Goal: Information Seeking & Learning: Learn about a topic

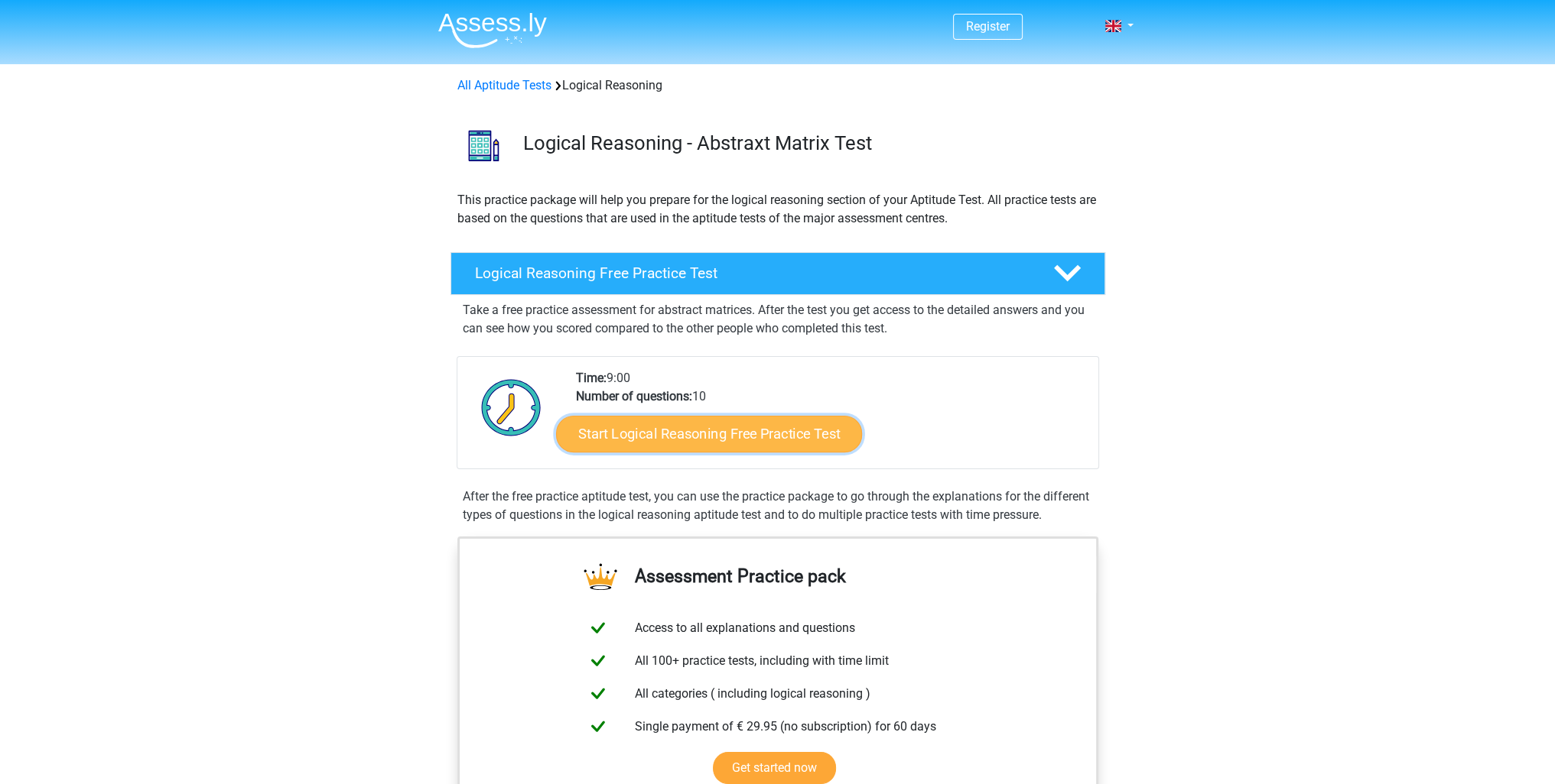
click at [664, 438] on link "Start Logical Reasoning Free Practice Test" at bounding box center [709, 433] width 306 height 37
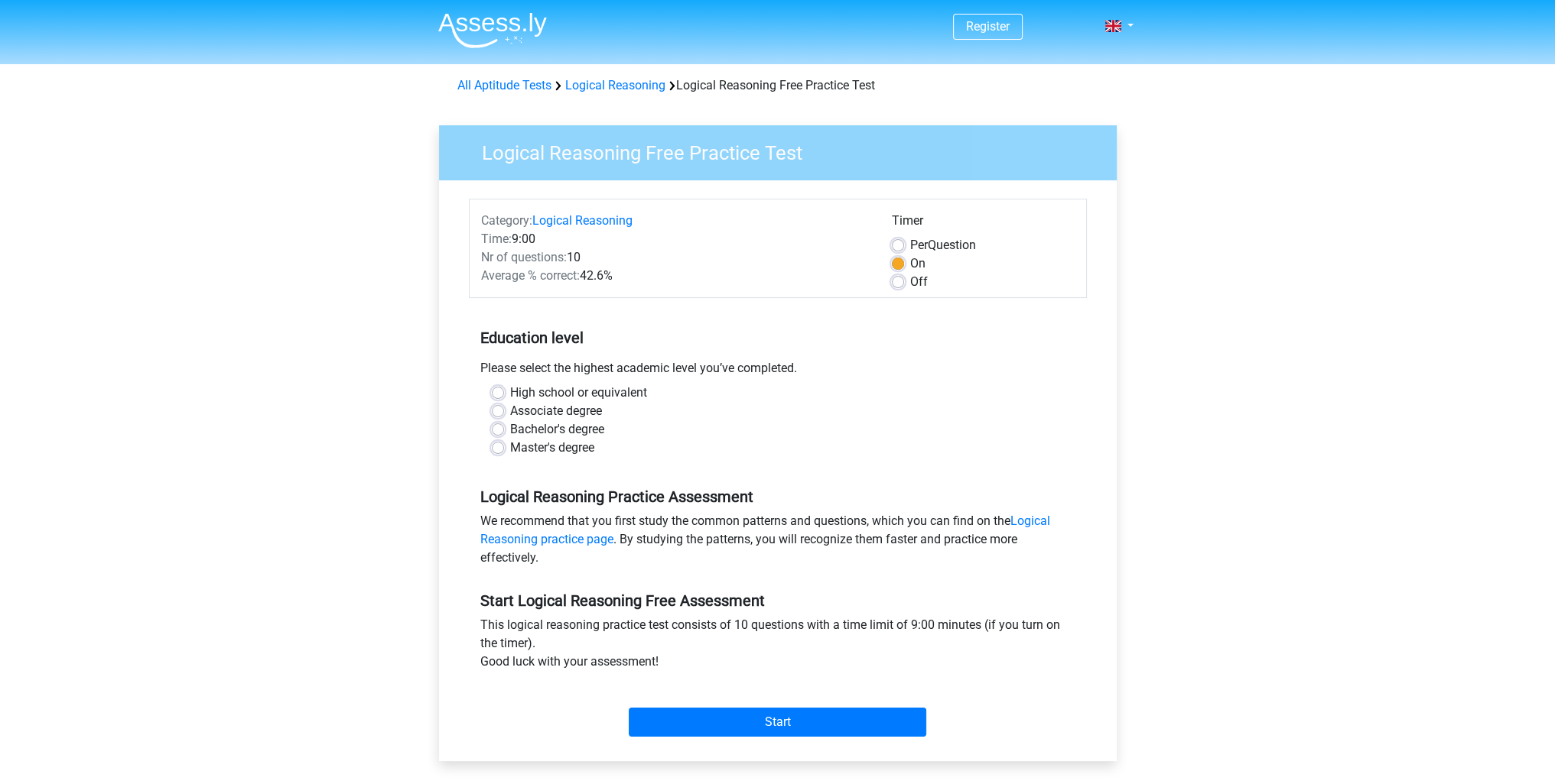
click at [510, 448] on label "Master's degree" at bounding box center [553, 448] width 84 height 18
click at [498, 448] on input "Master's degree" at bounding box center [498, 446] width 12 height 16
radio input "true"
click at [673, 720] on input "Start" at bounding box center [777, 723] width 298 height 29
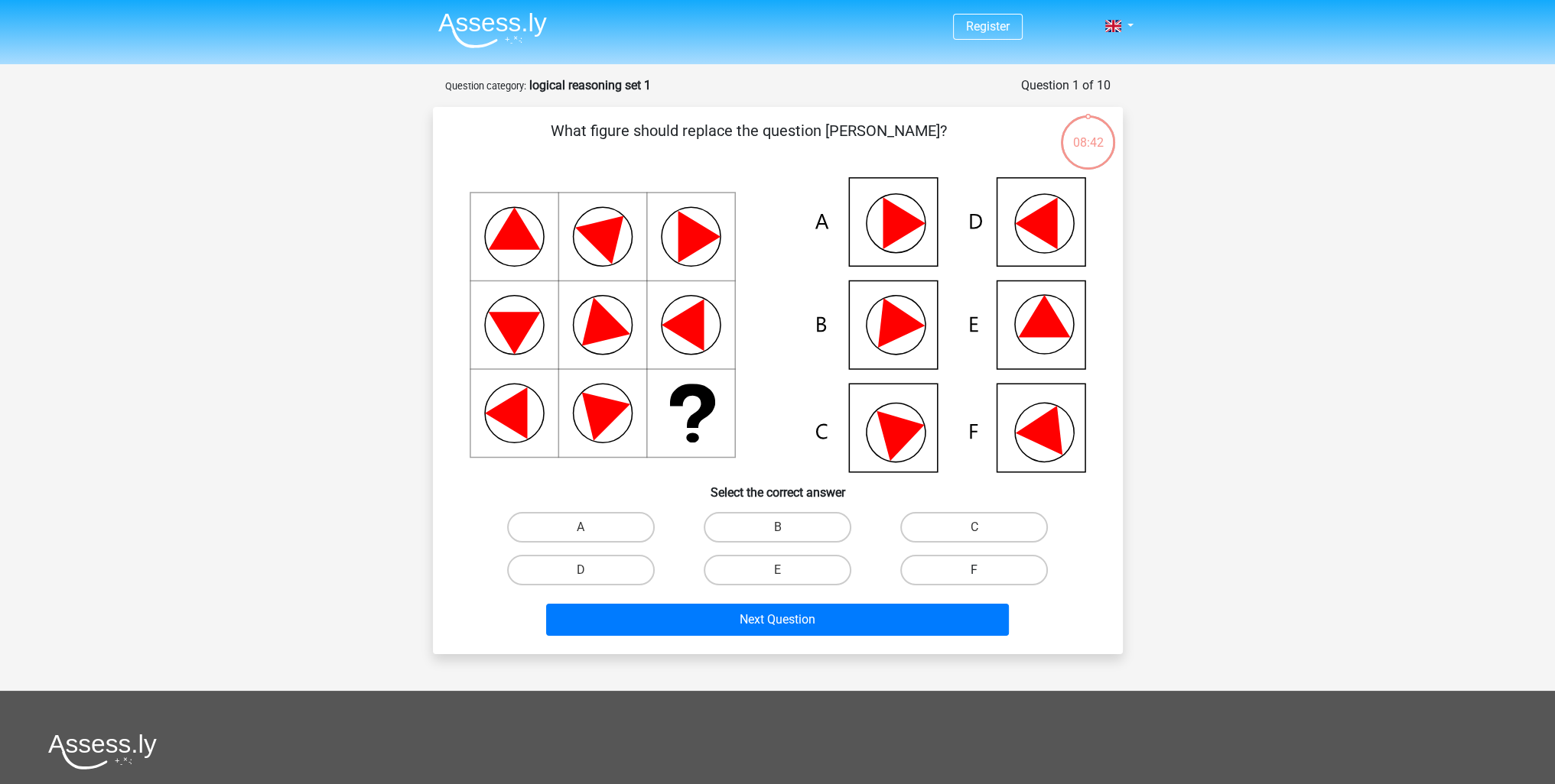
click at [999, 571] on label "F" at bounding box center [973, 570] width 148 height 30
click at [984, 571] on input "F" at bounding box center [979, 575] width 10 height 10
radio input "true"
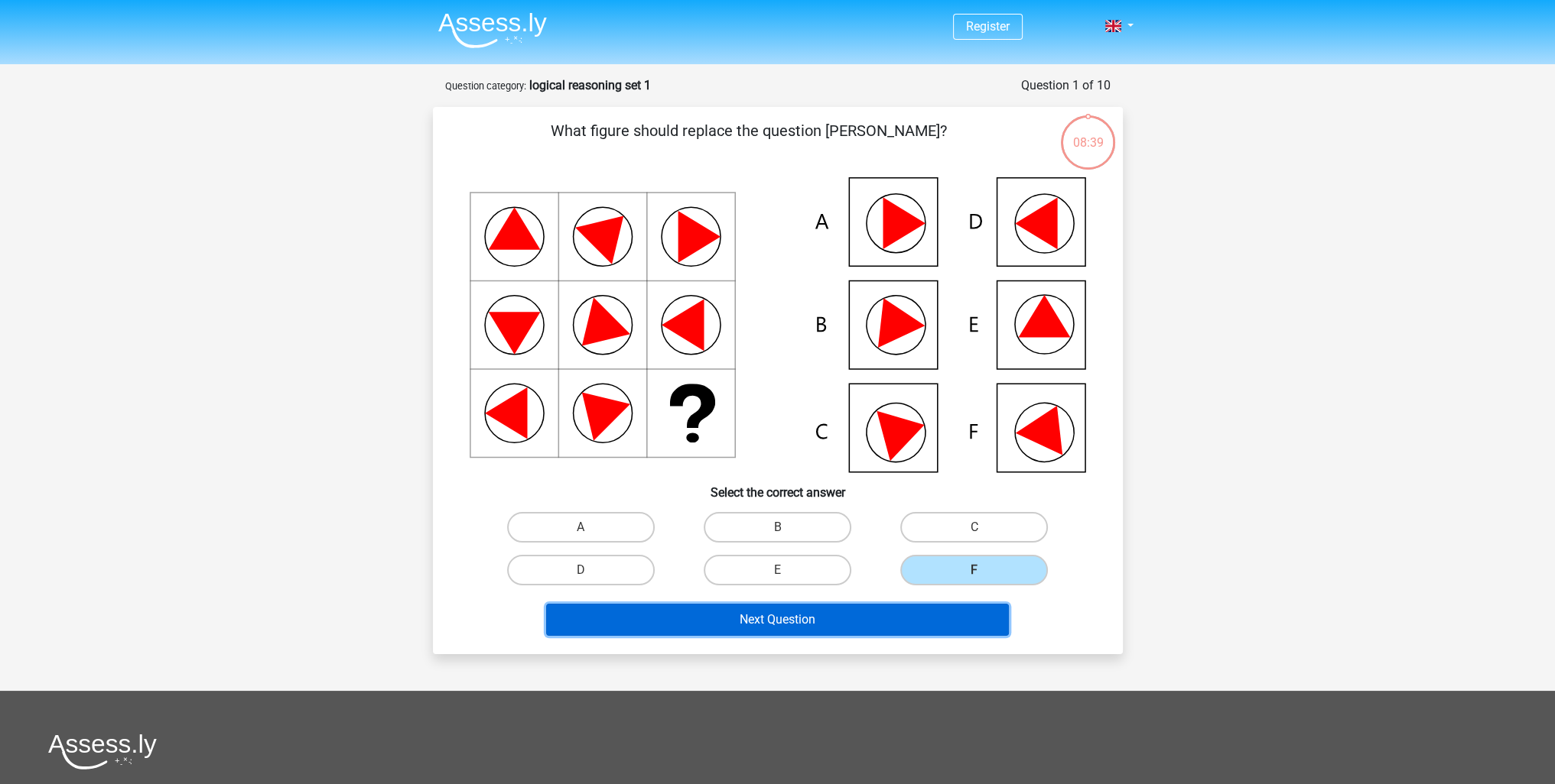
click at [932, 610] on button "Next Question" at bounding box center [777, 619] width 463 height 32
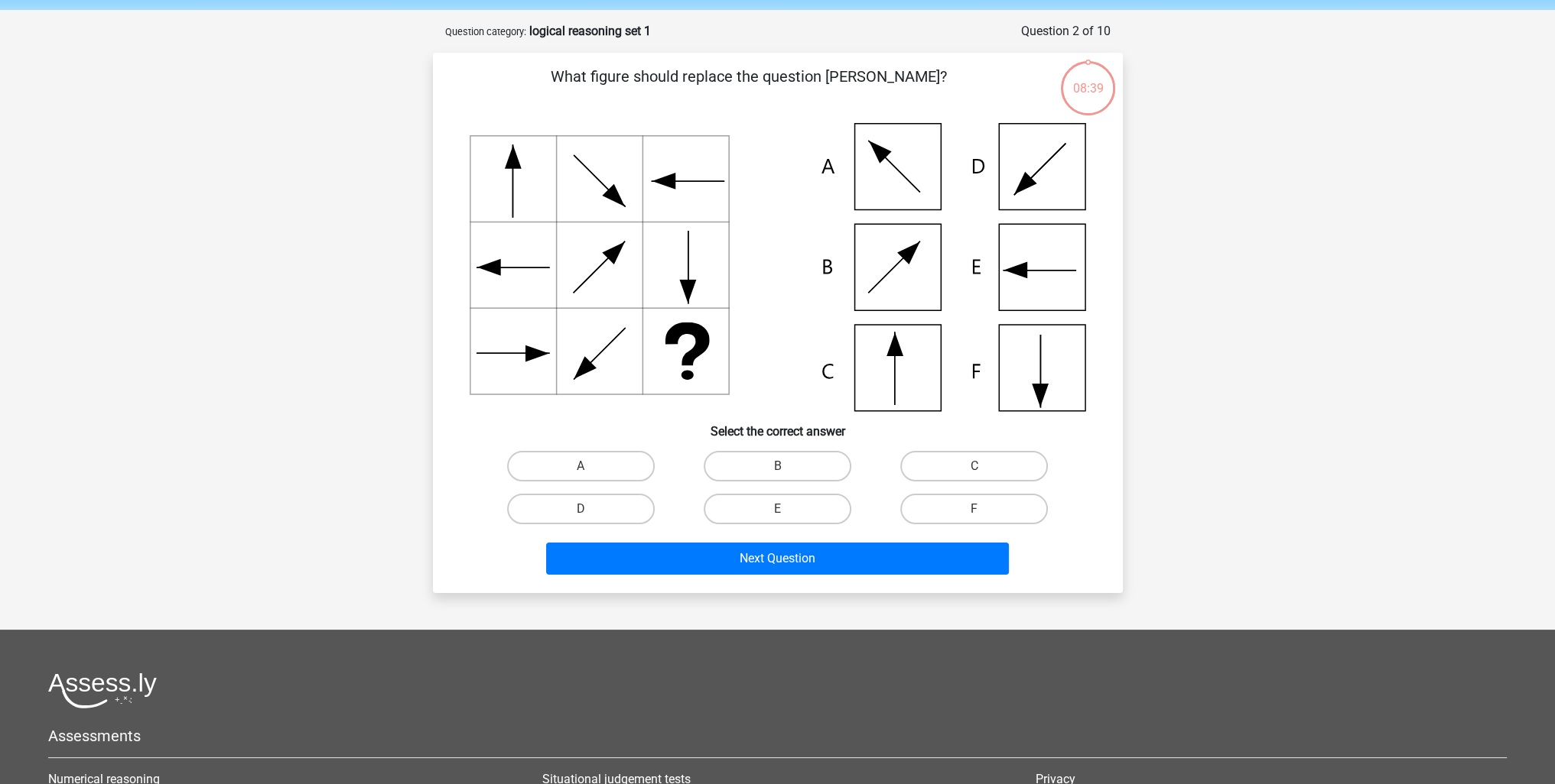
scroll to position [76, 0]
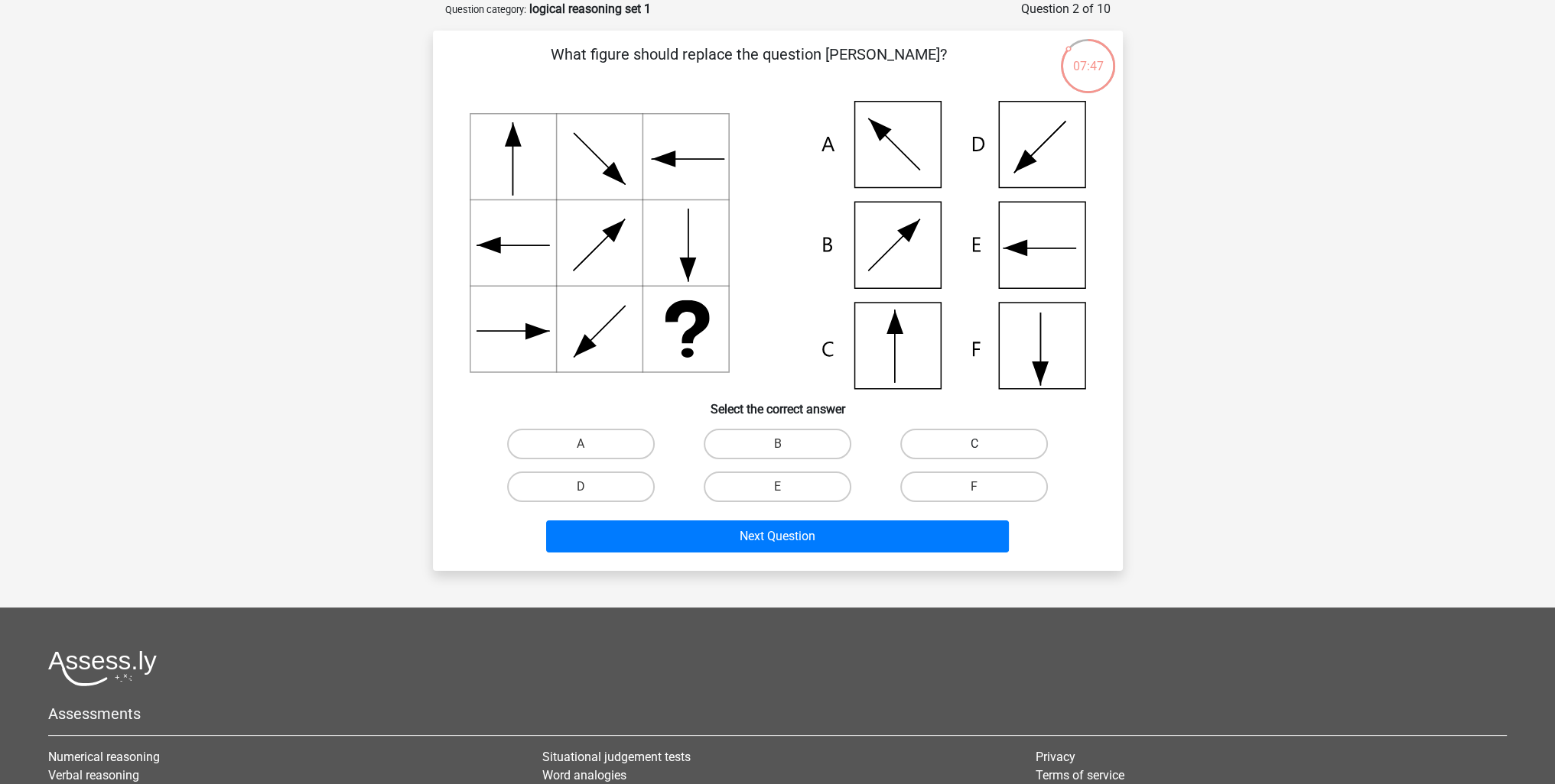
click at [979, 441] on label "C" at bounding box center [973, 443] width 148 height 30
click at [979, 444] on input "C" at bounding box center [979, 449] width 10 height 10
radio input "true"
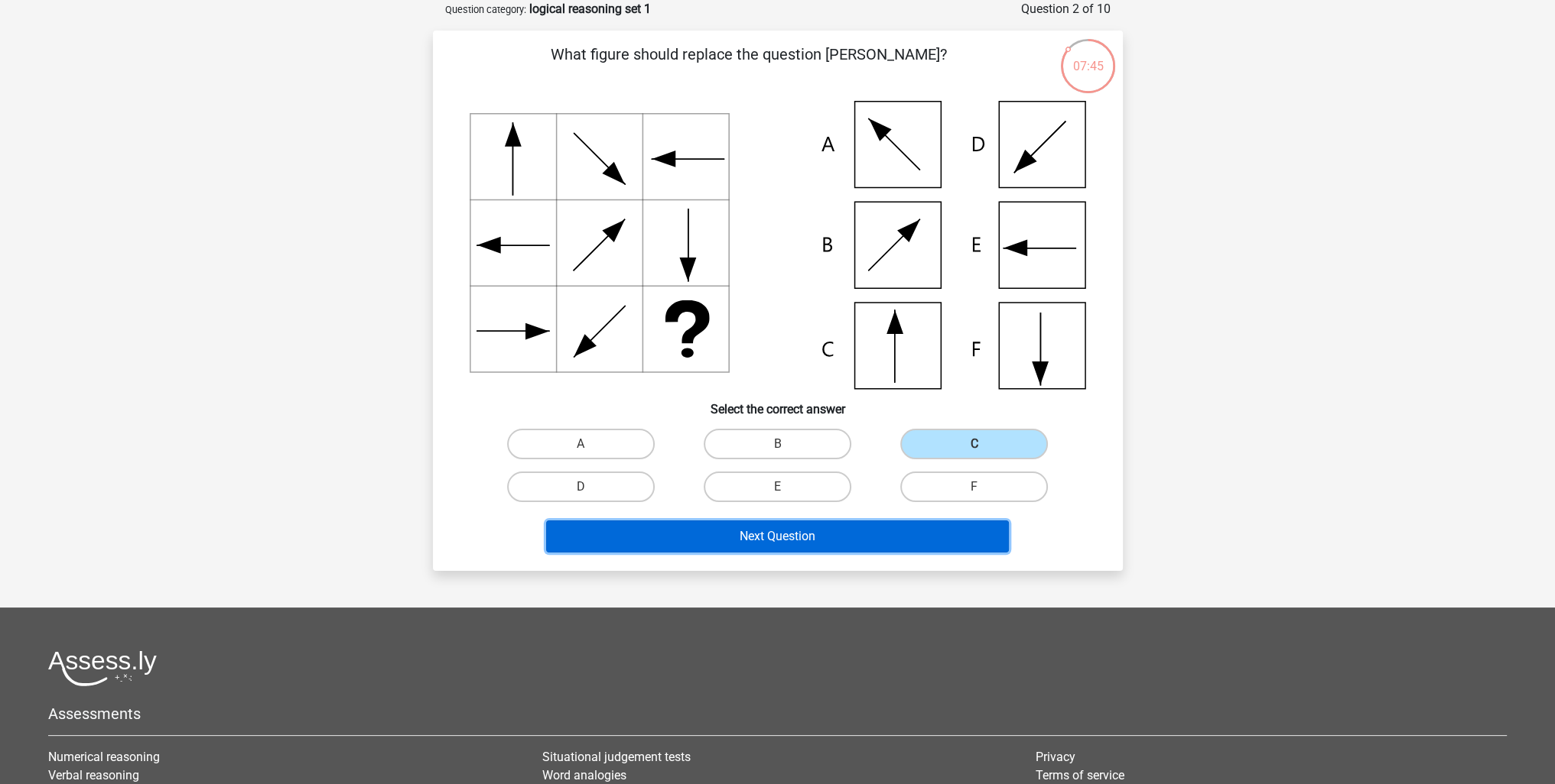
click at [917, 534] on button "Next Question" at bounding box center [777, 536] width 463 height 32
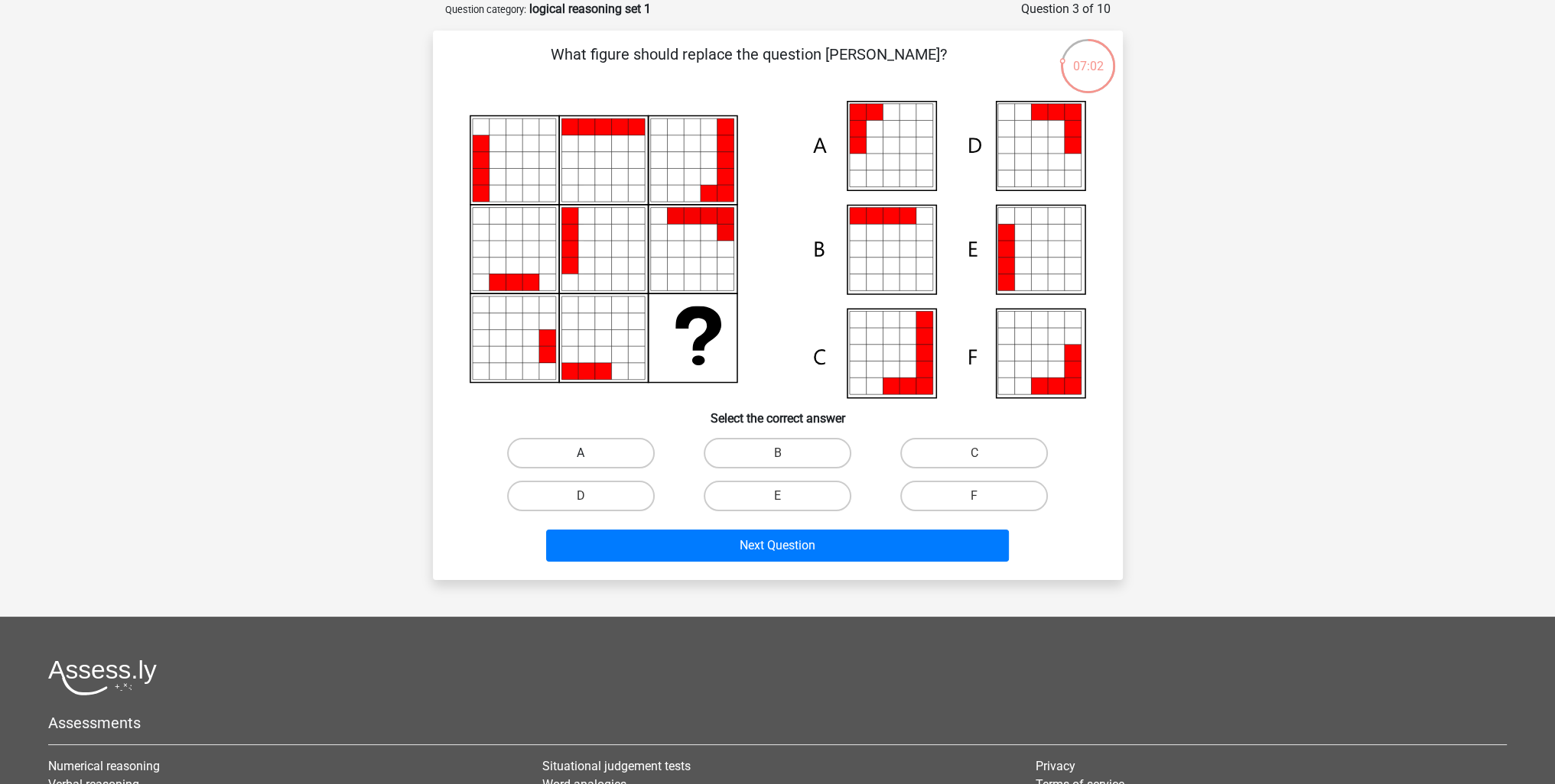
click at [642, 449] on label "A" at bounding box center [580, 452] width 148 height 30
click at [590, 453] on input "A" at bounding box center [586, 458] width 10 height 10
radio input "true"
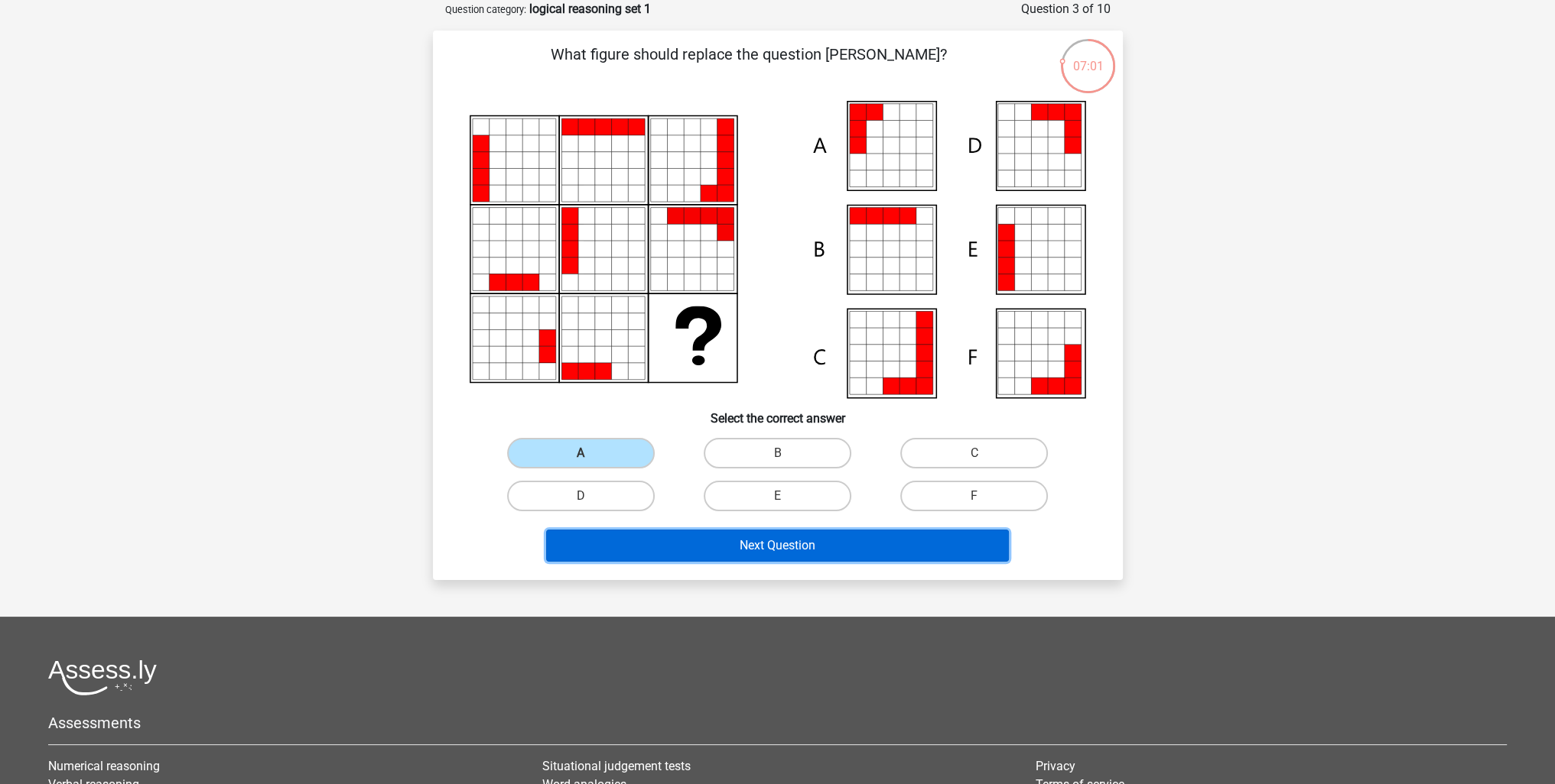
click at [674, 543] on button "Next Question" at bounding box center [777, 545] width 463 height 32
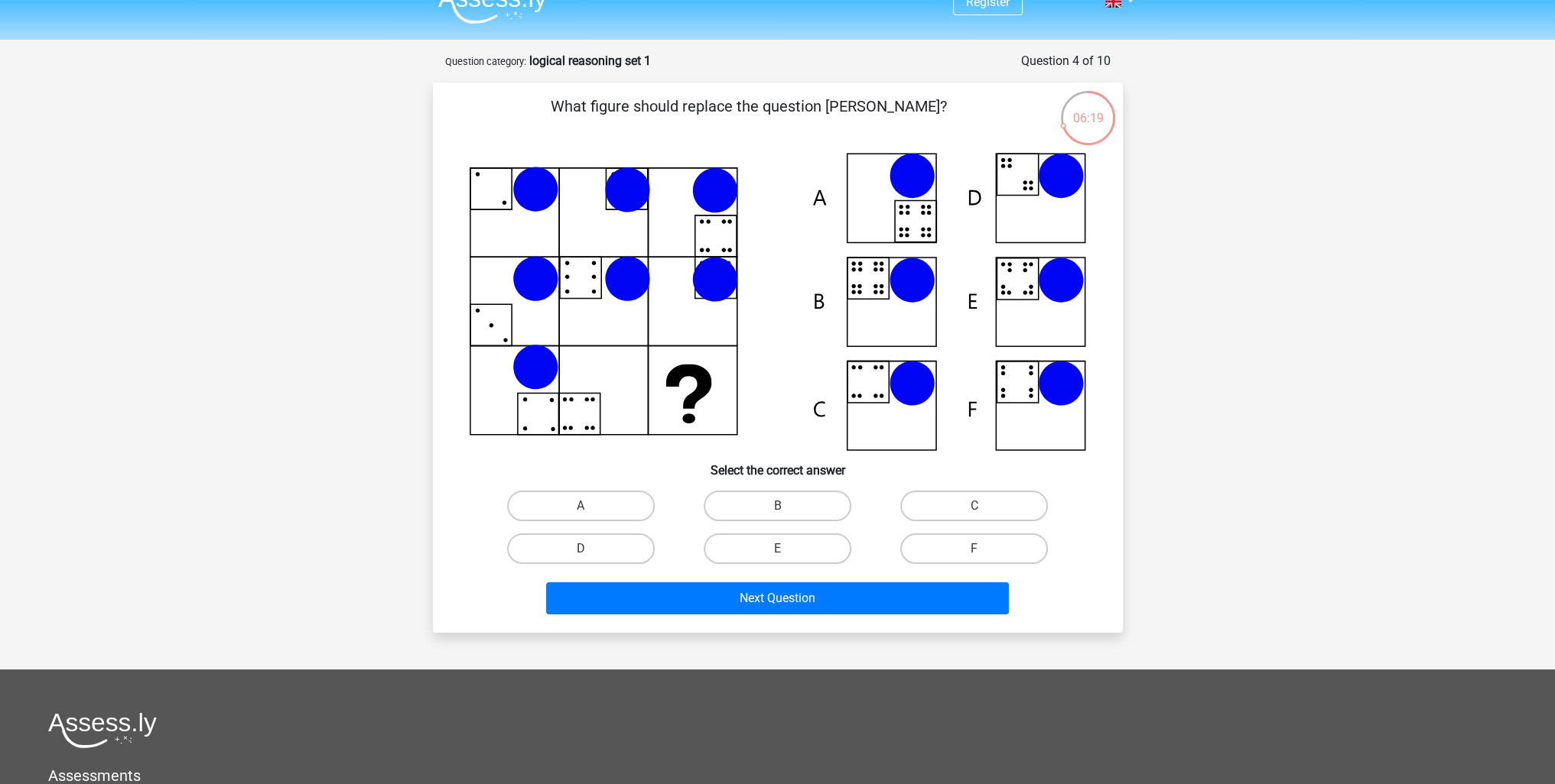
scroll to position [0, 0]
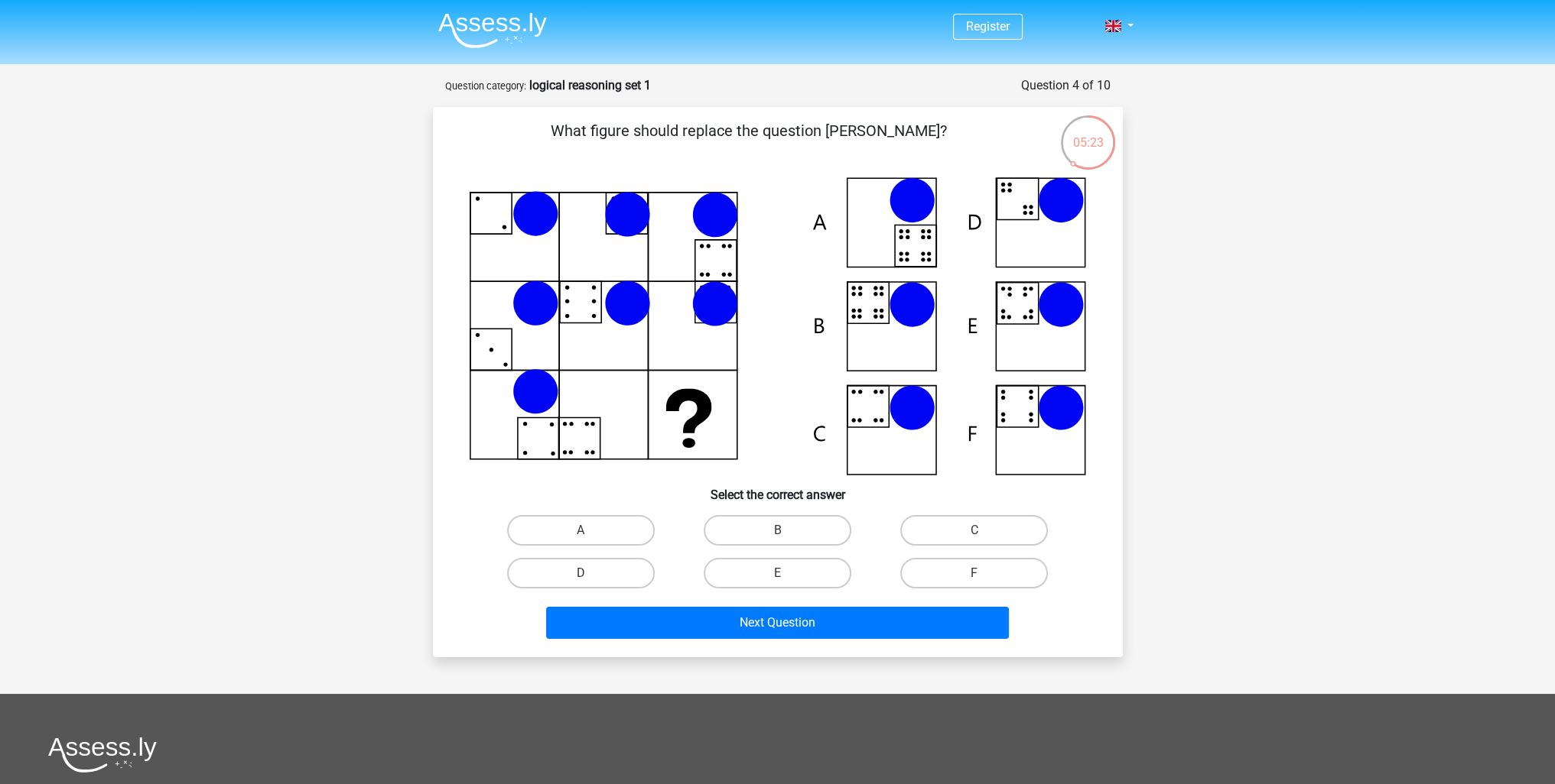
click at [786, 530] on input "B" at bounding box center [782, 535] width 10 height 10
radio input "true"
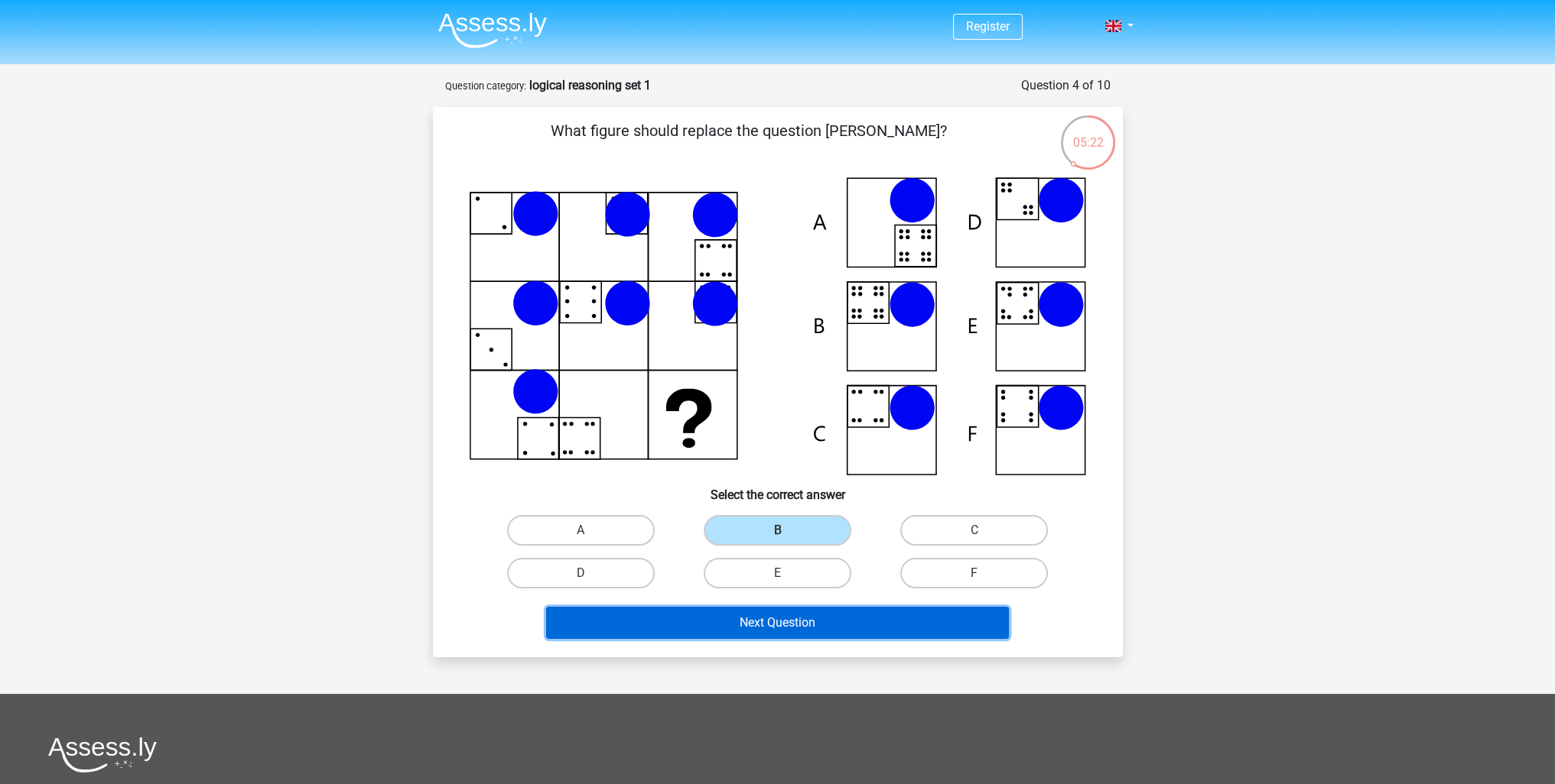
click at [798, 630] on button "Next Question" at bounding box center [777, 623] width 463 height 32
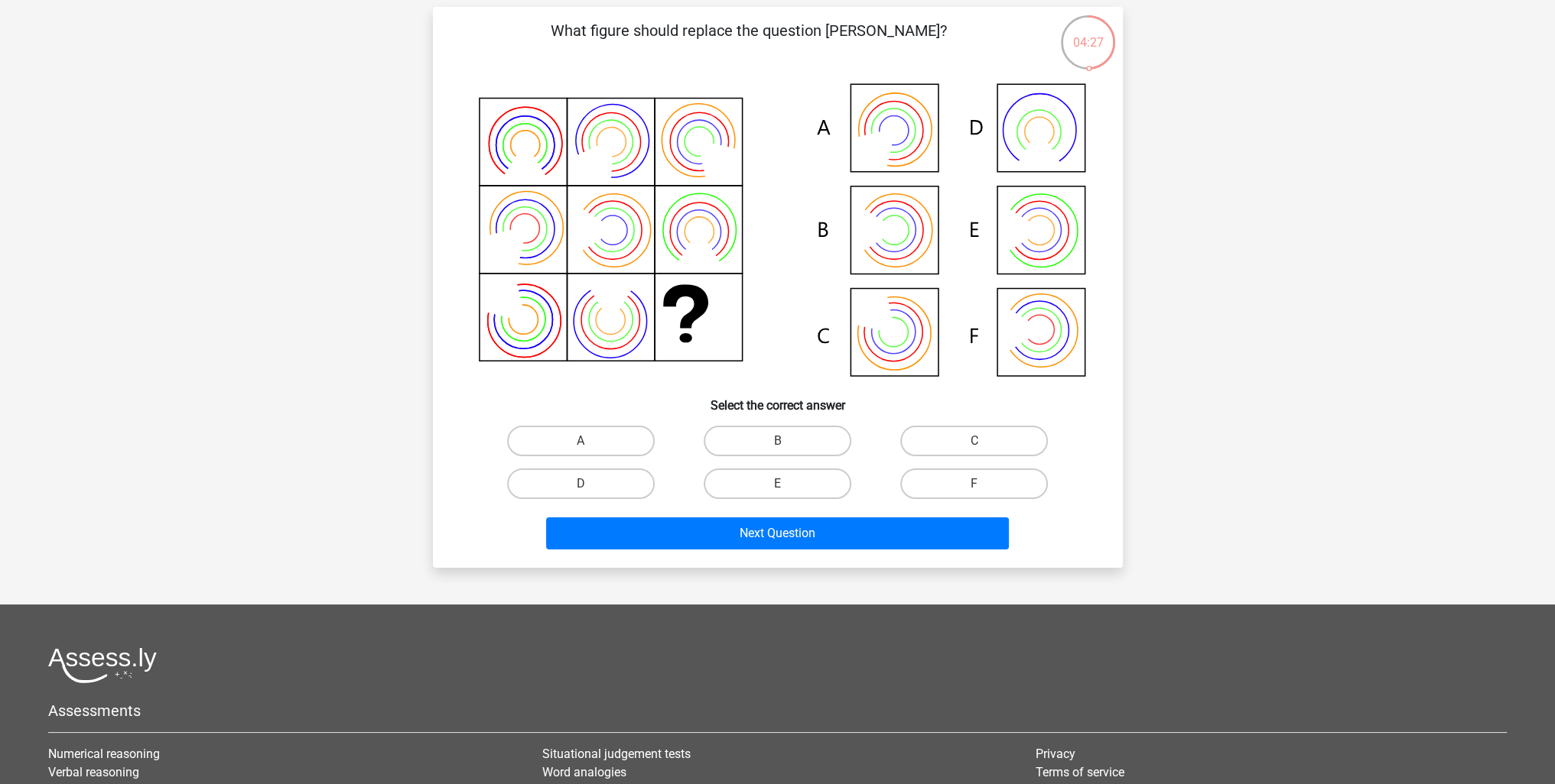
scroll to position [76, 0]
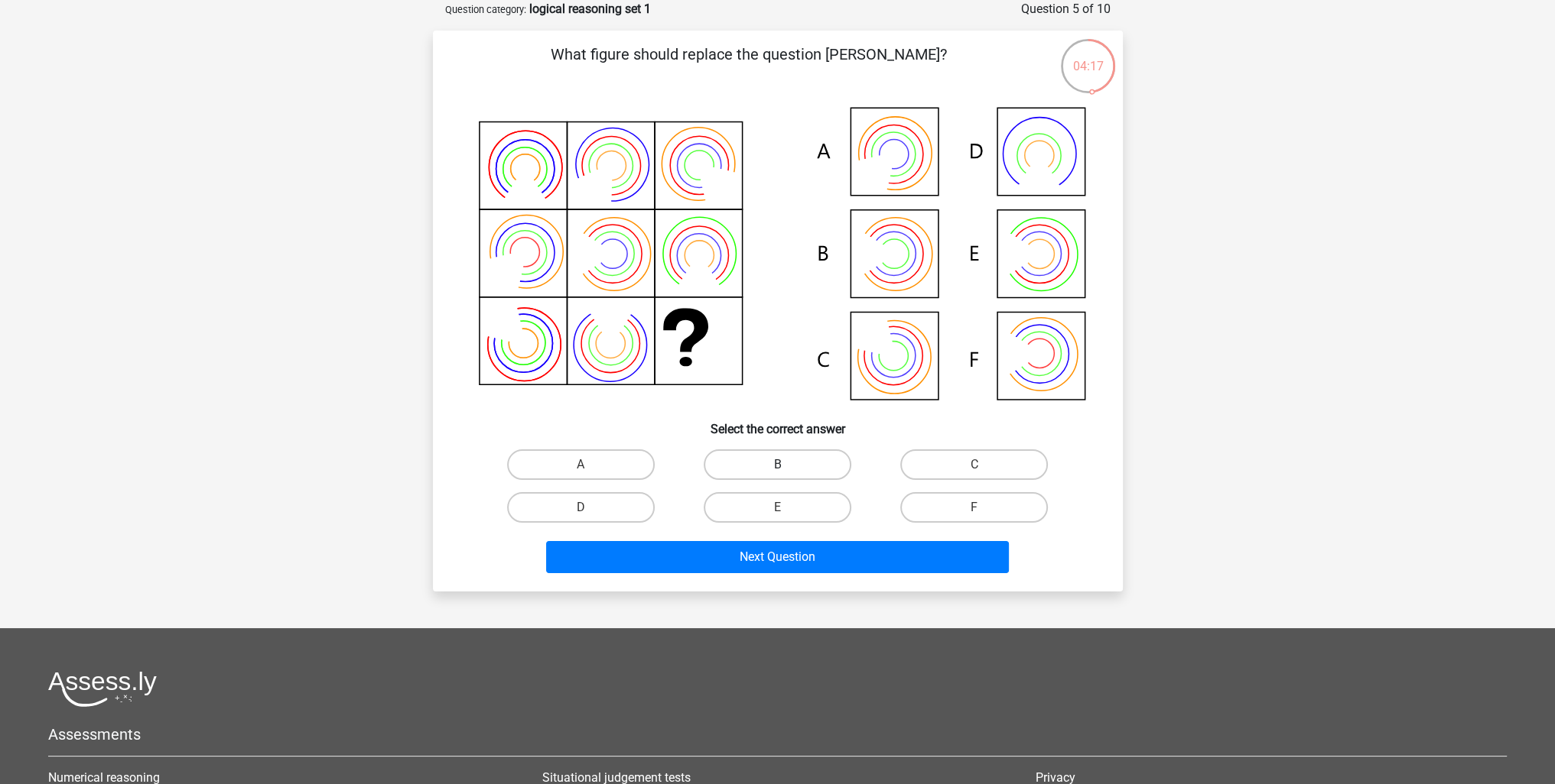
click at [804, 463] on label "B" at bounding box center [777, 464] width 148 height 30
click at [787, 464] on input "B" at bounding box center [782, 469] width 10 height 10
radio input "true"
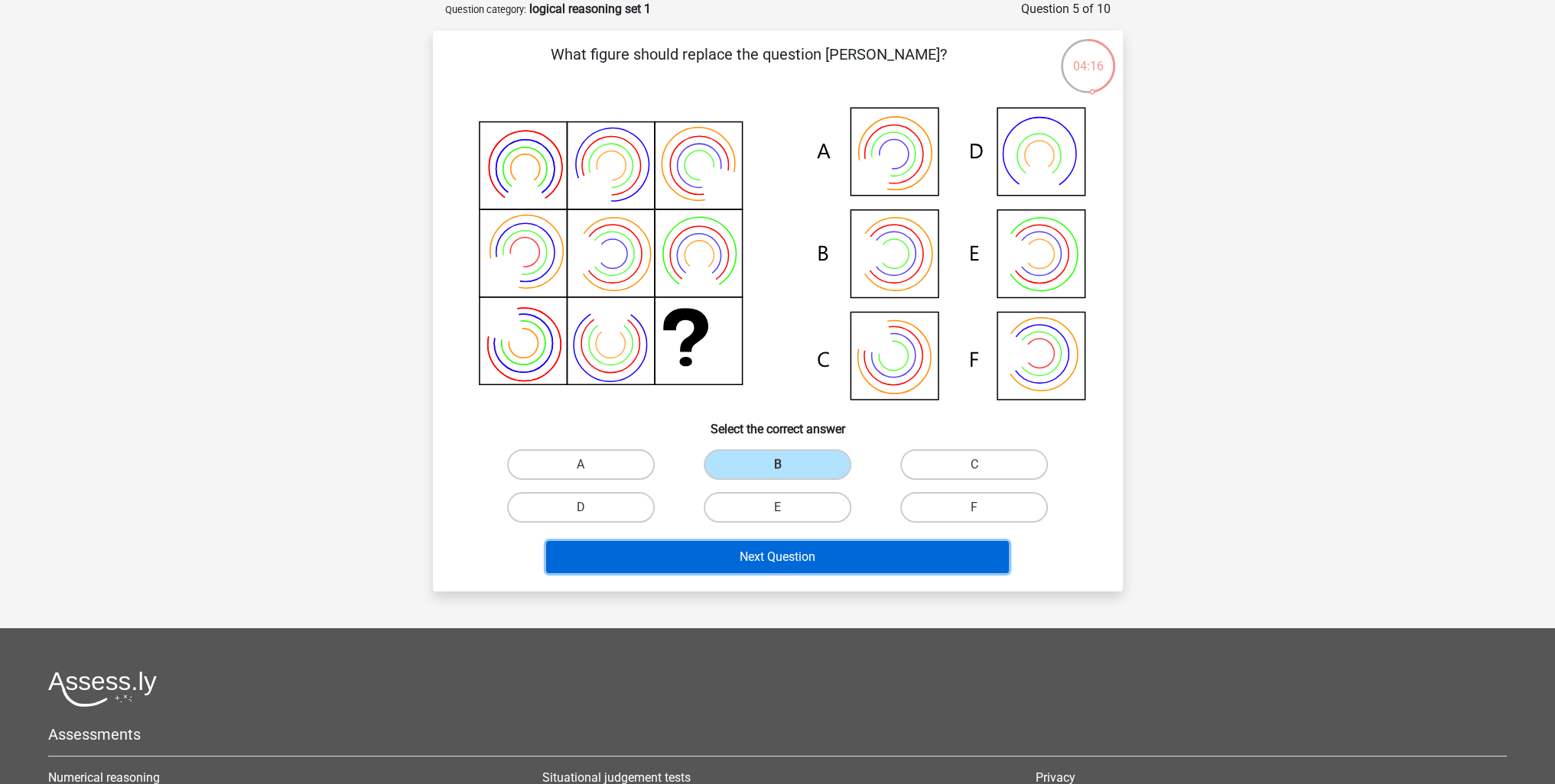
click at [783, 561] on button "Next Question" at bounding box center [777, 557] width 463 height 32
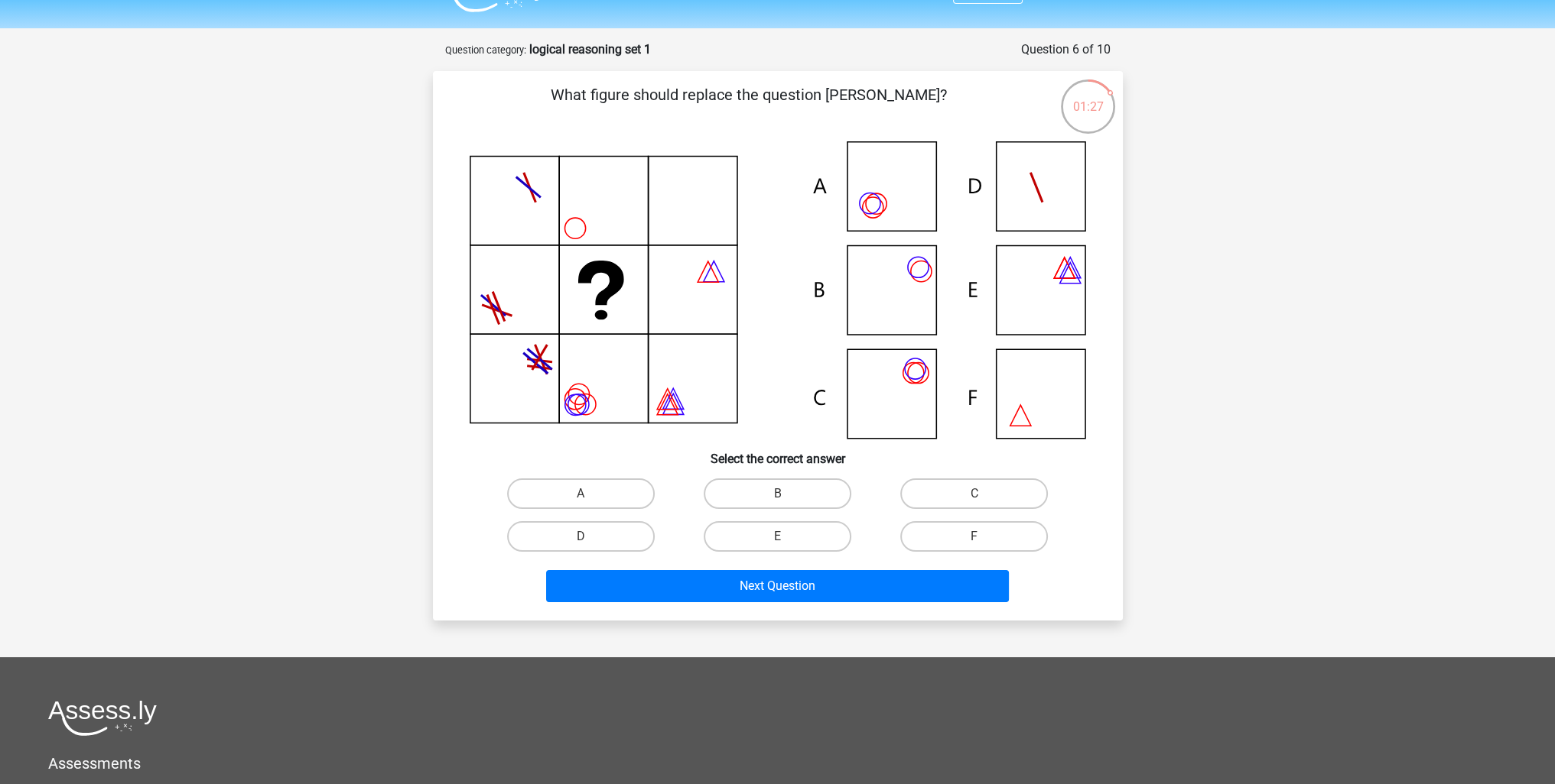
scroll to position [0, 0]
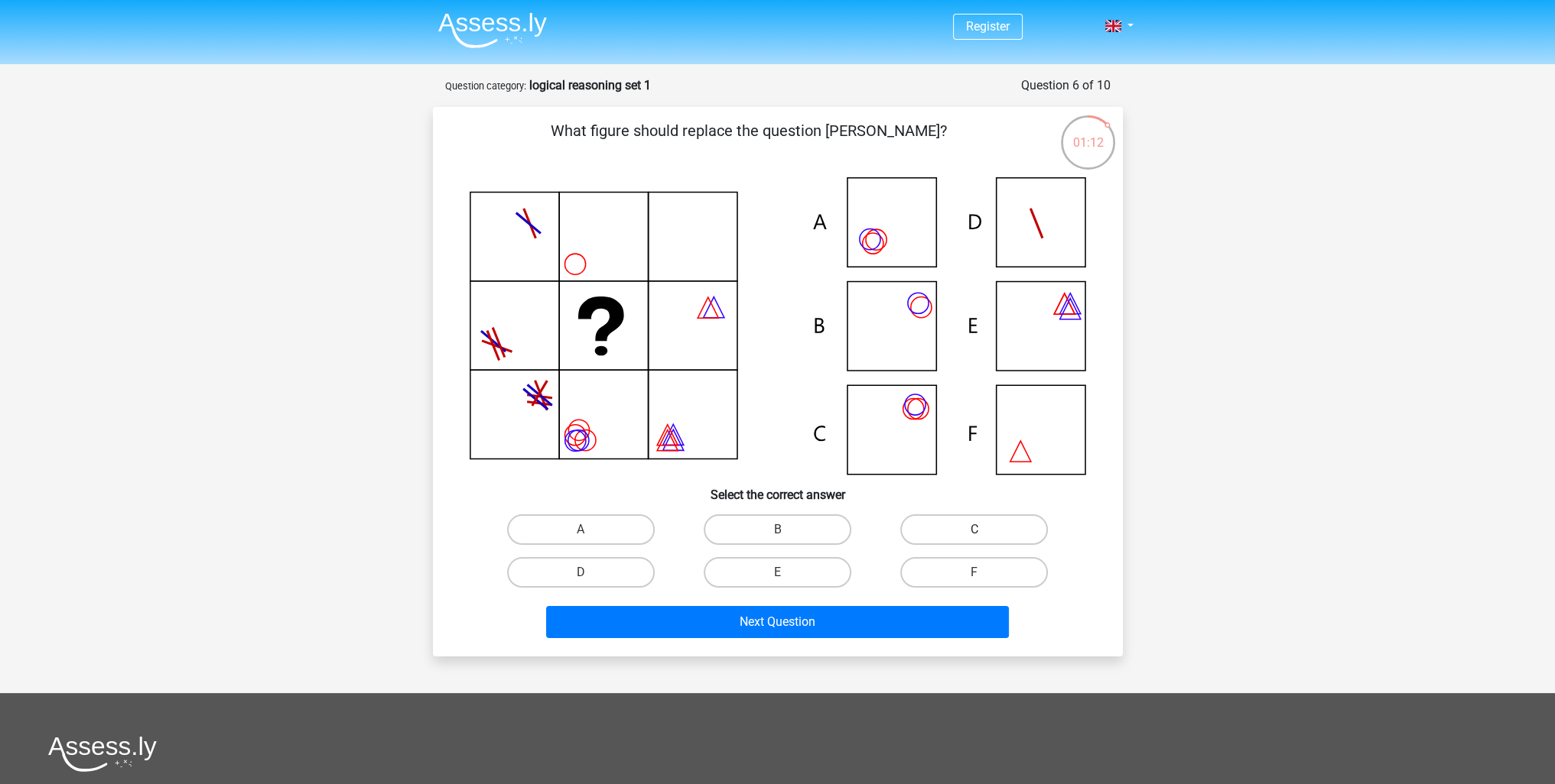
click at [960, 525] on label "C" at bounding box center [973, 529] width 148 height 30
click at [974, 529] on input "C" at bounding box center [979, 534] width 10 height 10
radio input "true"
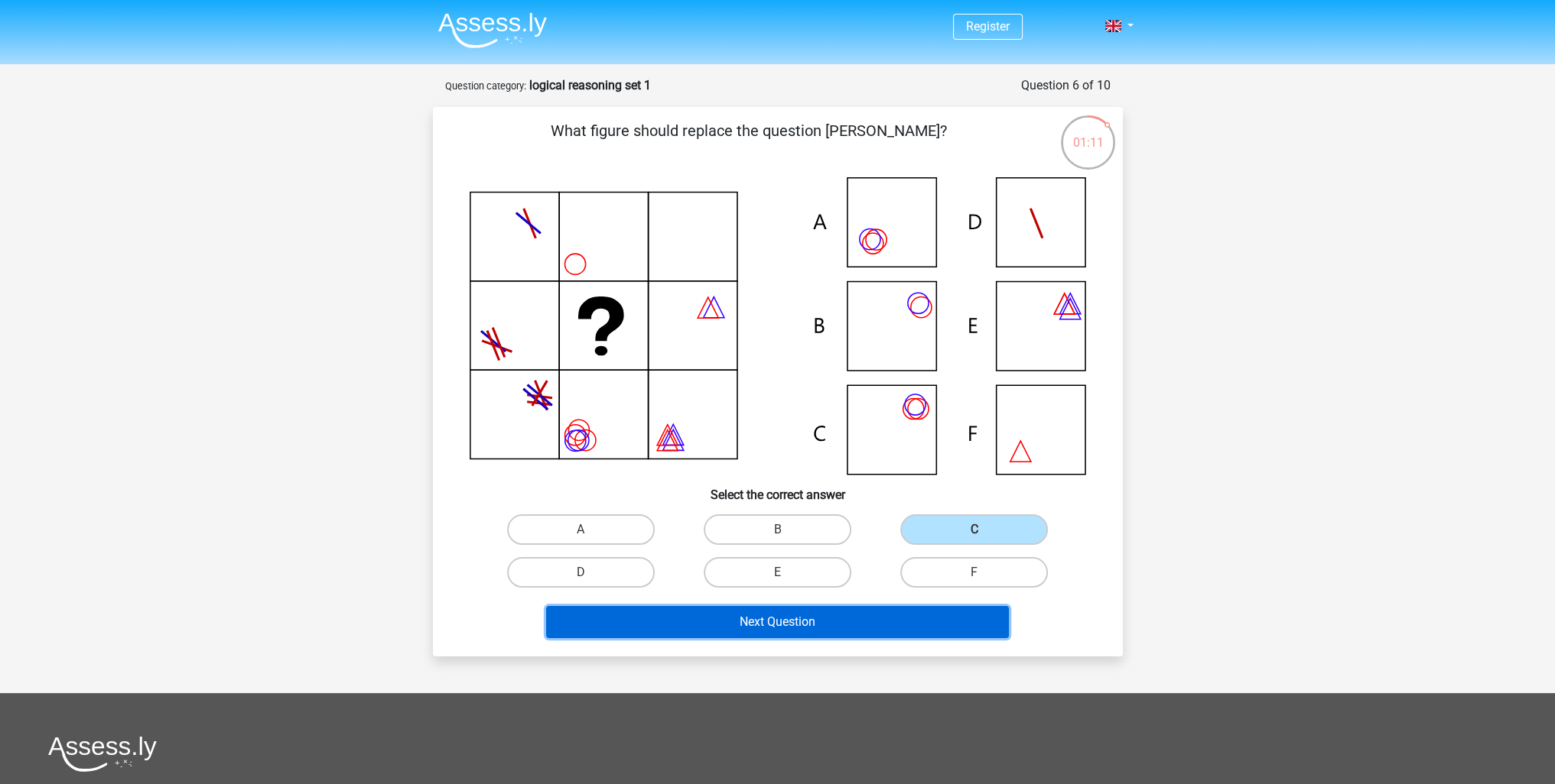
click at [850, 618] on button "Next Question" at bounding box center [777, 622] width 463 height 32
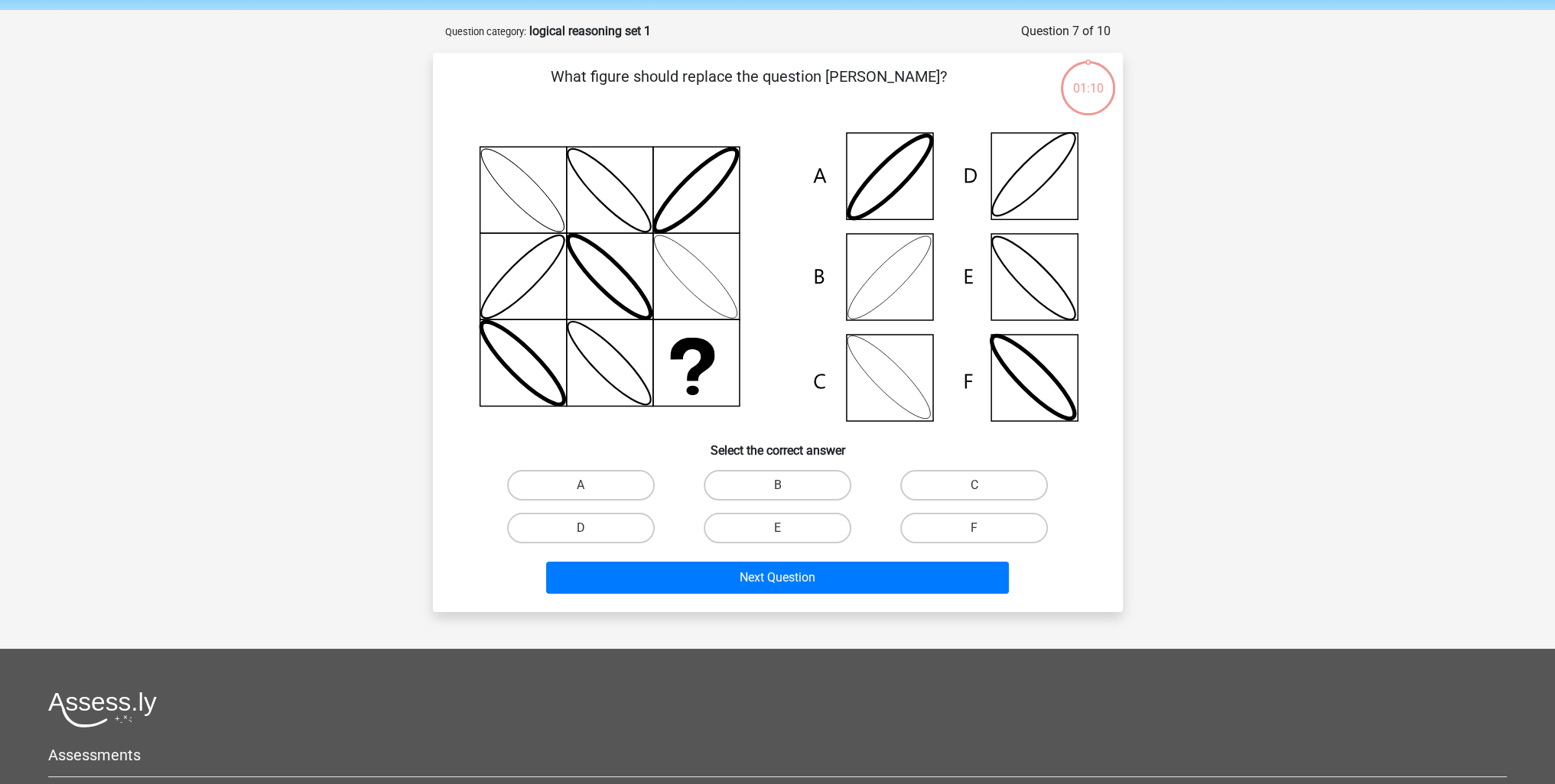
scroll to position [76, 0]
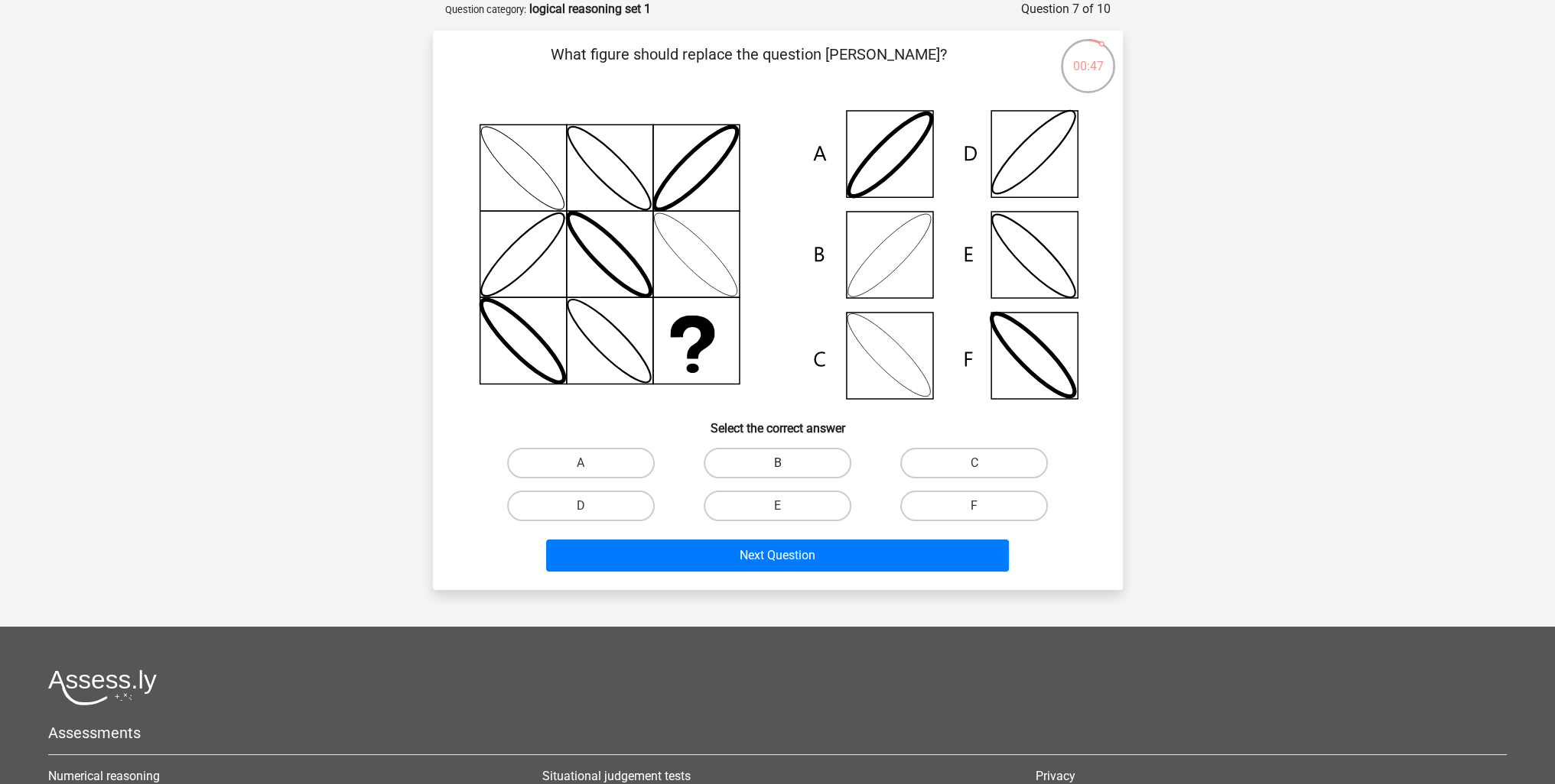
click at [771, 463] on label "B" at bounding box center [777, 463] width 148 height 30
click at [777, 463] on input "B" at bounding box center [782, 468] width 10 height 10
radio input "true"
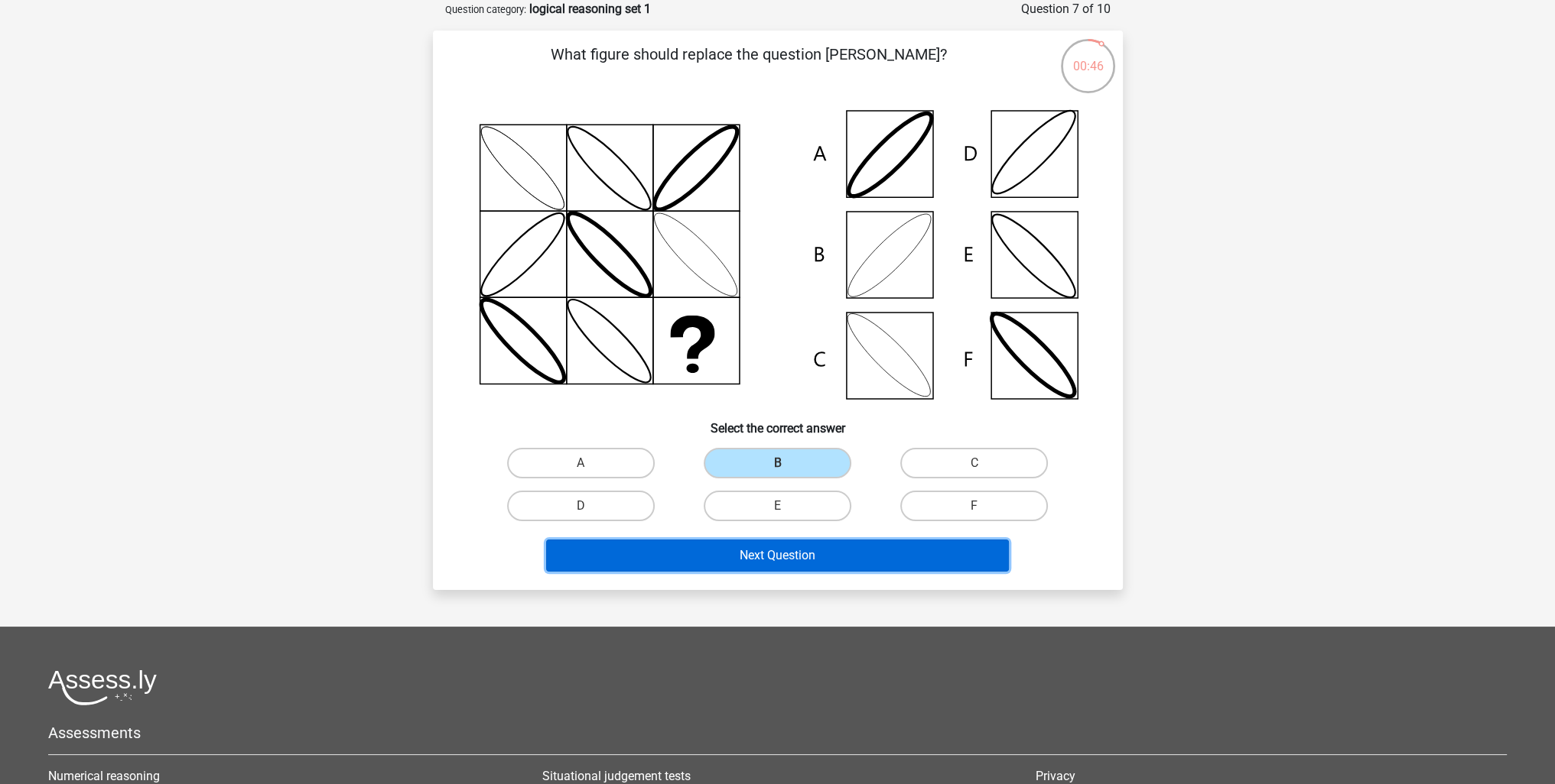
click at [766, 549] on button "Next Question" at bounding box center [777, 555] width 463 height 32
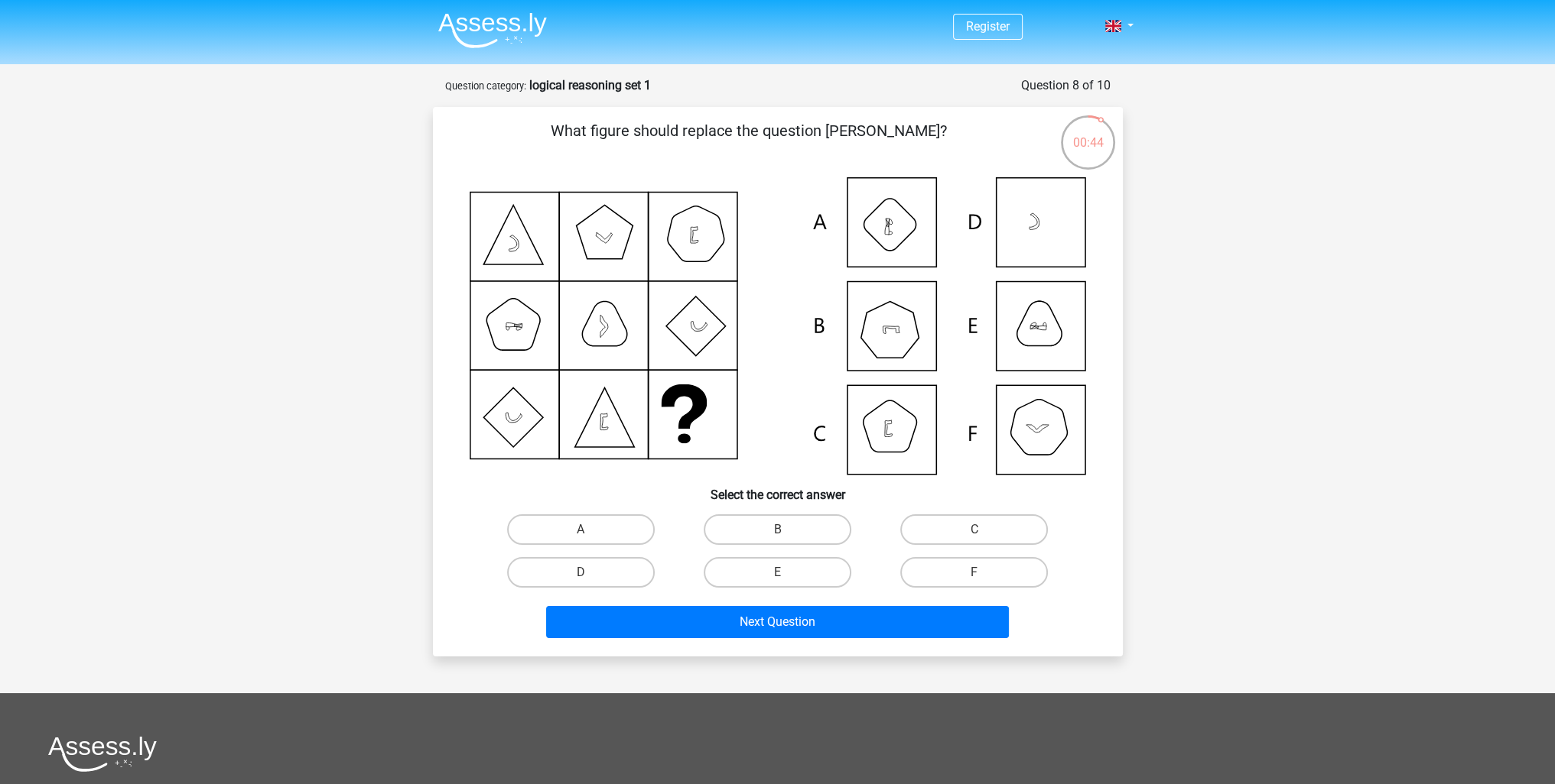
scroll to position [0, 0]
click at [777, 528] on label "B" at bounding box center [777, 529] width 148 height 30
click at [777, 529] on input "B" at bounding box center [782, 534] width 10 height 10
radio input "true"
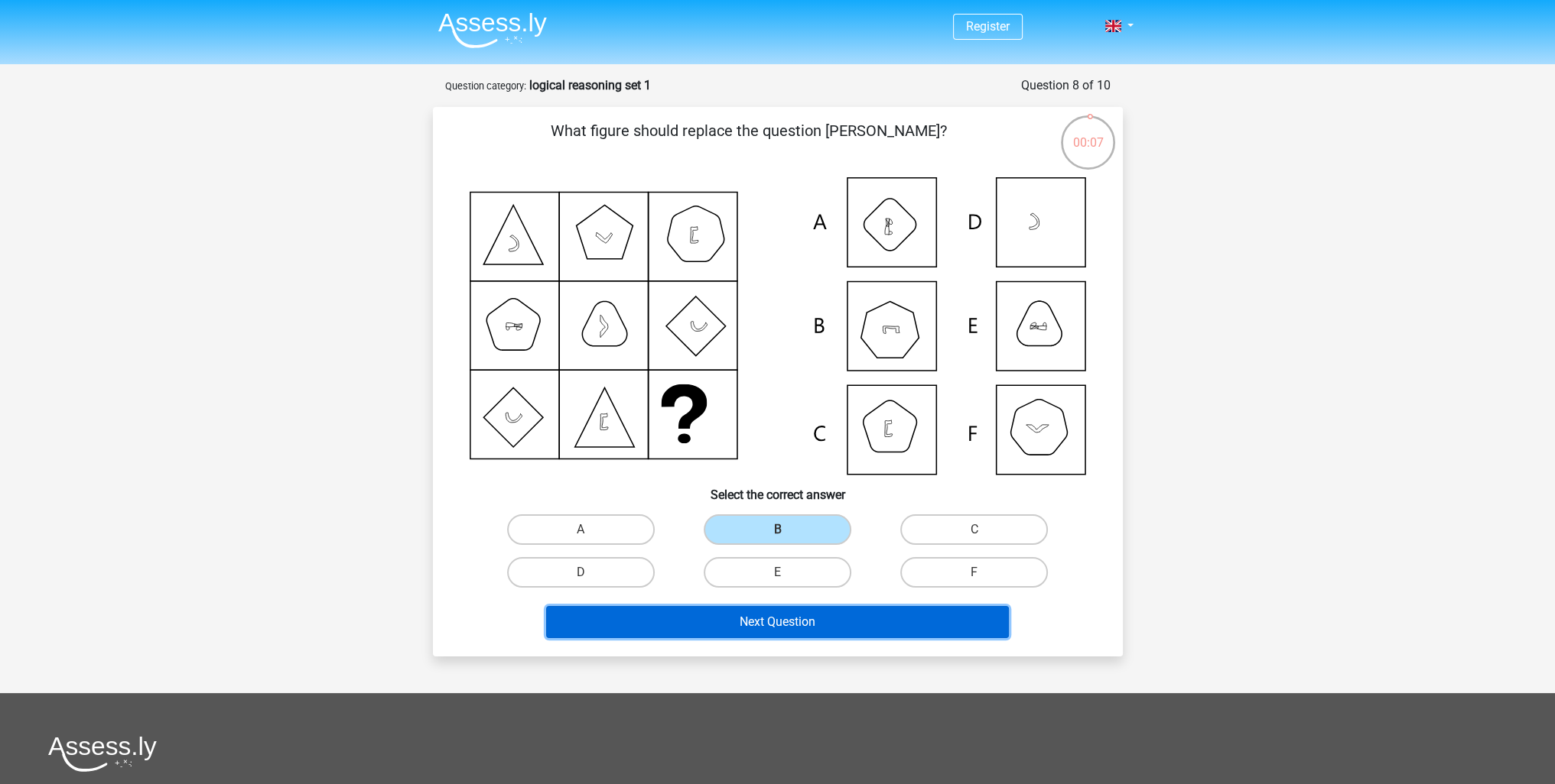
click at [771, 621] on button "Next Question" at bounding box center [777, 622] width 463 height 32
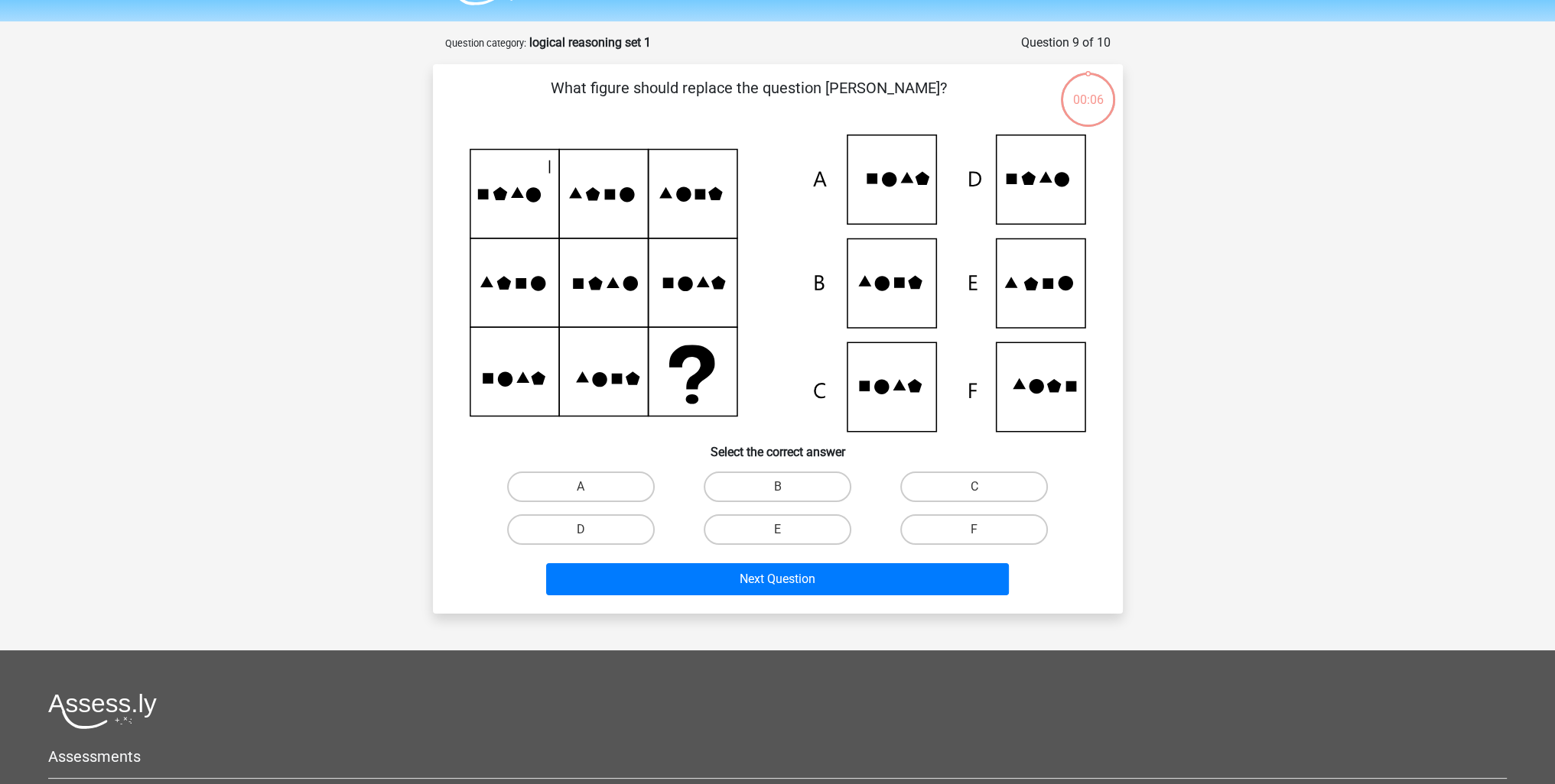
scroll to position [76, 0]
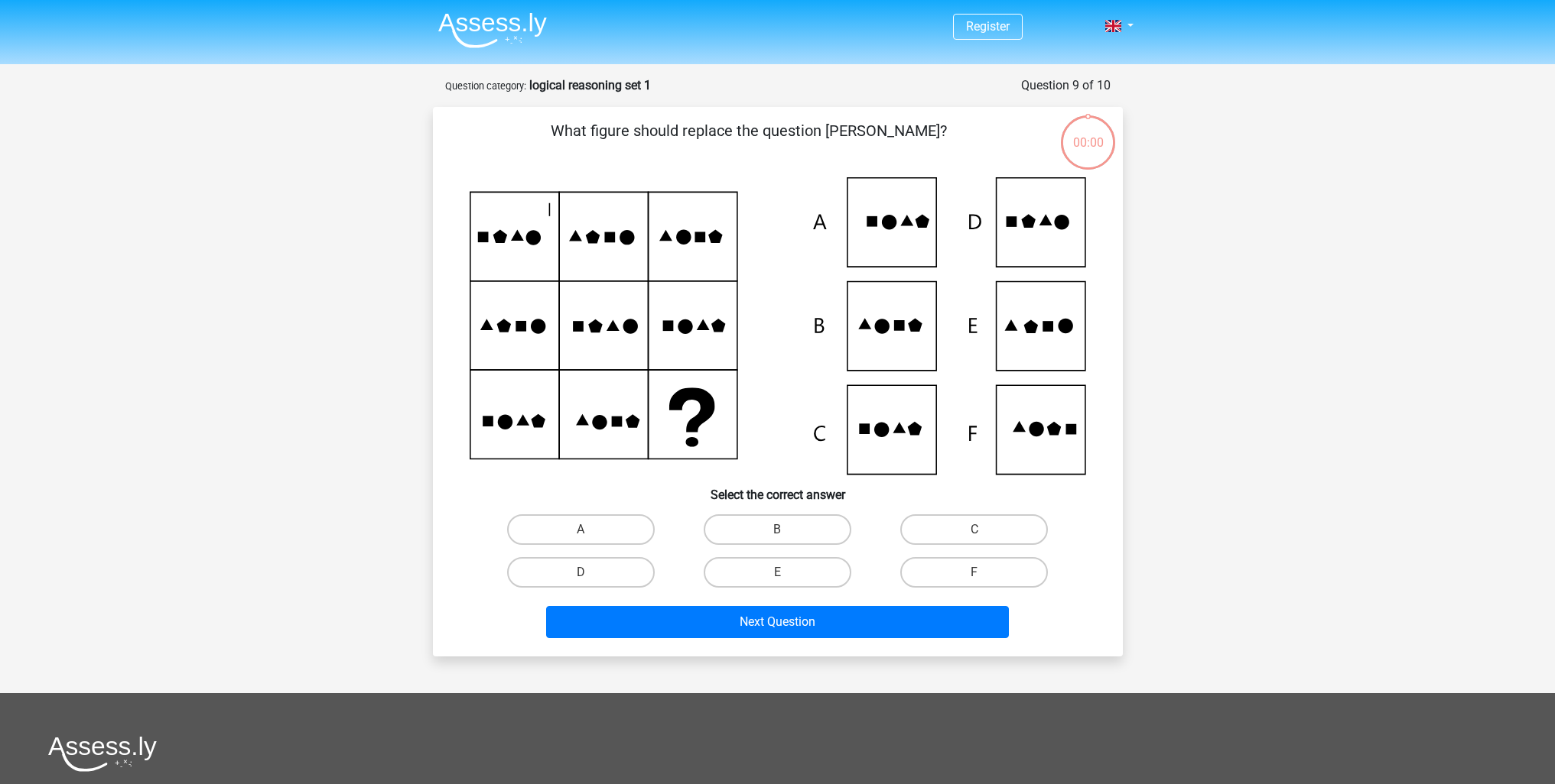
scroll to position [76, 0]
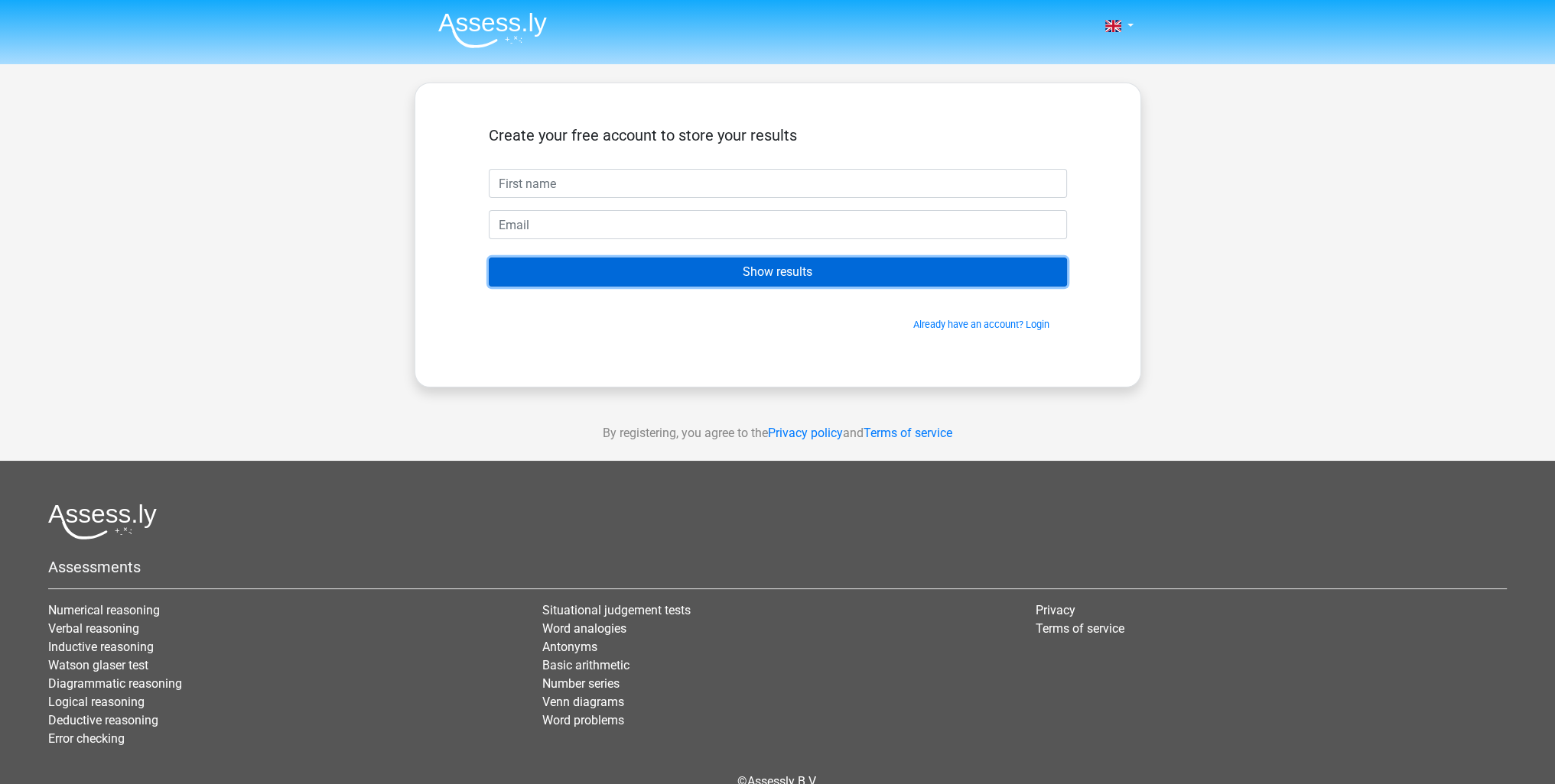
click at [876, 277] on input "Show results" at bounding box center [777, 272] width 578 height 29
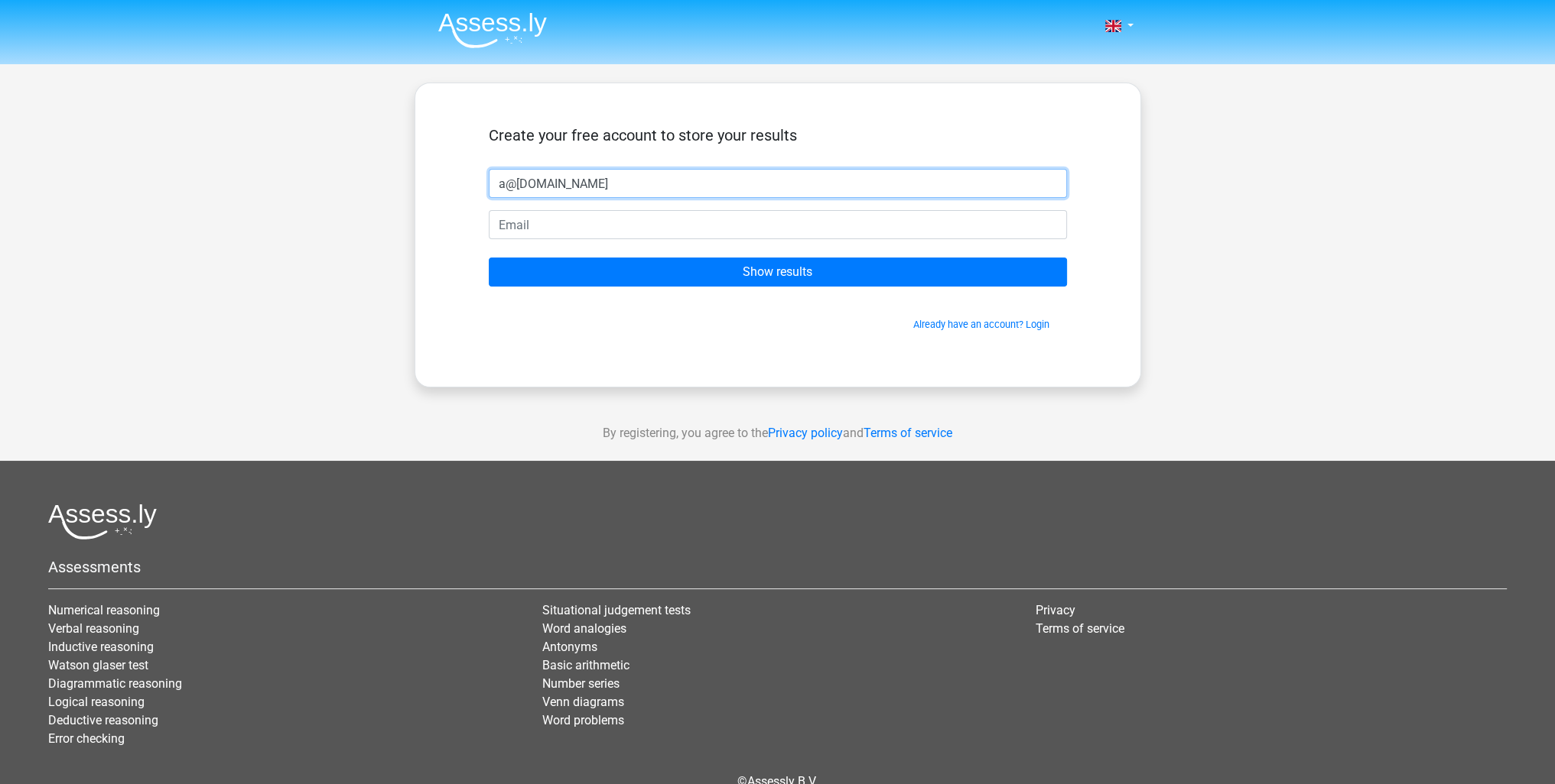
type input "a@b.com"
drag, startPoint x: 590, startPoint y: 178, endPoint x: 482, endPoint y: 170, distance: 108.3
click at [482, 170] on div "a@b.com" at bounding box center [778, 183] width 601 height 29
type input "sda"
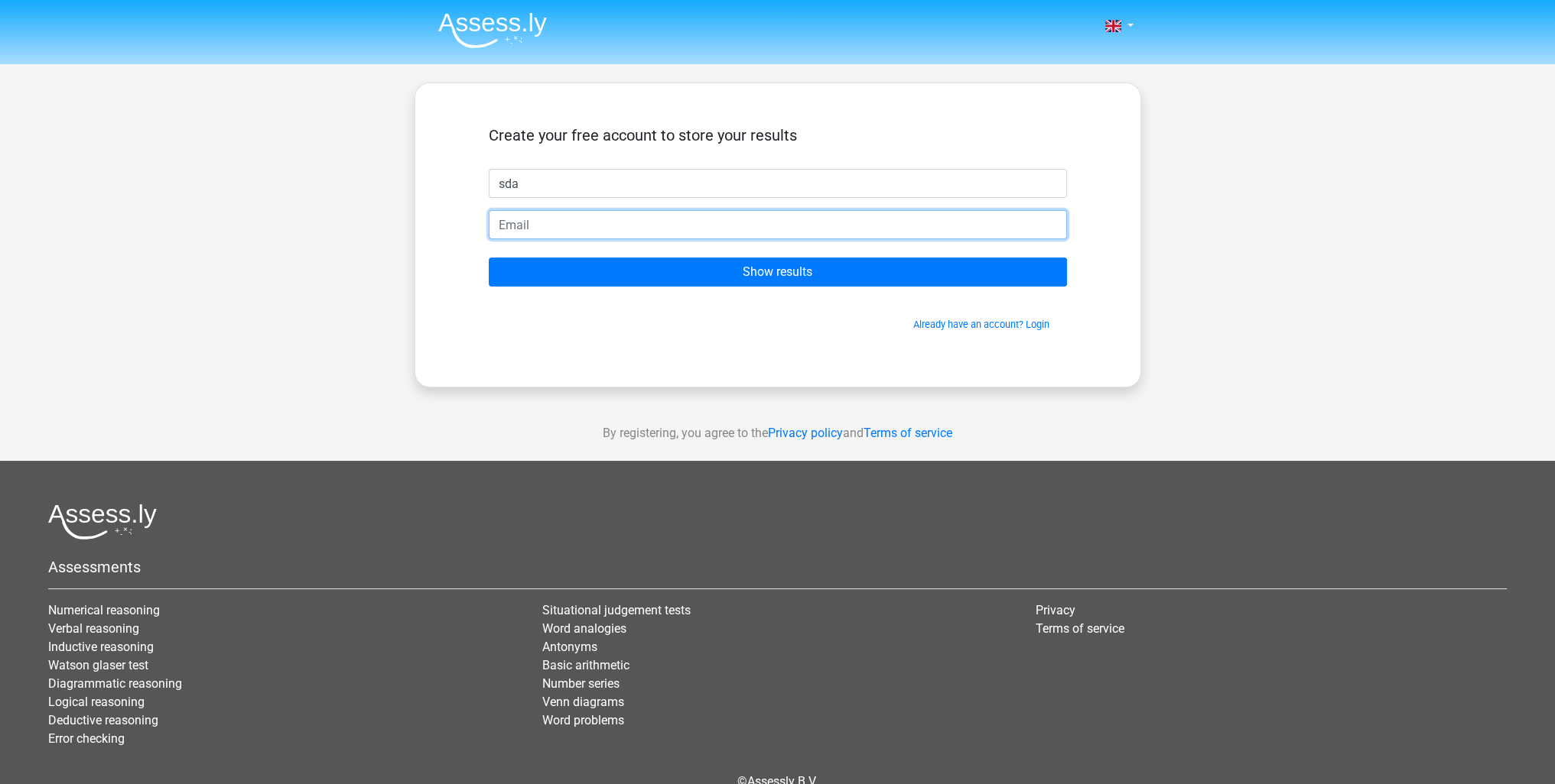
click at [588, 222] on input "email" at bounding box center [777, 225] width 578 height 29
paste input "a@b.com"
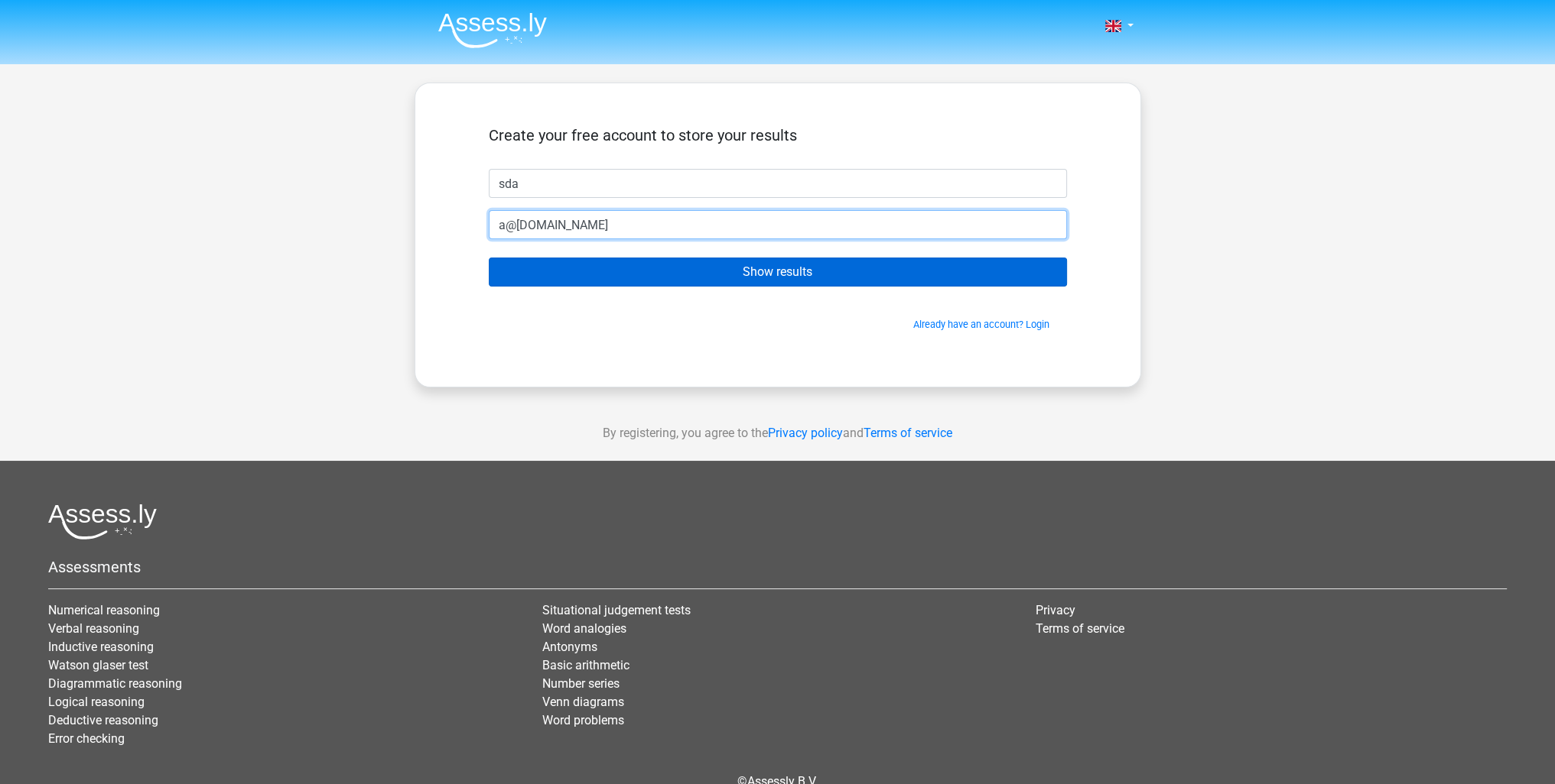
type input "a@b.com"
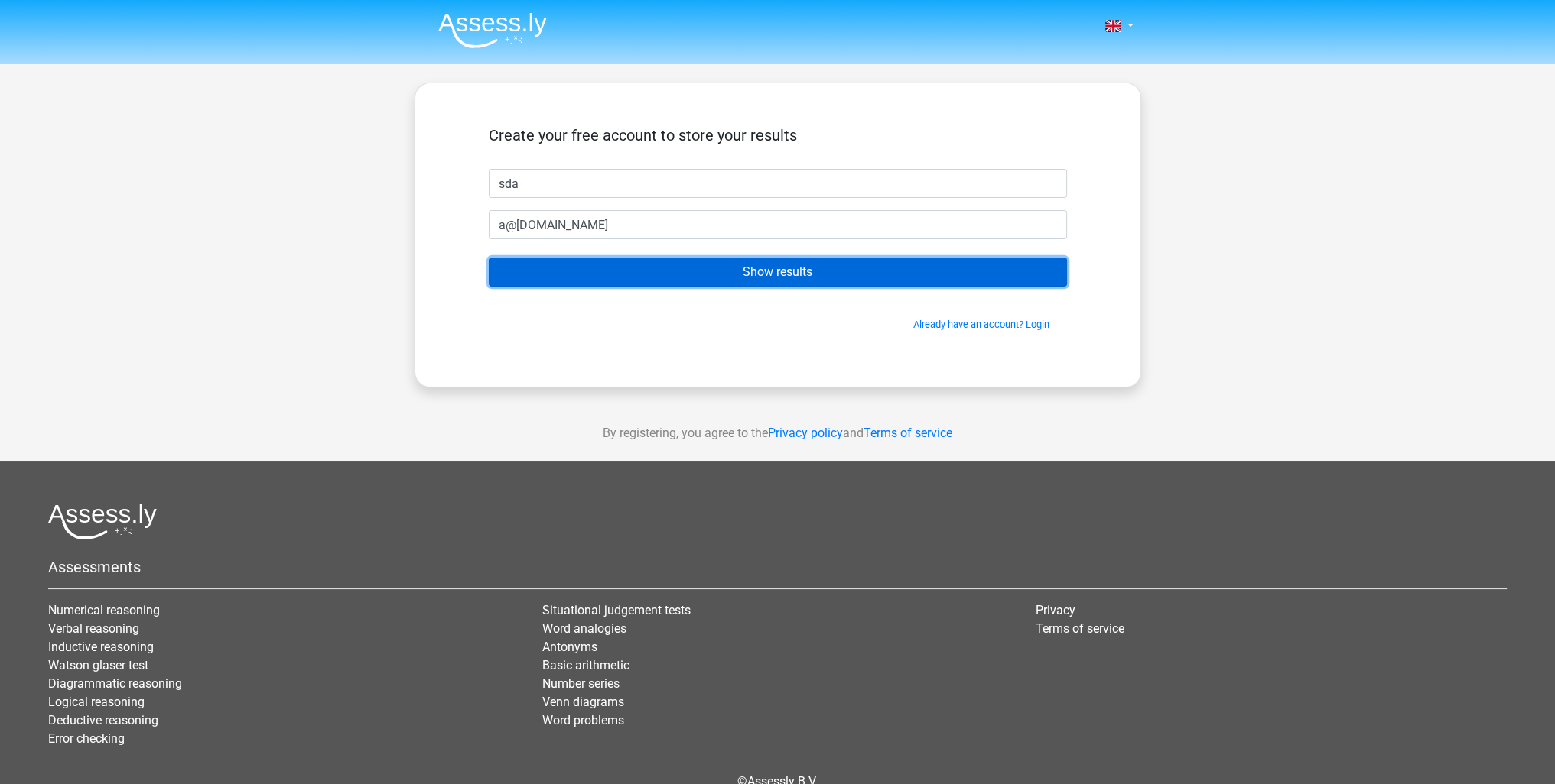
click at [560, 275] on input "Show results" at bounding box center [777, 272] width 578 height 29
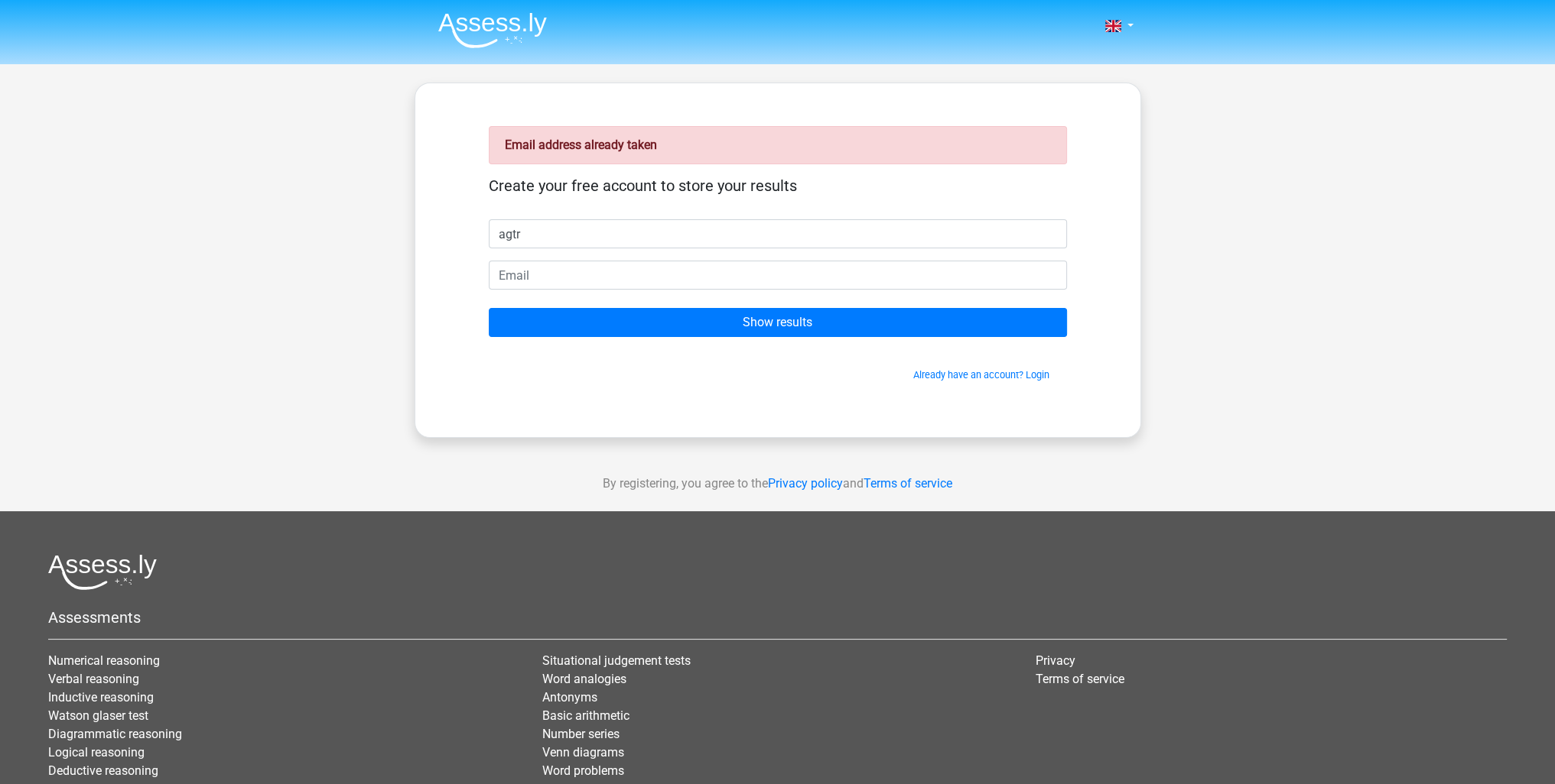
type input "agtr"
click at [525, 275] on input "email" at bounding box center [777, 276] width 578 height 29
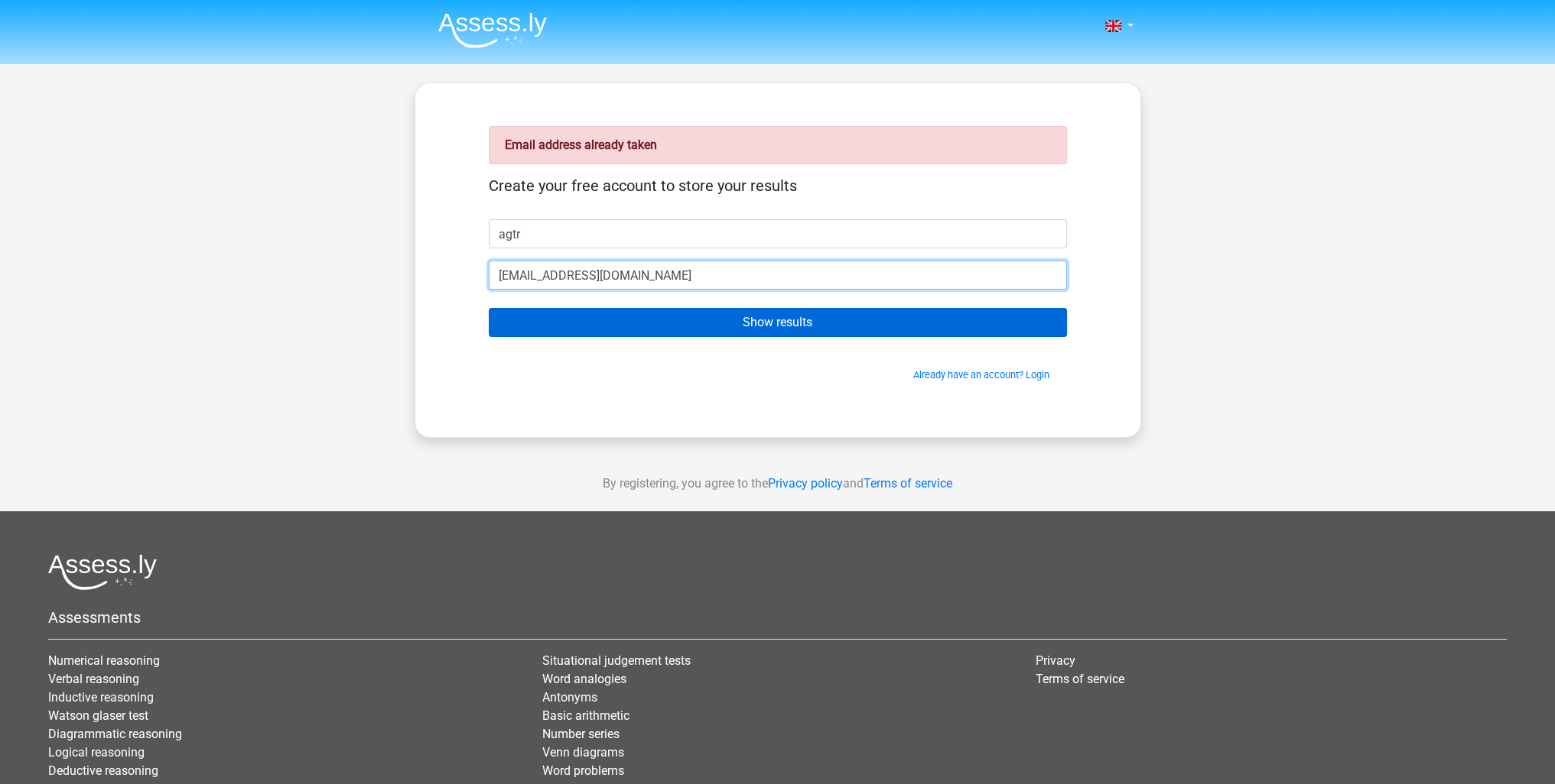
type input "[EMAIL_ADDRESS][DOMAIN_NAME]"
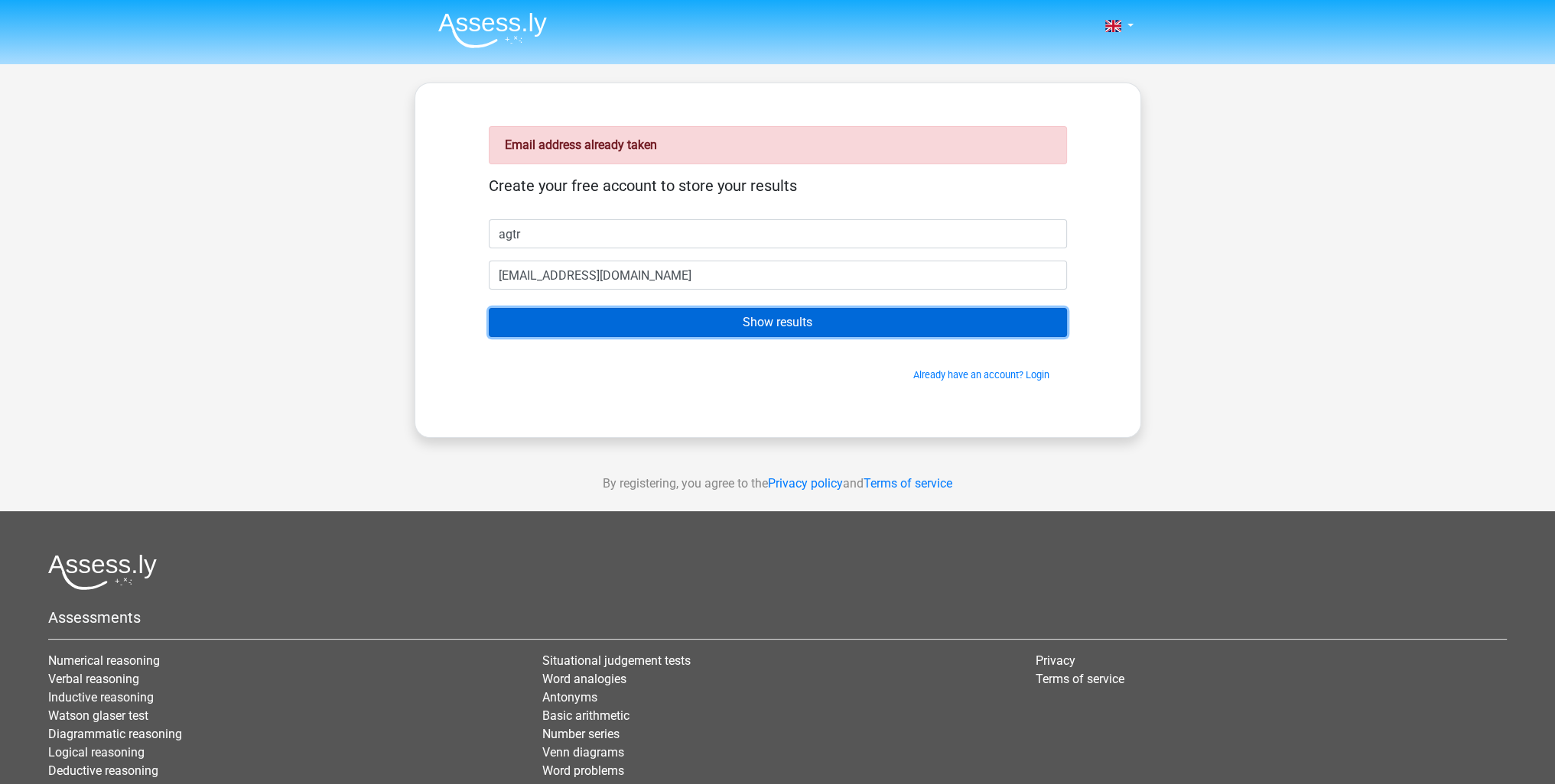
click at [526, 314] on input "Show results" at bounding box center [777, 322] width 578 height 29
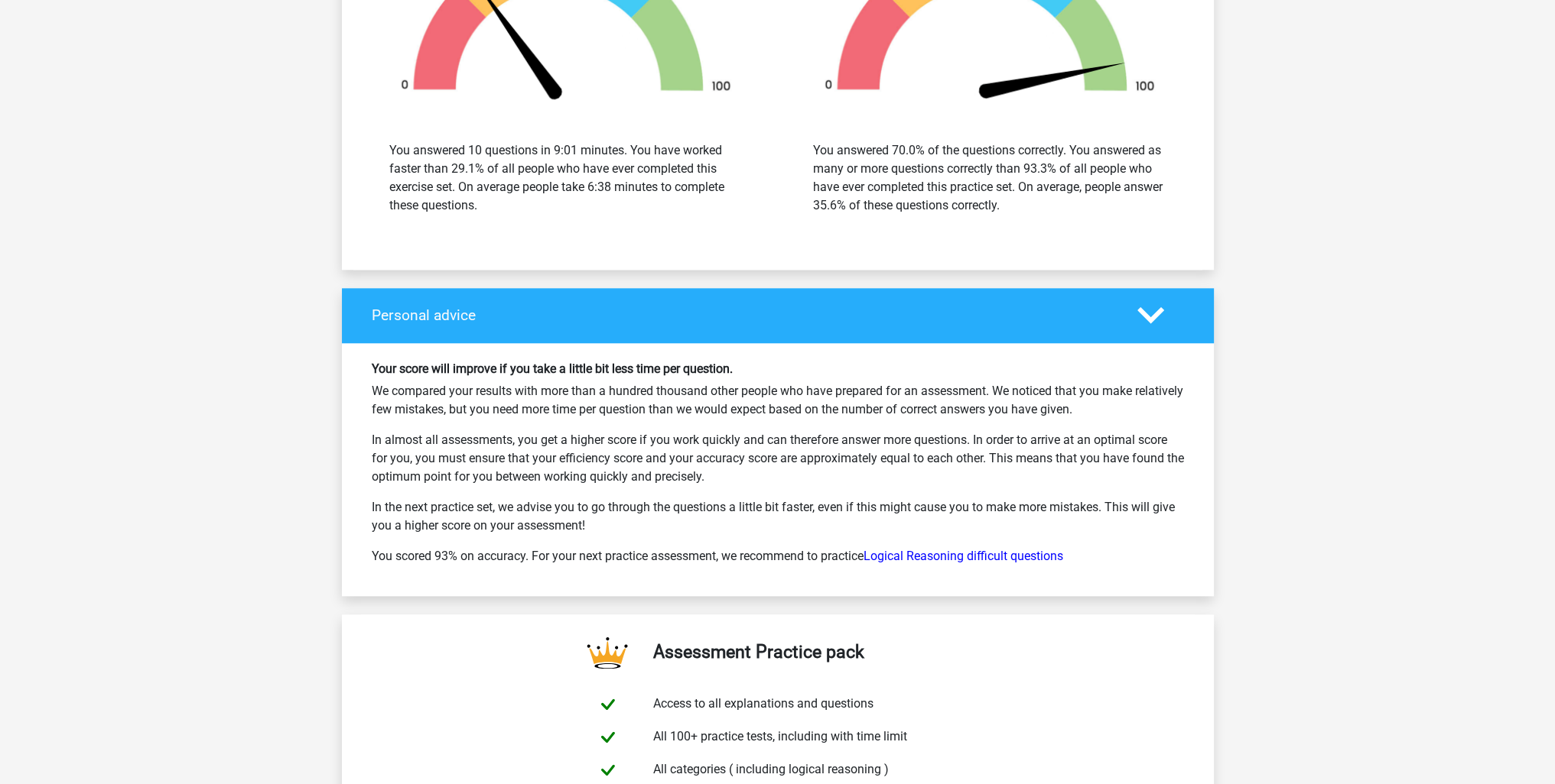
scroll to position [1987, 0]
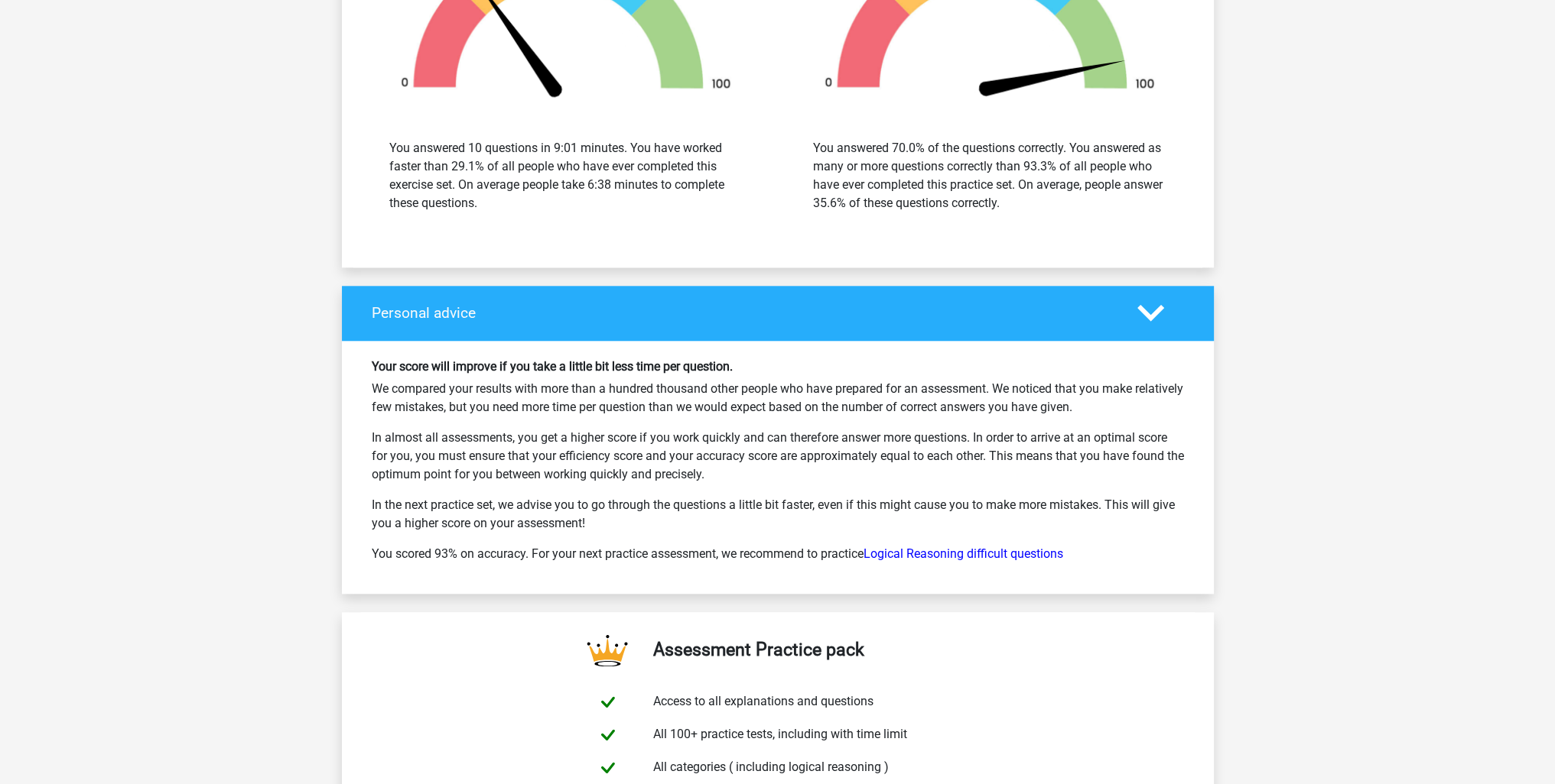
click at [1156, 305] on polygon at bounding box center [1150, 313] width 27 height 16
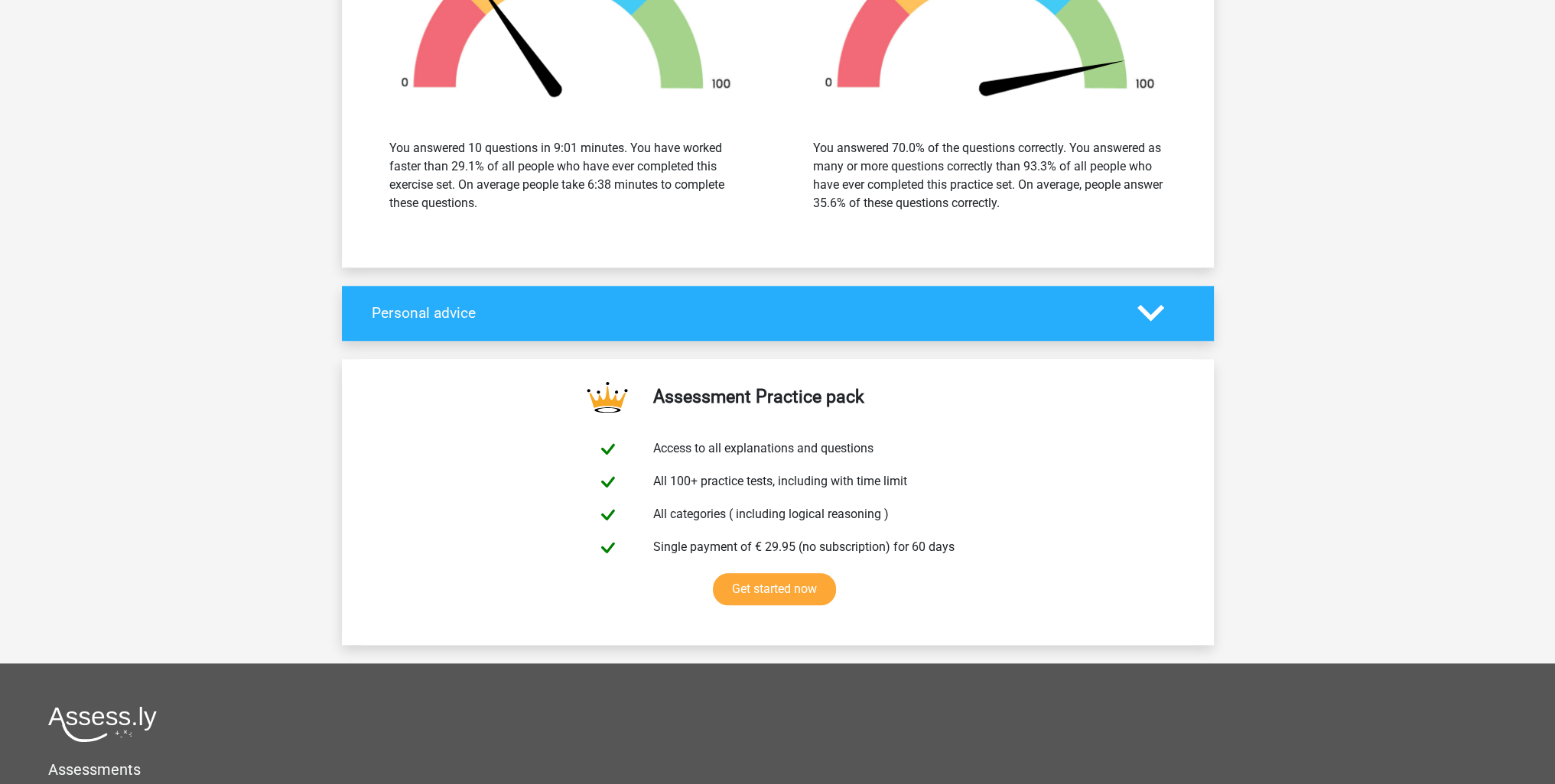
click at [1156, 305] on polygon at bounding box center [1150, 313] width 27 height 16
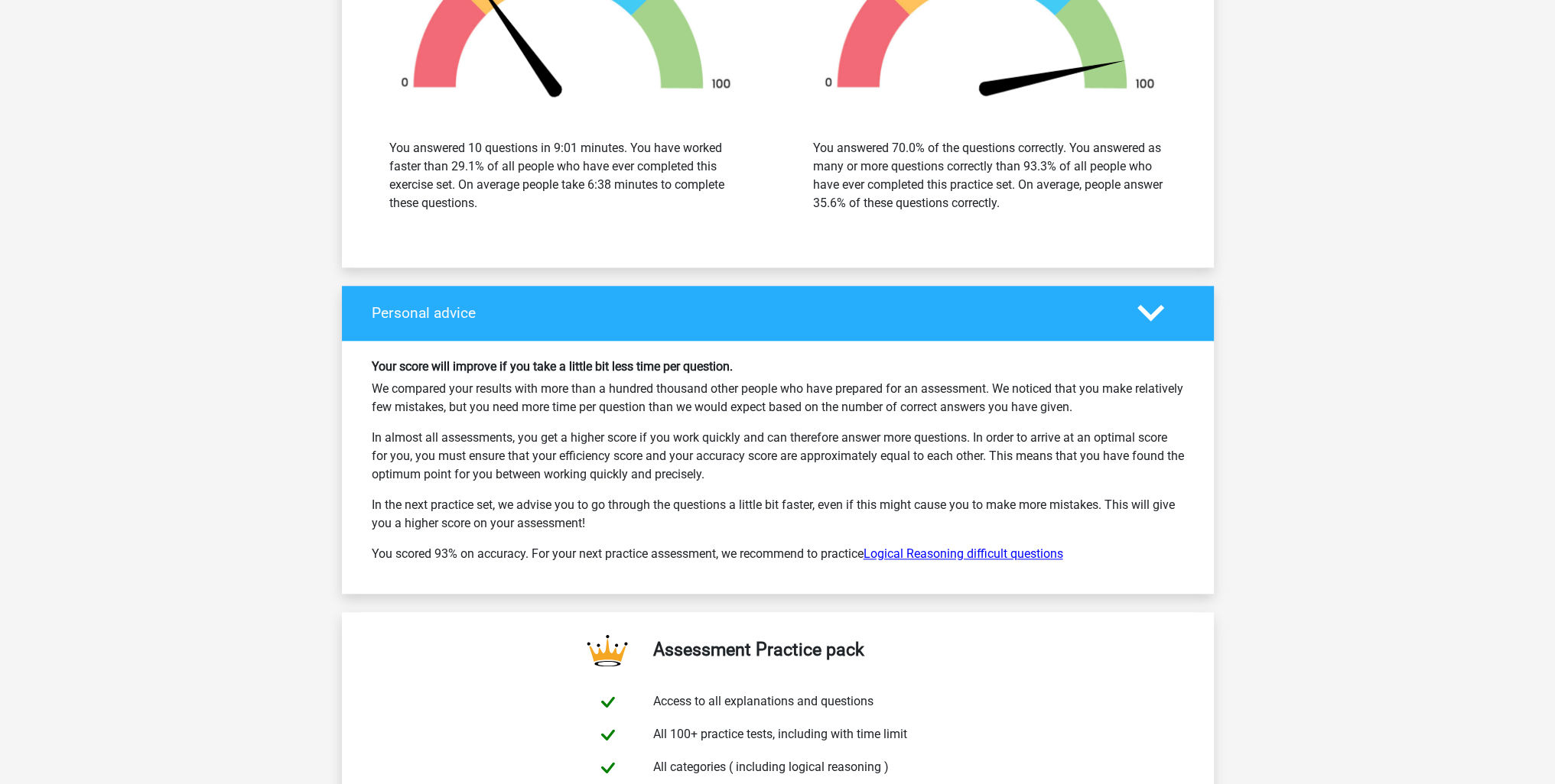
click at [895, 552] on link "Logical Reasoning difficult questions" at bounding box center [963, 554] width 200 height 15
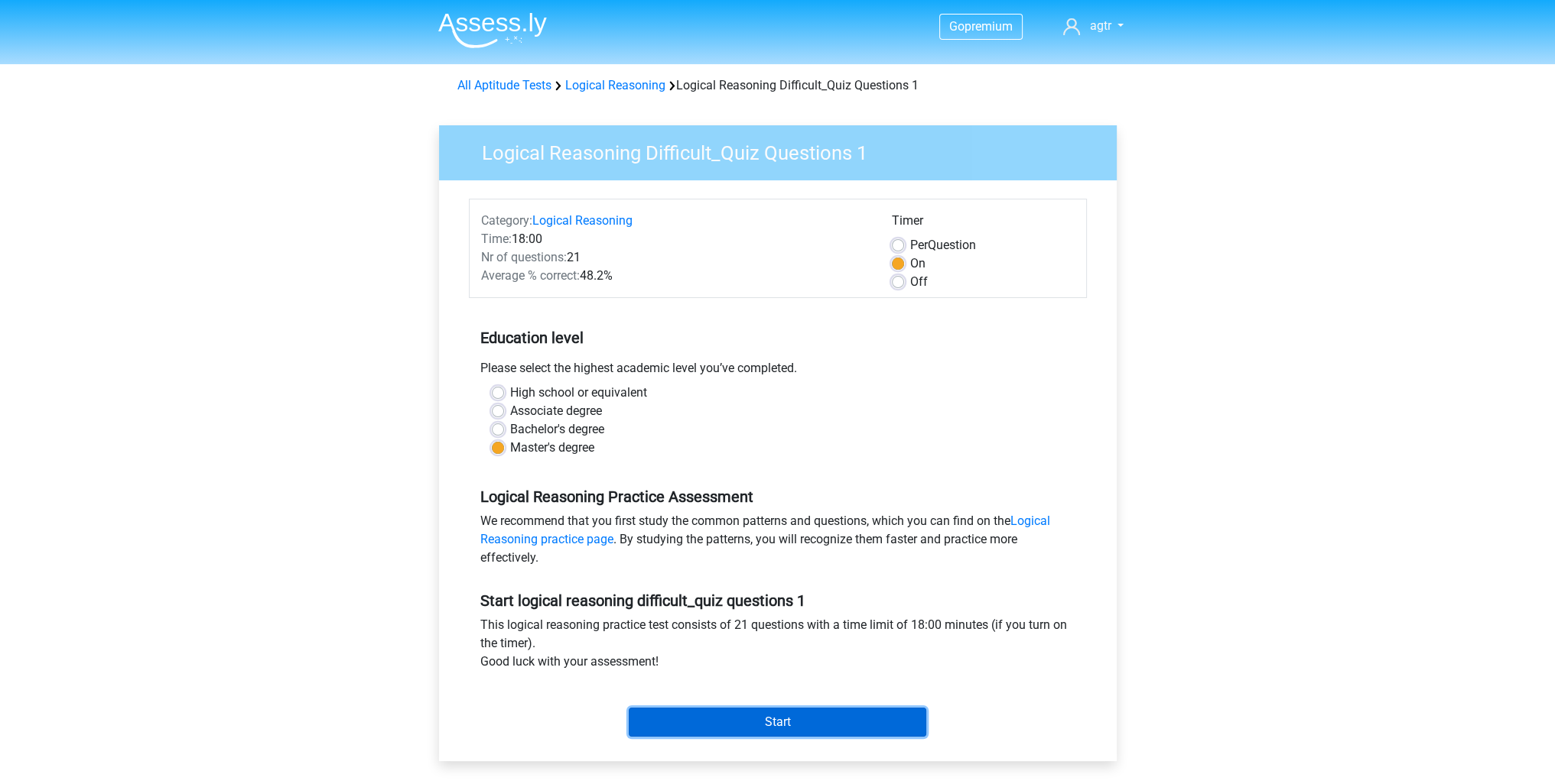
click at [673, 730] on input "Start" at bounding box center [777, 723] width 298 height 29
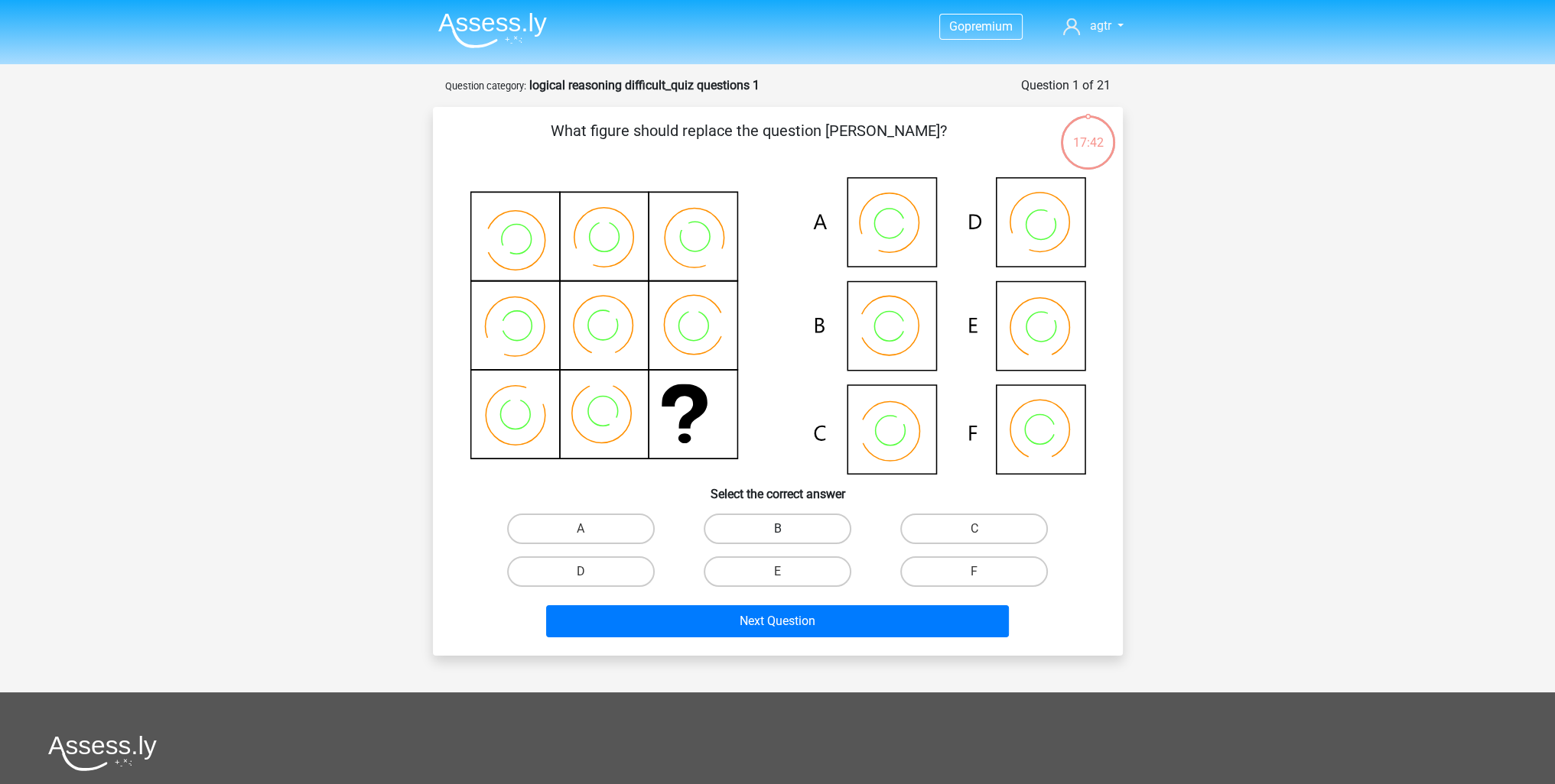
click at [759, 529] on label "B" at bounding box center [777, 528] width 148 height 30
click at [777, 529] on input "B" at bounding box center [782, 534] width 10 height 10
radio input "true"
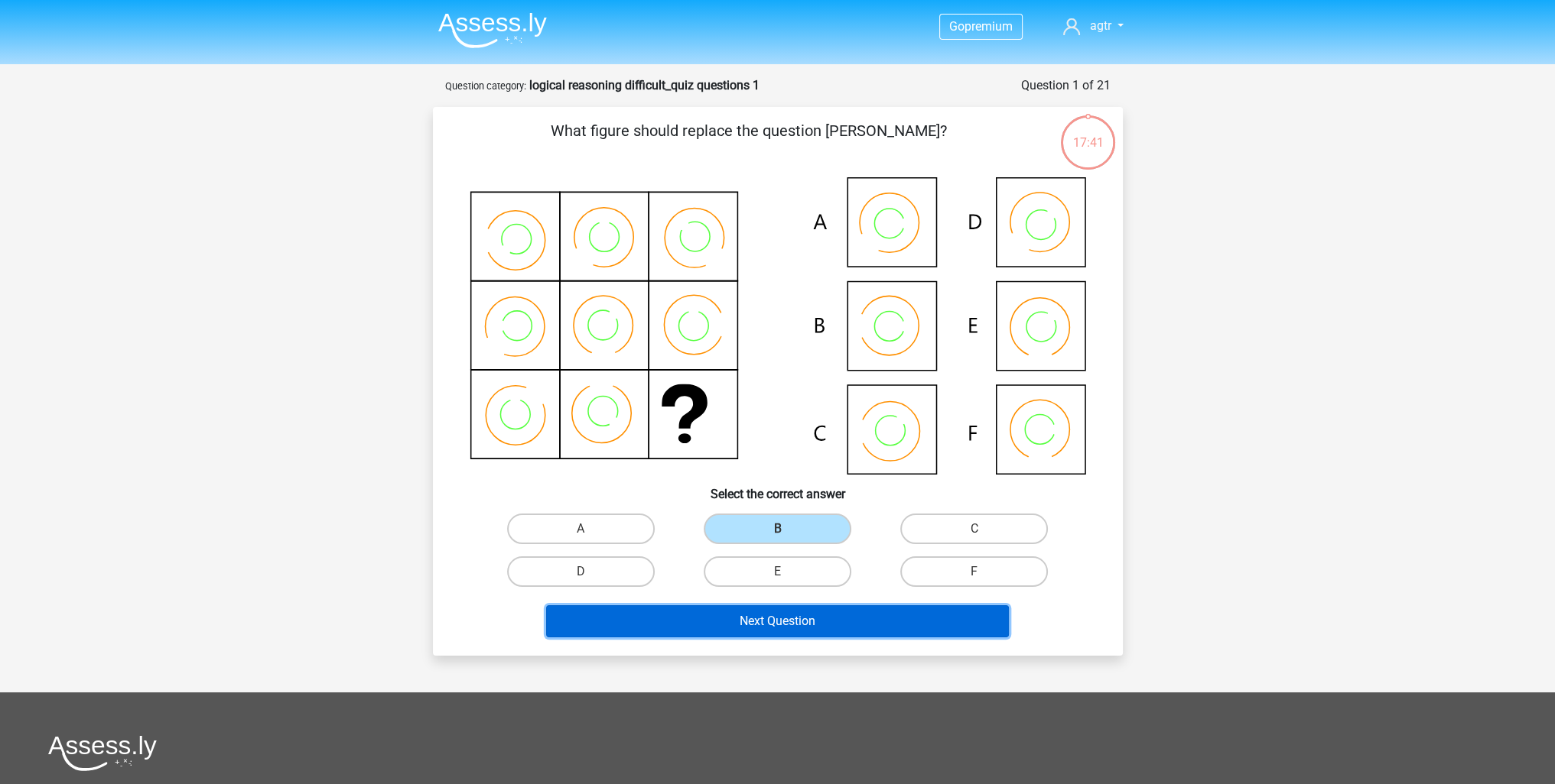
click at [755, 617] on button "Next Question" at bounding box center [777, 621] width 463 height 32
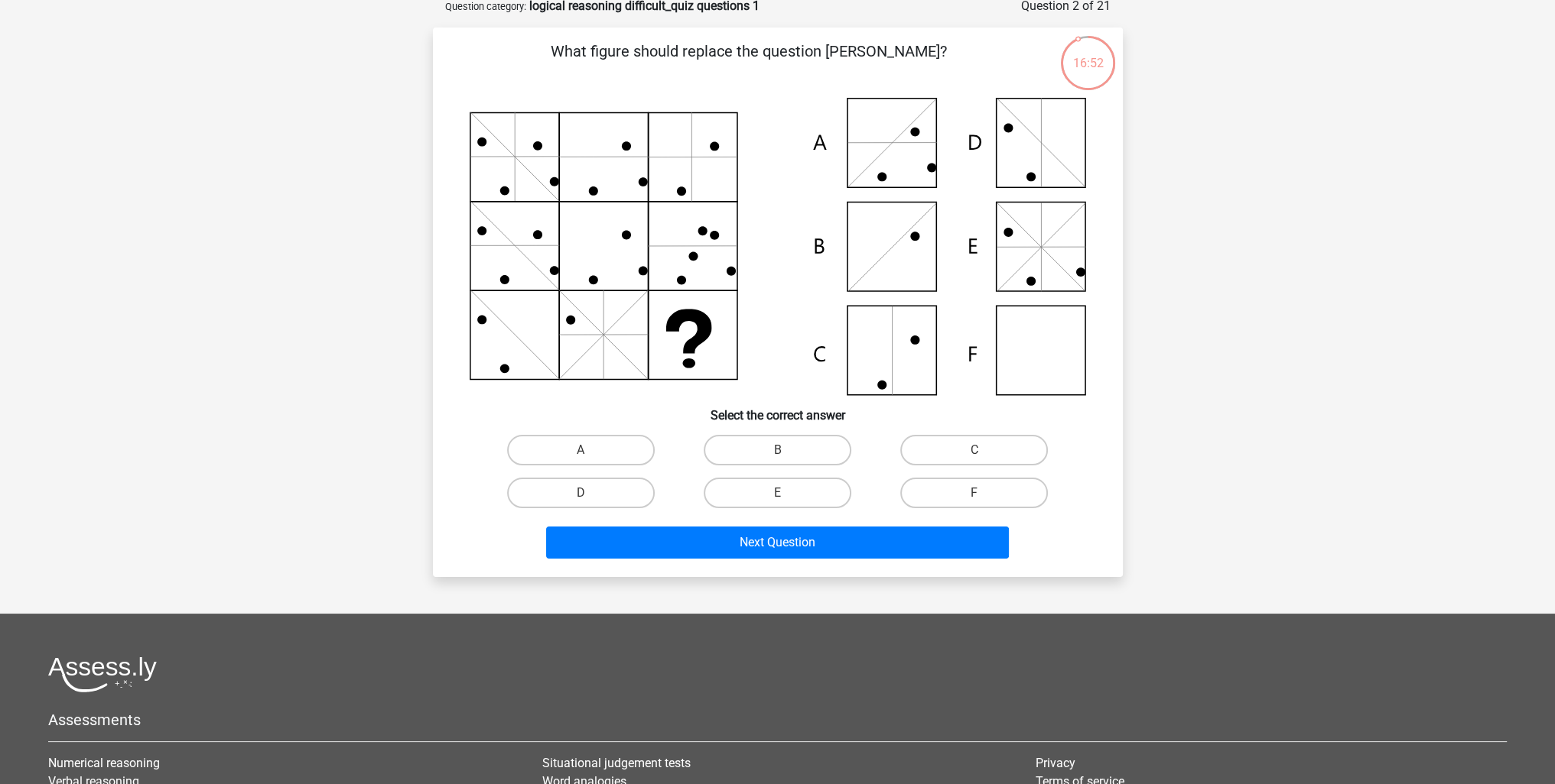
scroll to position [76, 0]
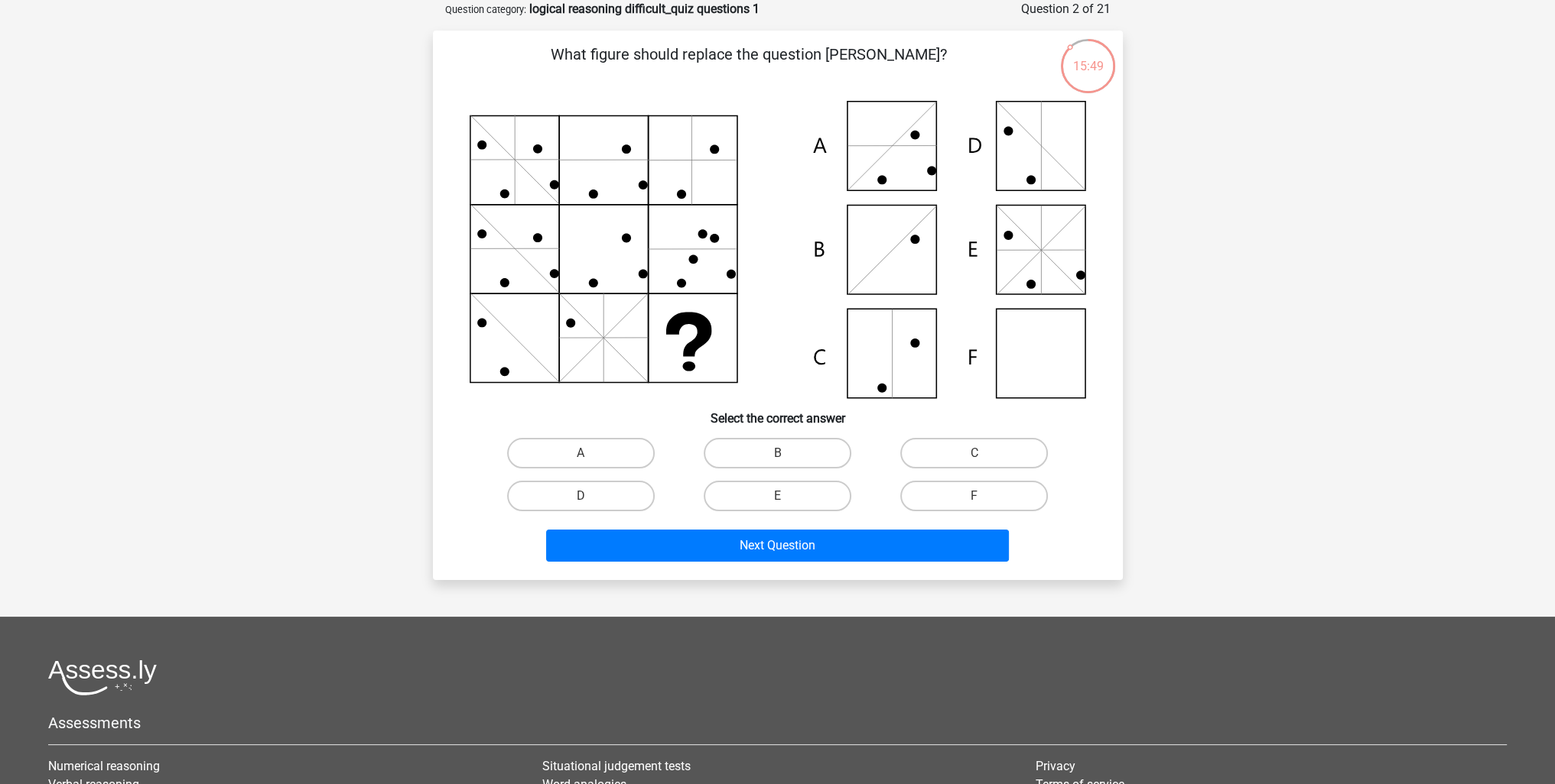
click at [1022, 351] on icon at bounding box center [777, 249] width 617 height 298
click at [924, 488] on label "F" at bounding box center [973, 495] width 148 height 30
click at [974, 496] on input "F" at bounding box center [979, 501] width 10 height 10
radio input "true"
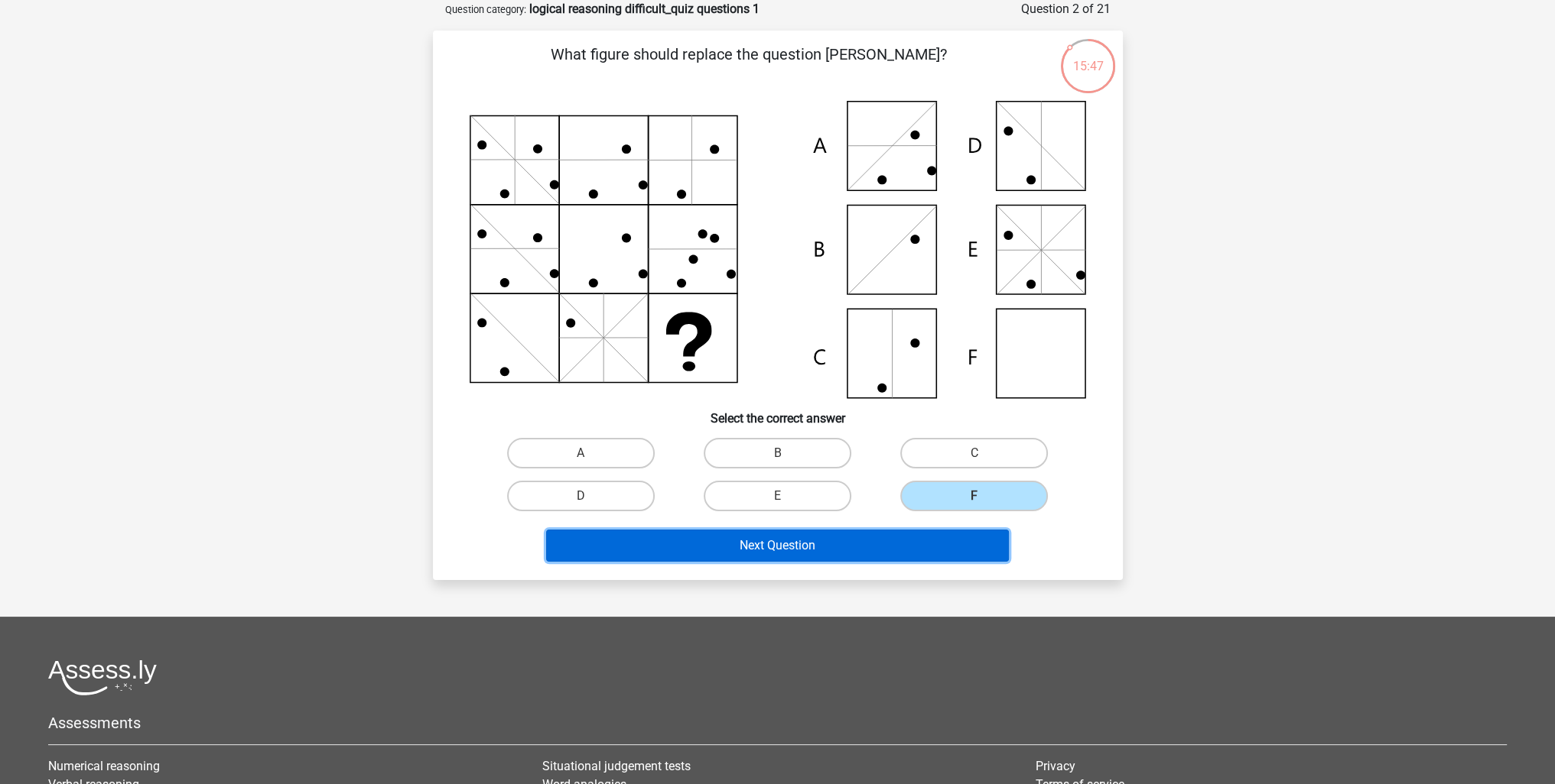
click at [910, 532] on button "Next Question" at bounding box center [777, 545] width 463 height 32
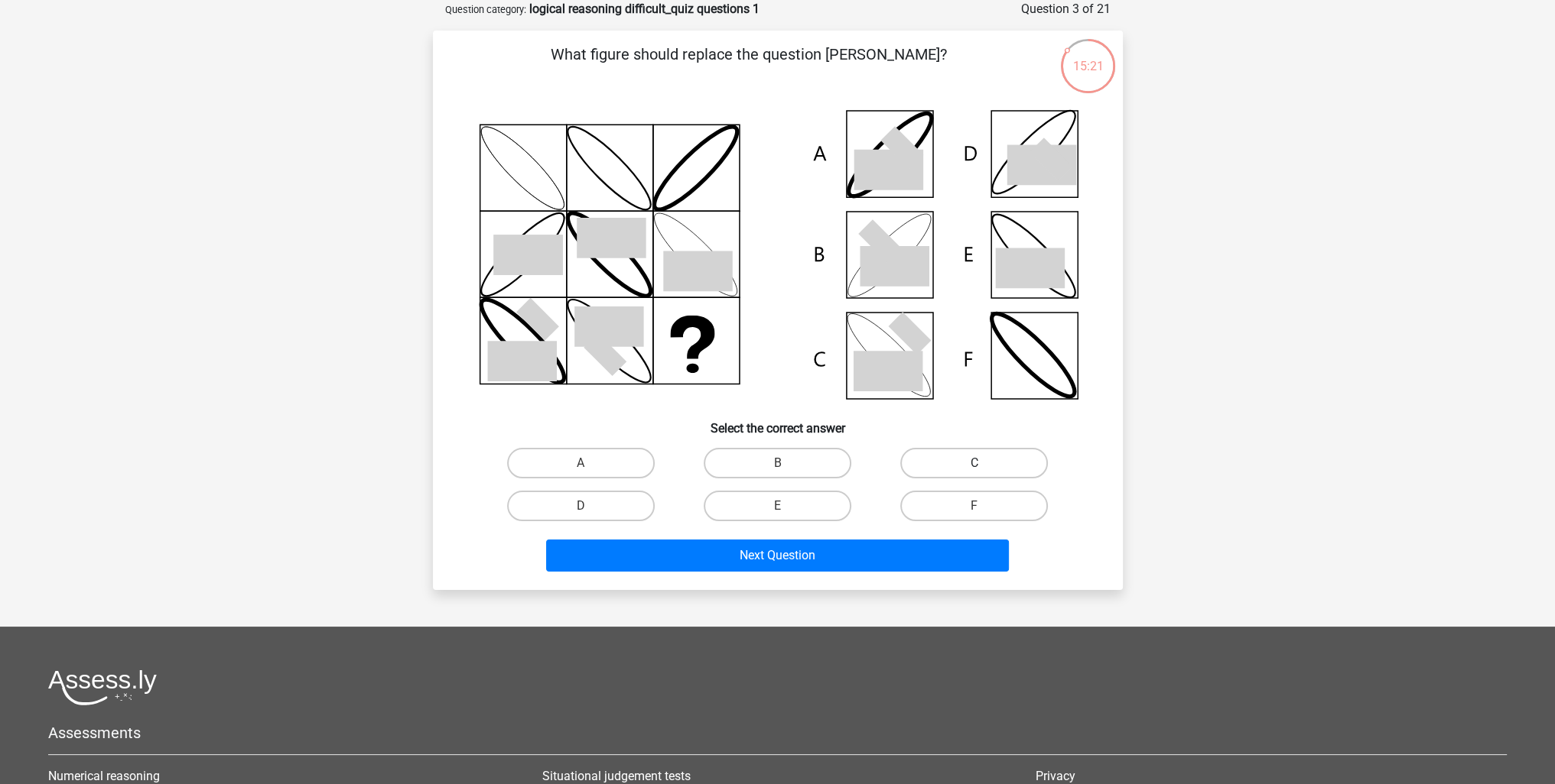
click at [915, 469] on label "C" at bounding box center [973, 463] width 148 height 30
click at [974, 469] on input "C" at bounding box center [979, 468] width 10 height 10
radio input "true"
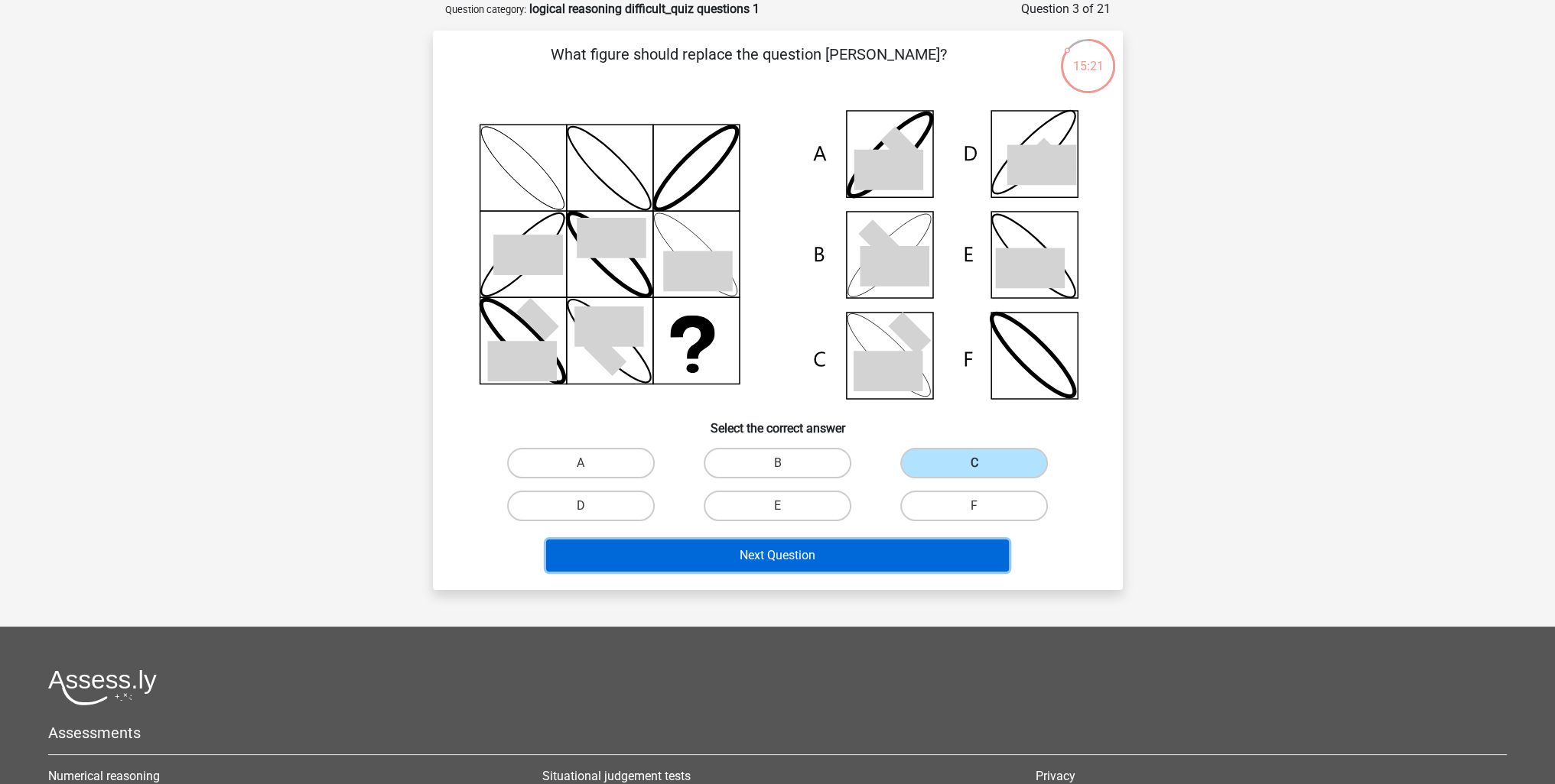
click at [919, 559] on button "Next Question" at bounding box center [777, 555] width 463 height 32
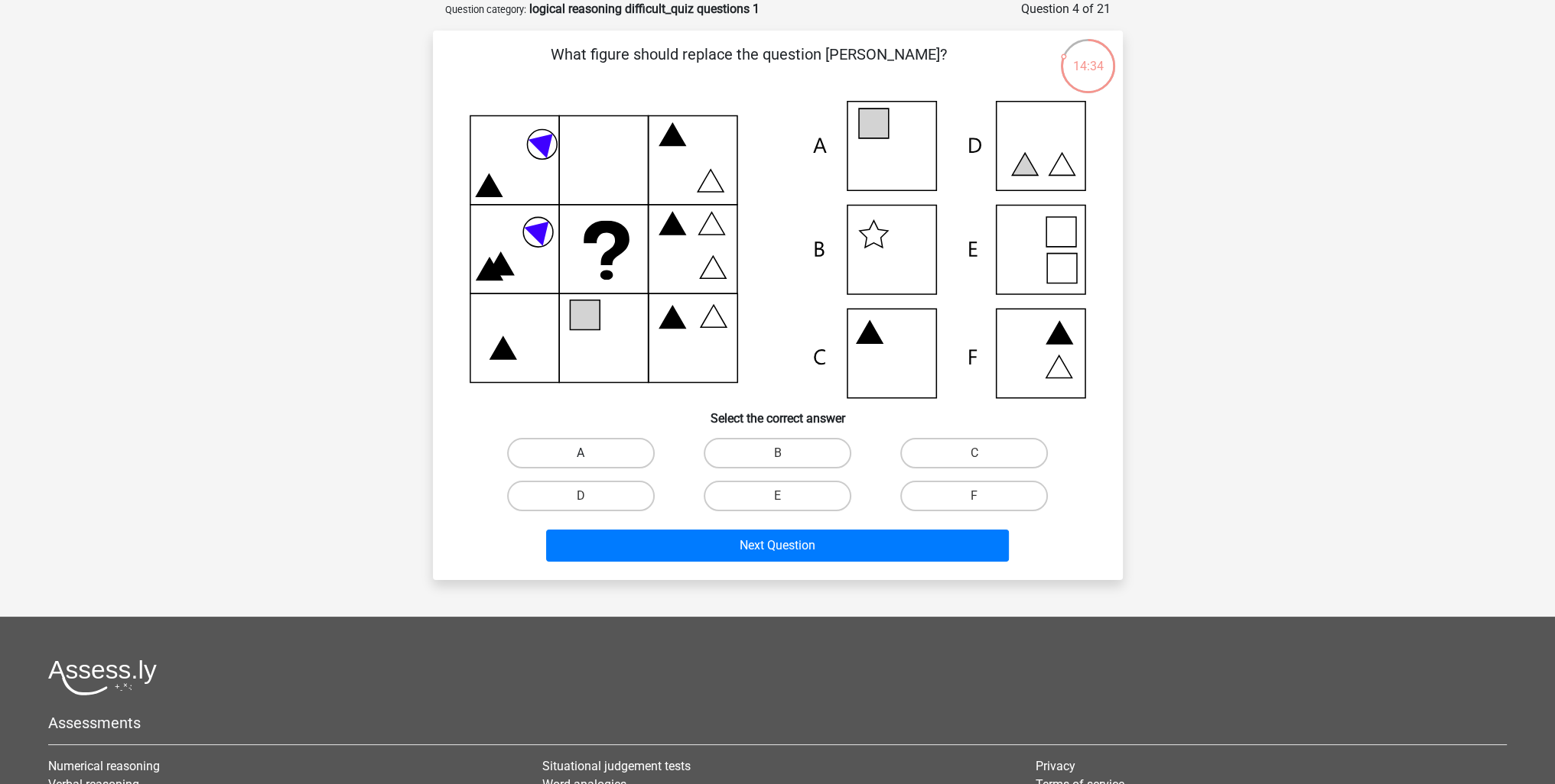
click at [617, 442] on label "A" at bounding box center [580, 452] width 148 height 30
click at [590, 453] on input "A" at bounding box center [586, 458] width 10 height 10
radio input "true"
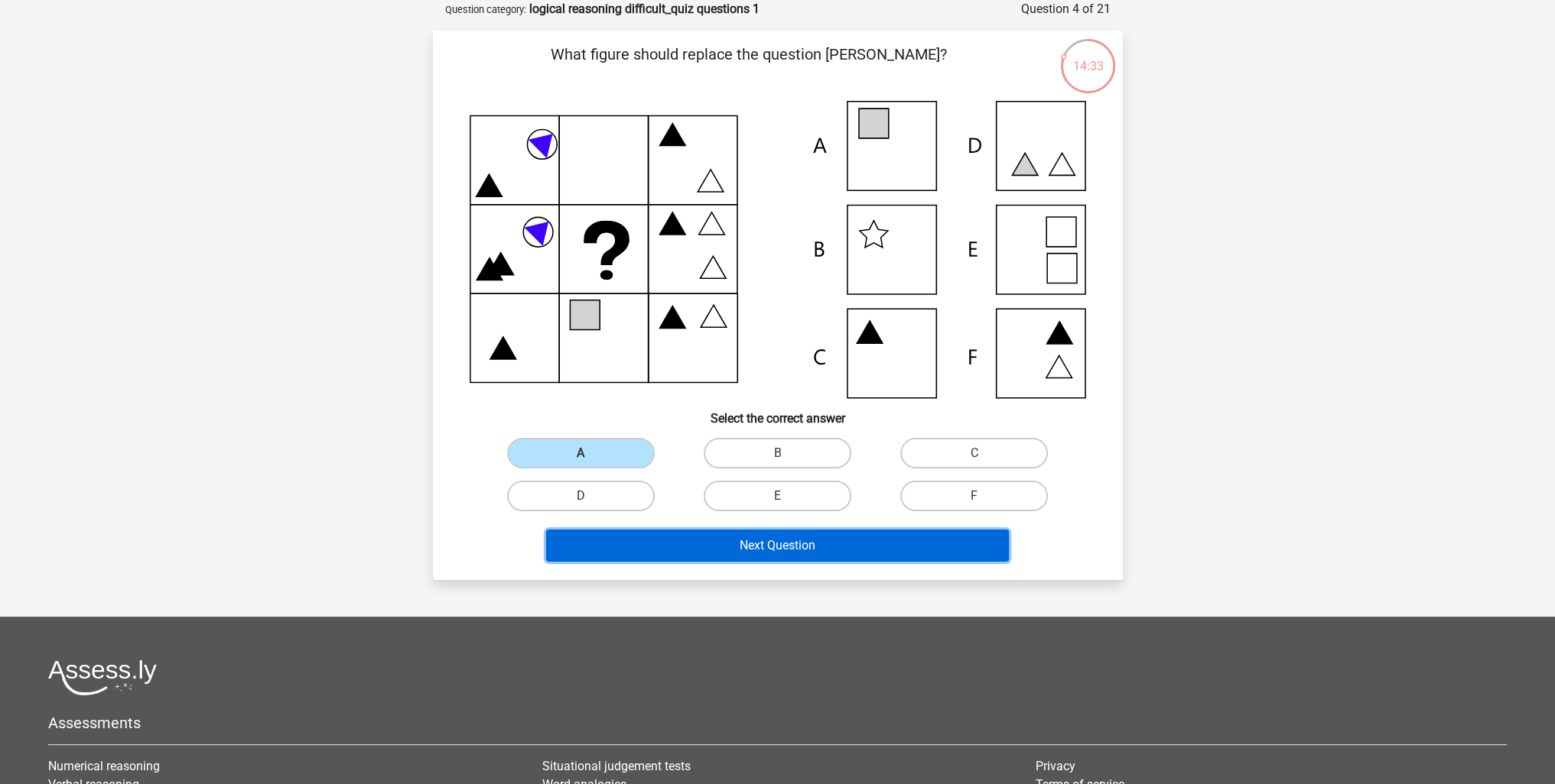
click at [672, 550] on button "Next Question" at bounding box center [777, 545] width 463 height 32
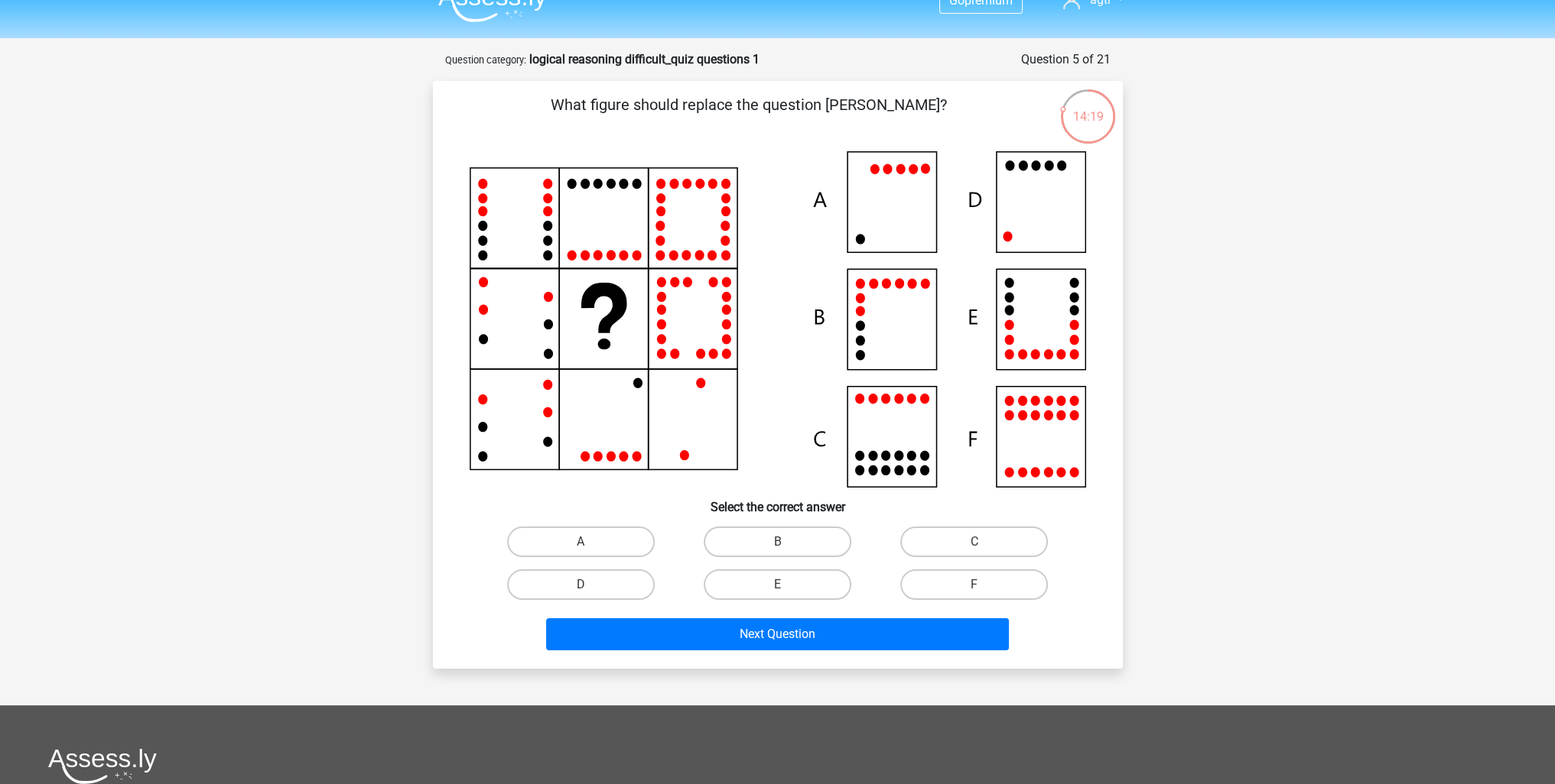
scroll to position [0, 0]
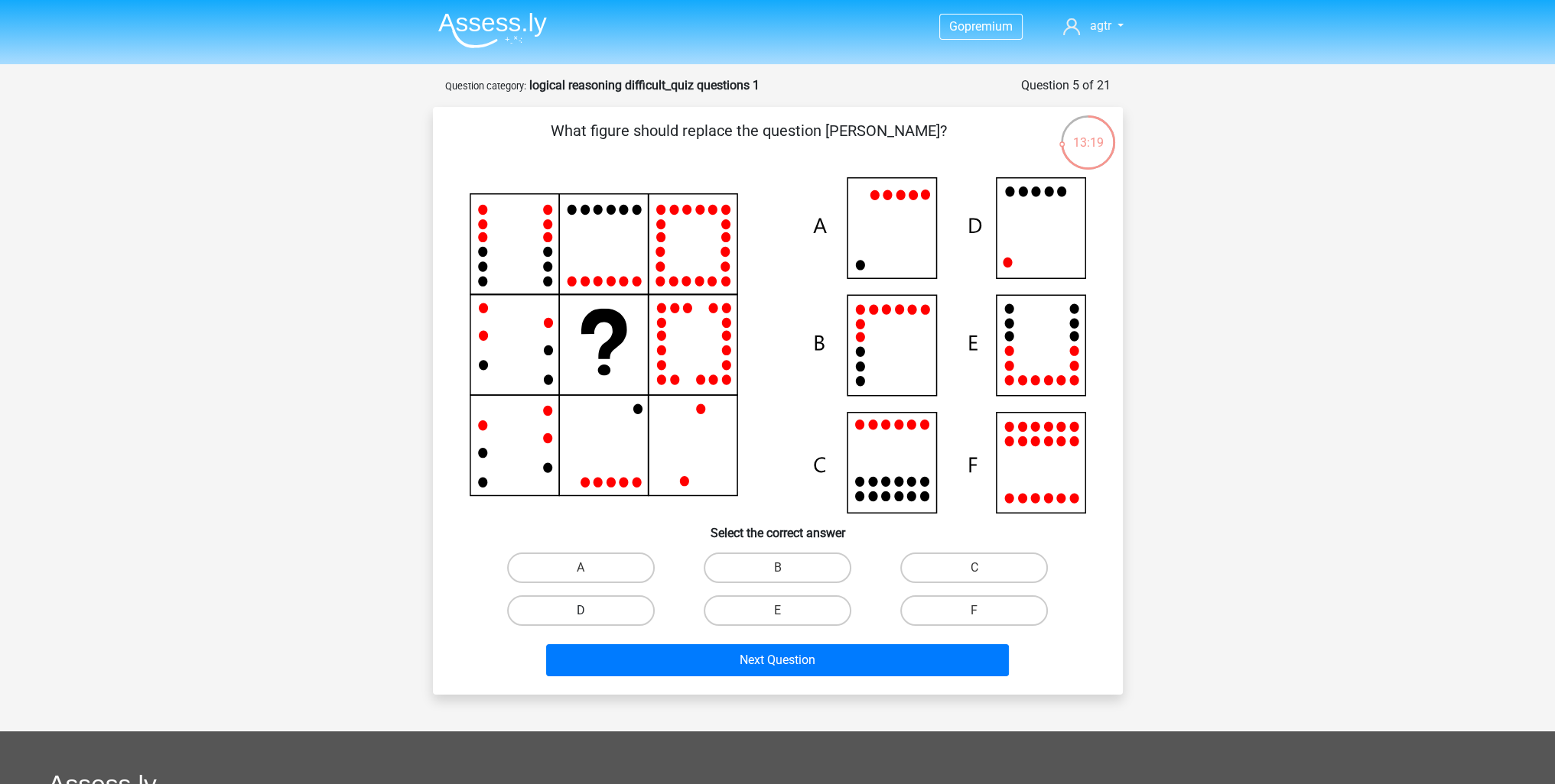
click at [604, 616] on label "D" at bounding box center [580, 610] width 148 height 30
click at [590, 616] on input "D" at bounding box center [586, 615] width 10 height 10
radio input "true"
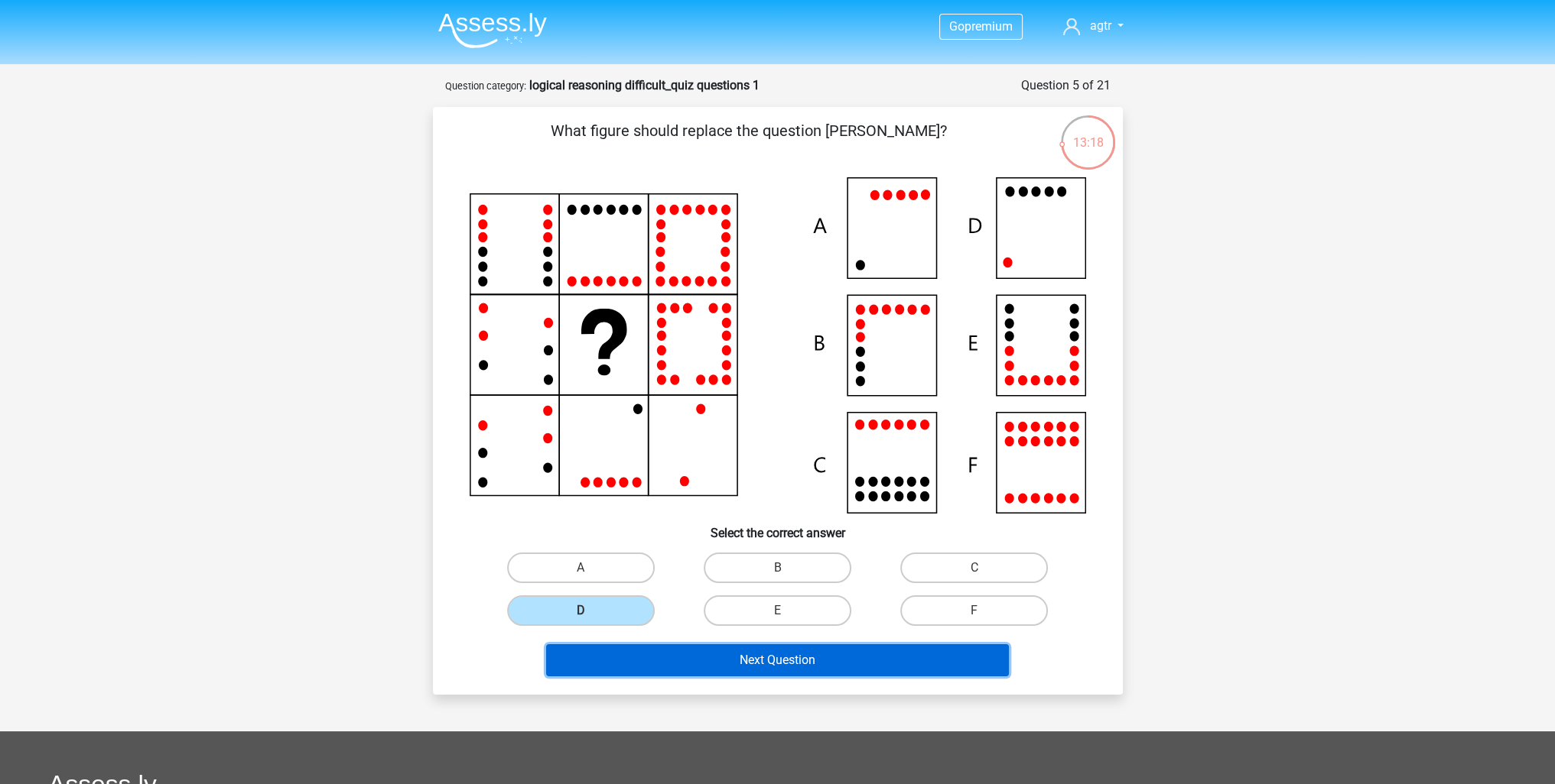
click at [622, 660] on button "Next Question" at bounding box center [777, 660] width 463 height 32
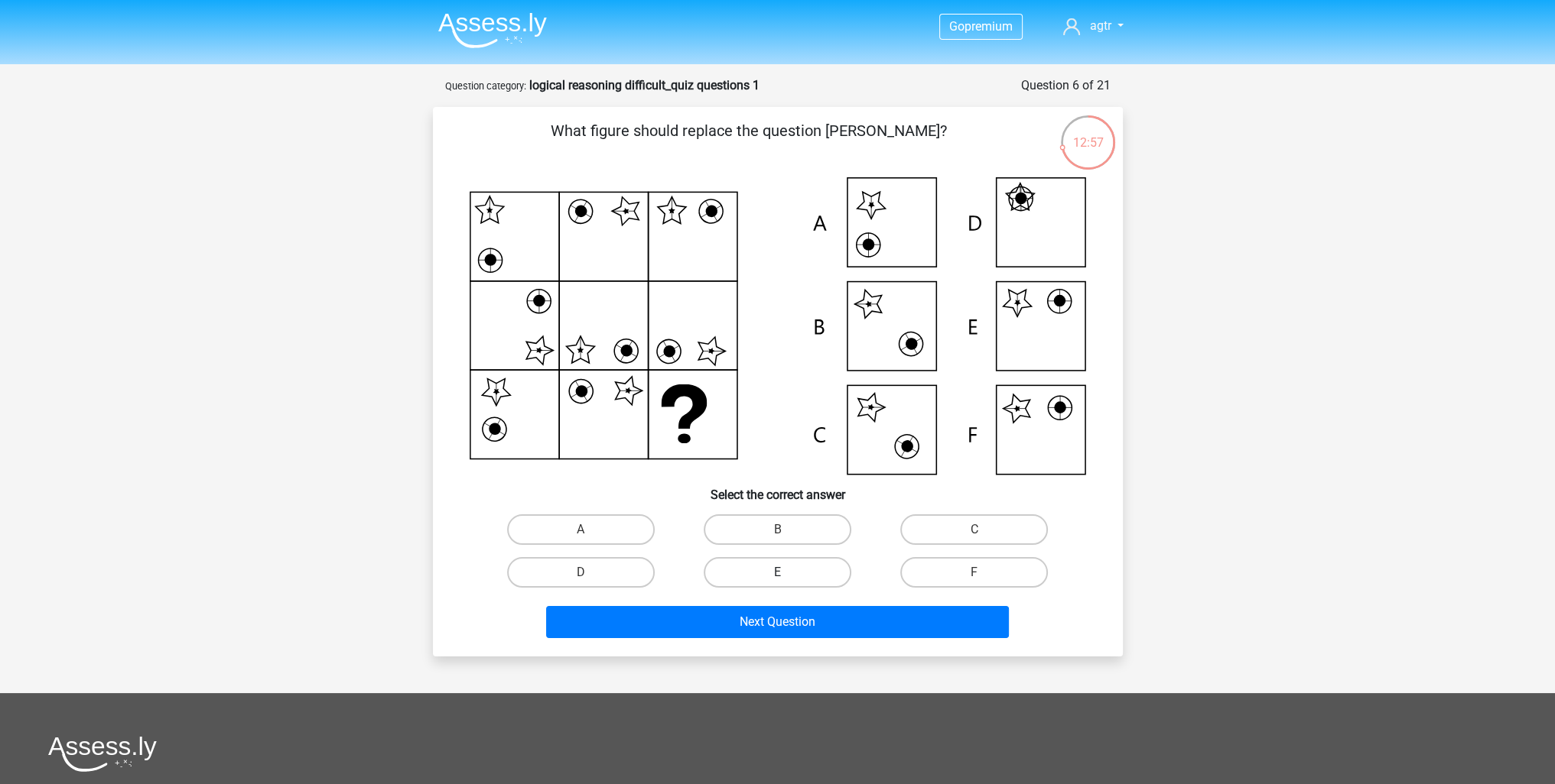
click at [797, 576] on label "E" at bounding box center [777, 572] width 148 height 30
click at [787, 576] on input "E" at bounding box center [782, 577] width 10 height 10
radio input "true"
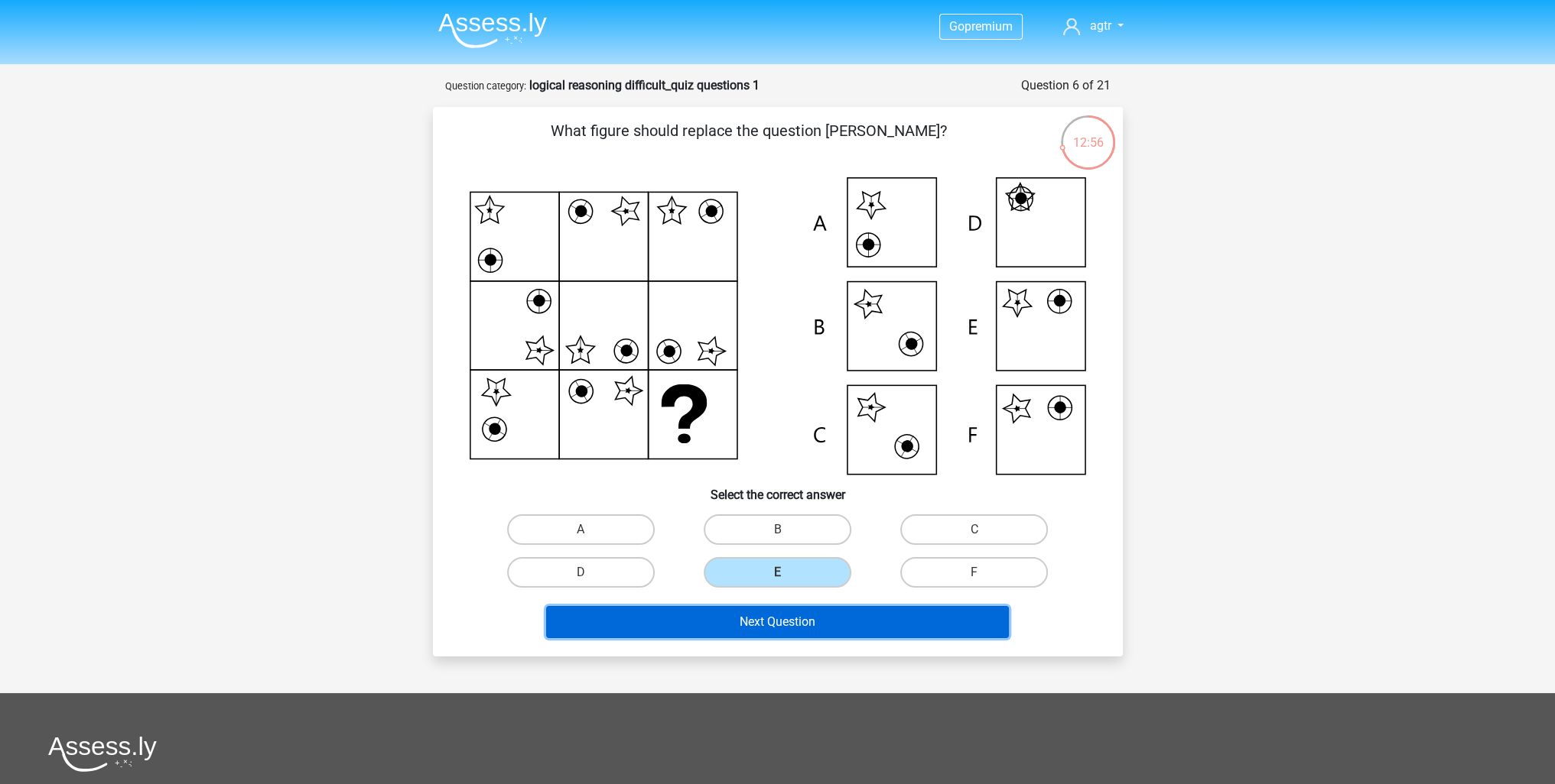
click at [802, 627] on button "Next Question" at bounding box center [777, 622] width 463 height 32
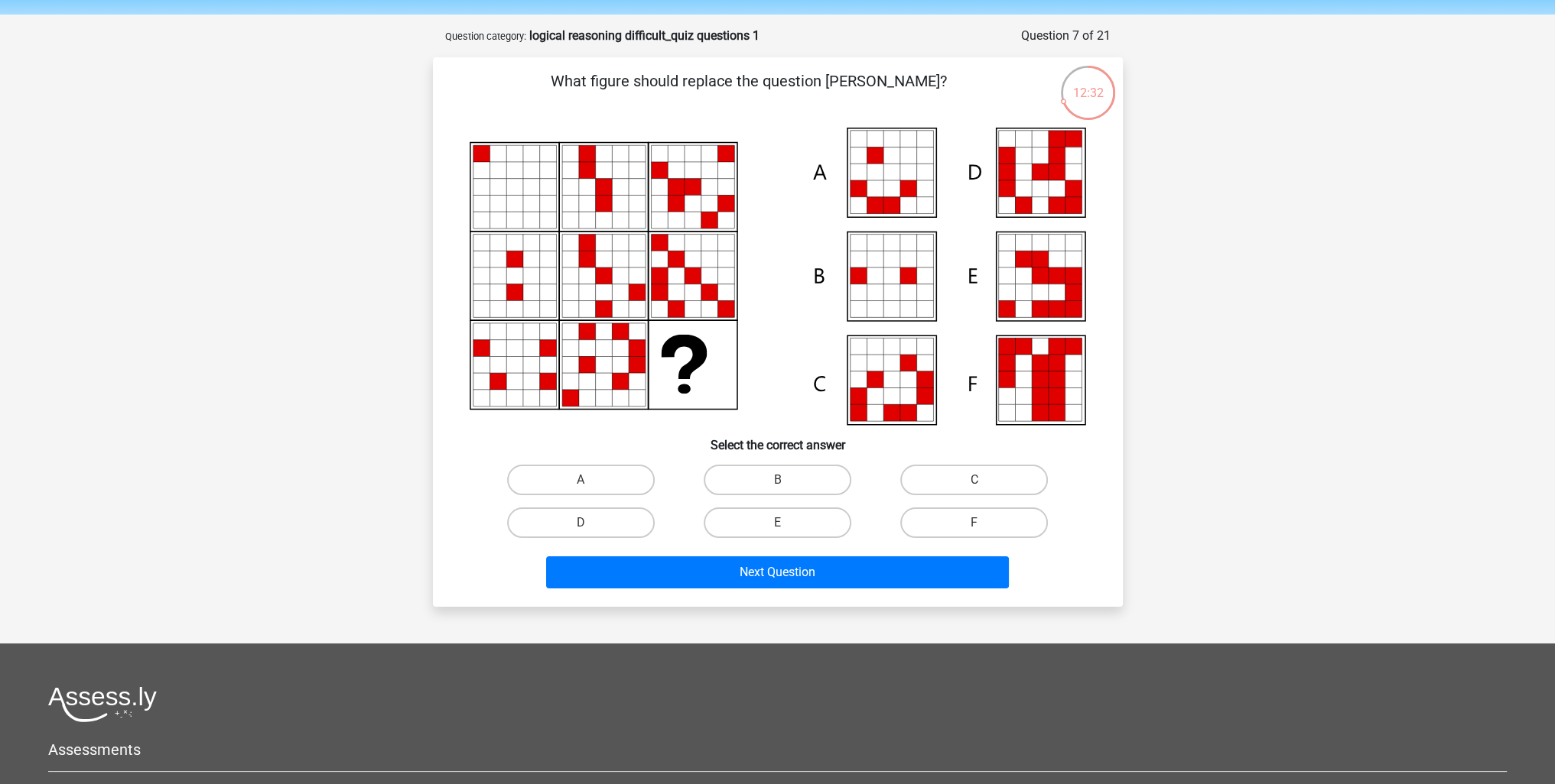
scroll to position [76, 0]
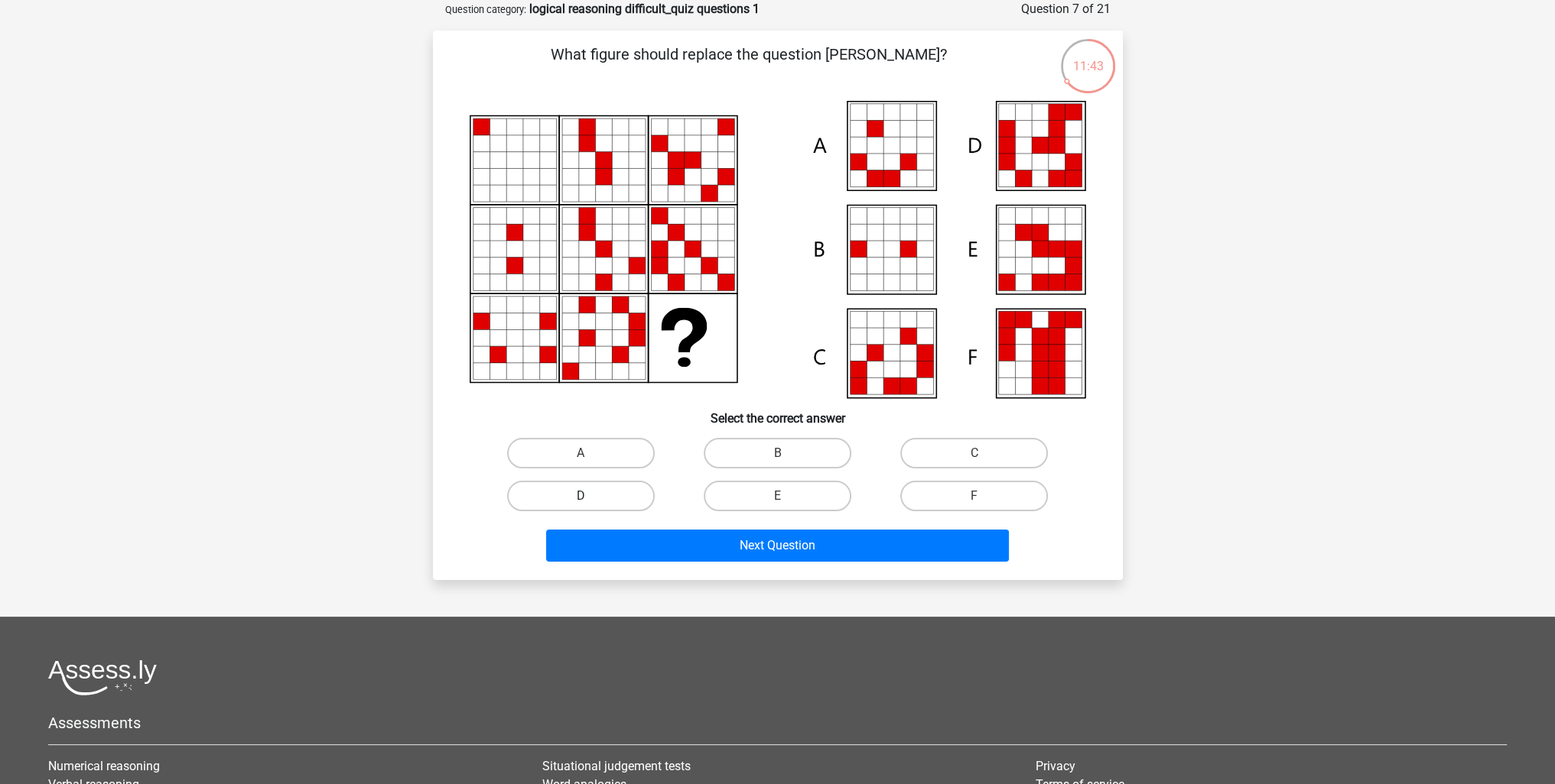
click at [591, 499] on label "D" at bounding box center [580, 495] width 148 height 30
click at [590, 499] on input "D" at bounding box center [586, 501] width 10 height 10
radio input "true"
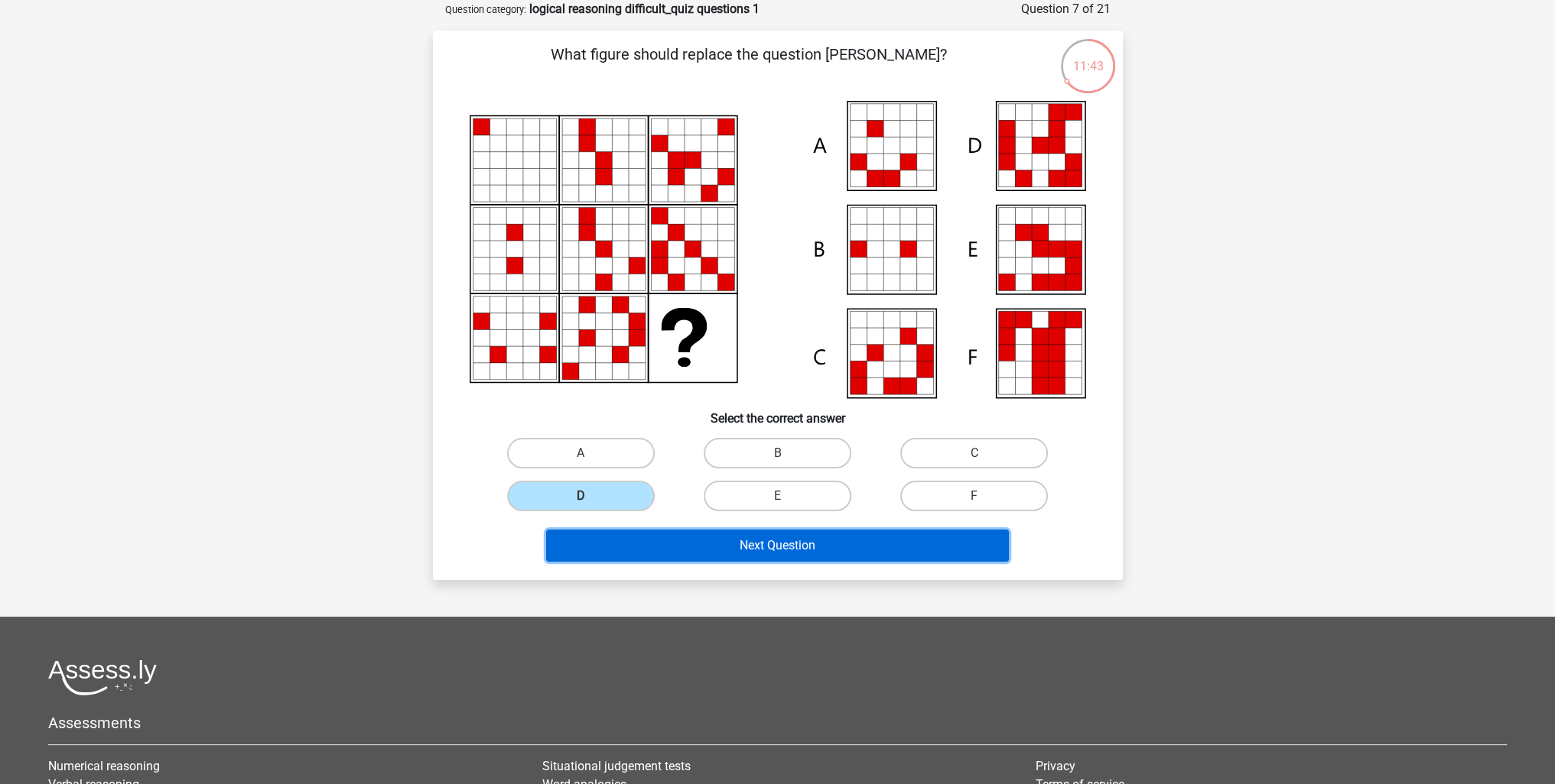
click at [633, 547] on button "Next Question" at bounding box center [777, 545] width 463 height 32
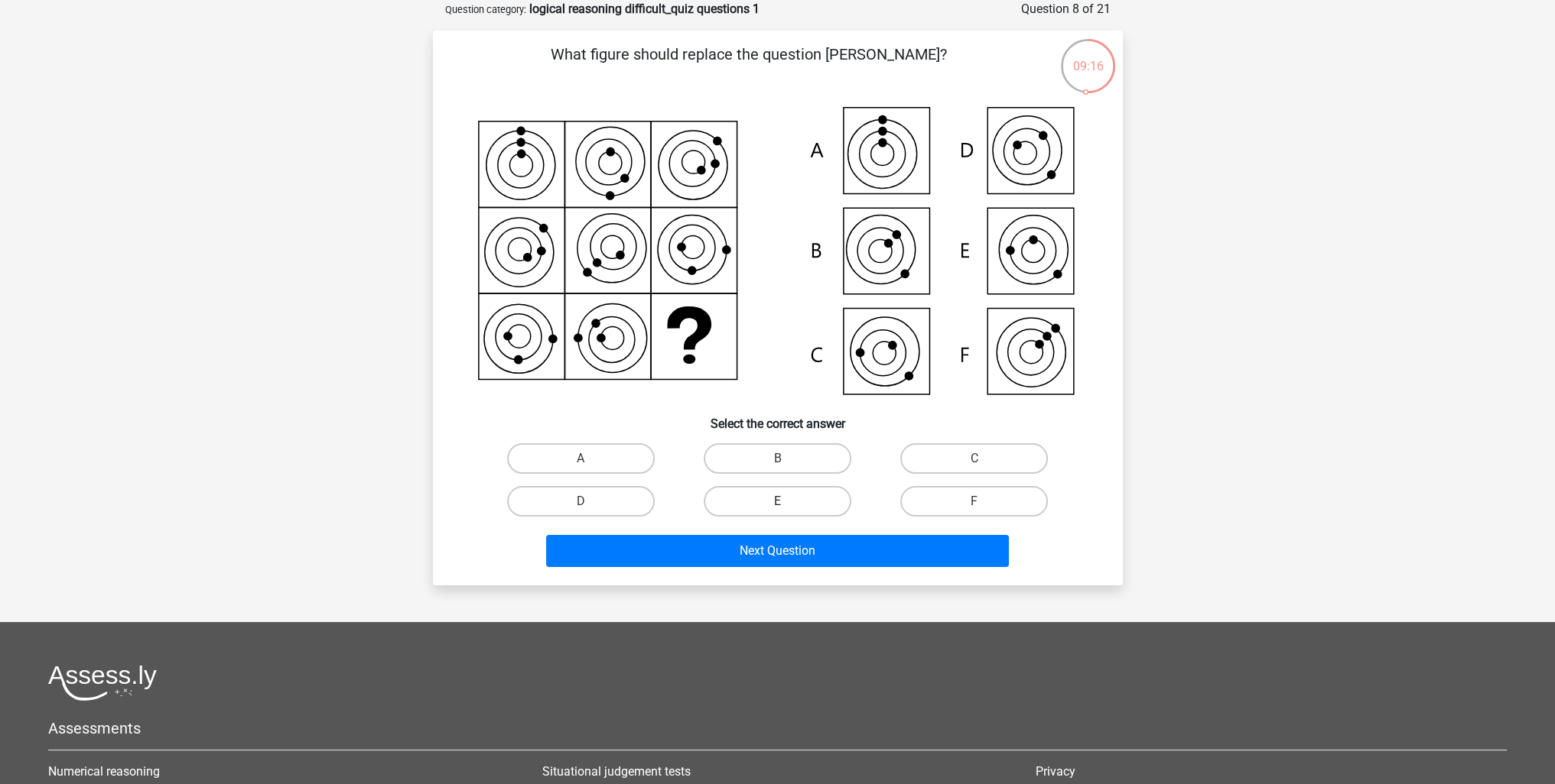
click at [807, 495] on label "E" at bounding box center [777, 501] width 148 height 30
click at [787, 502] on input "E" at bounding box center [782, 506] width 10 height 10
radio input "true"
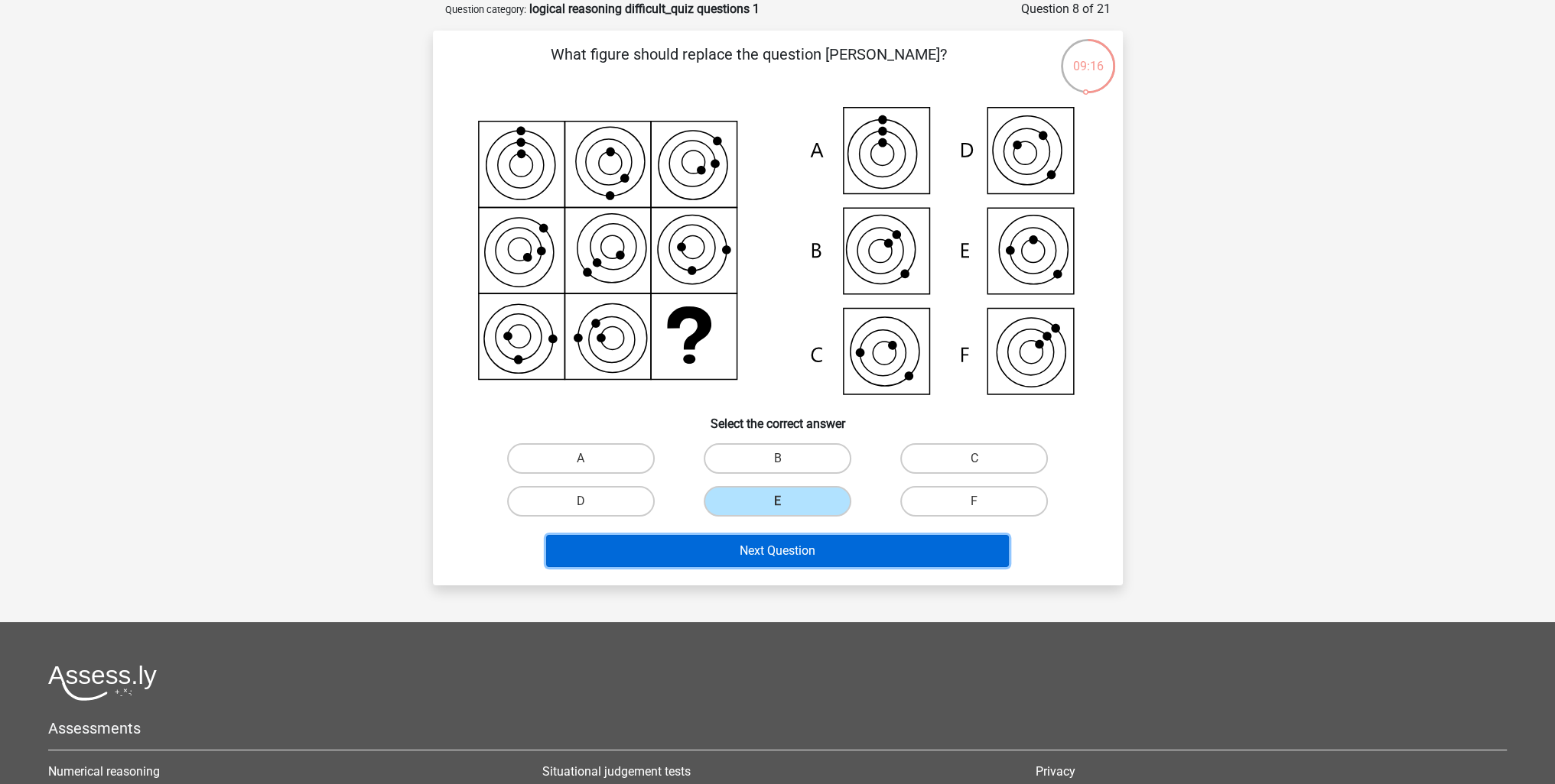
click at [807, 557] on button "Next Question" at bounding box center [777, 550] width 463 height 32
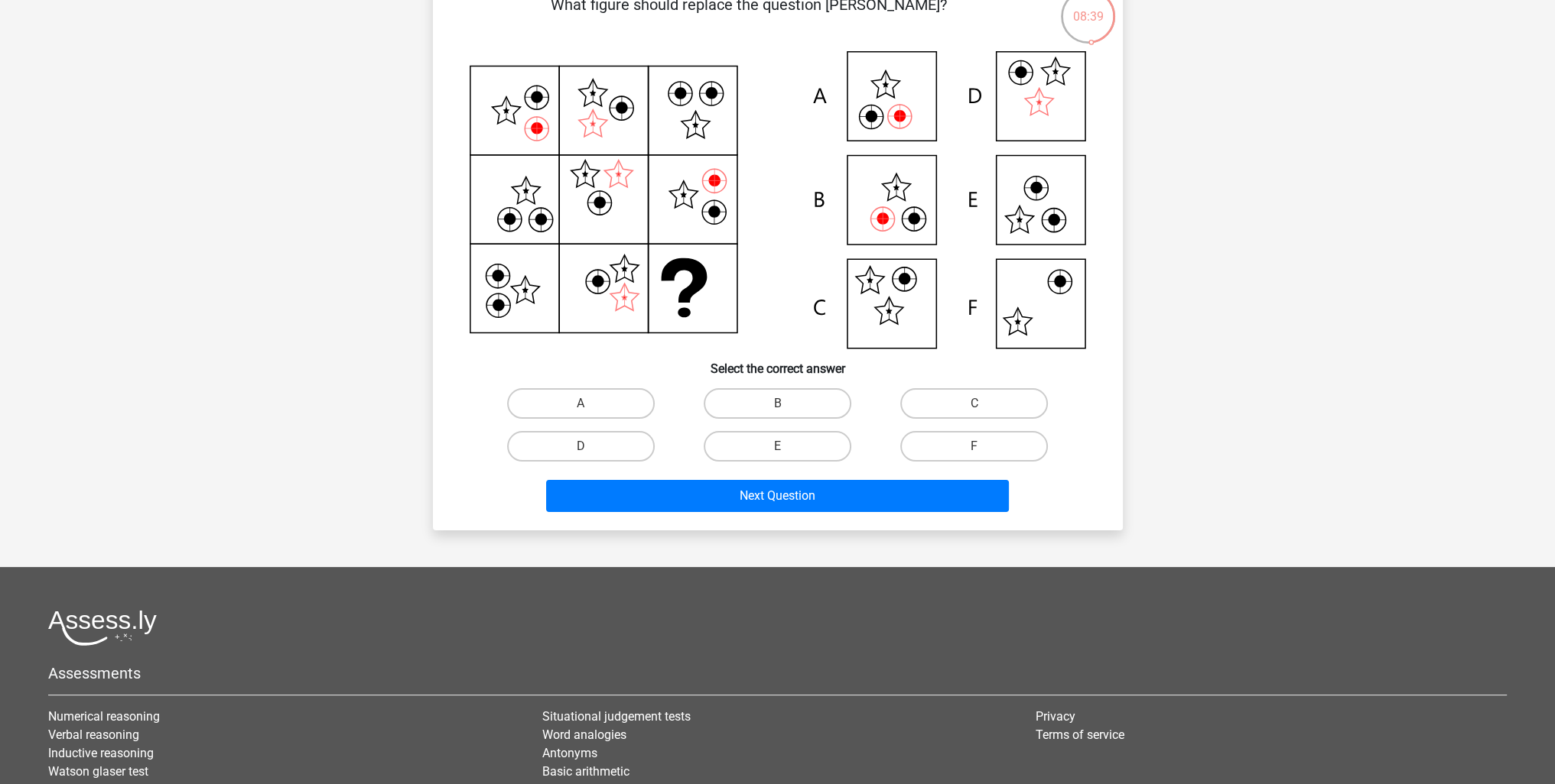
scroll to position [153, 0]
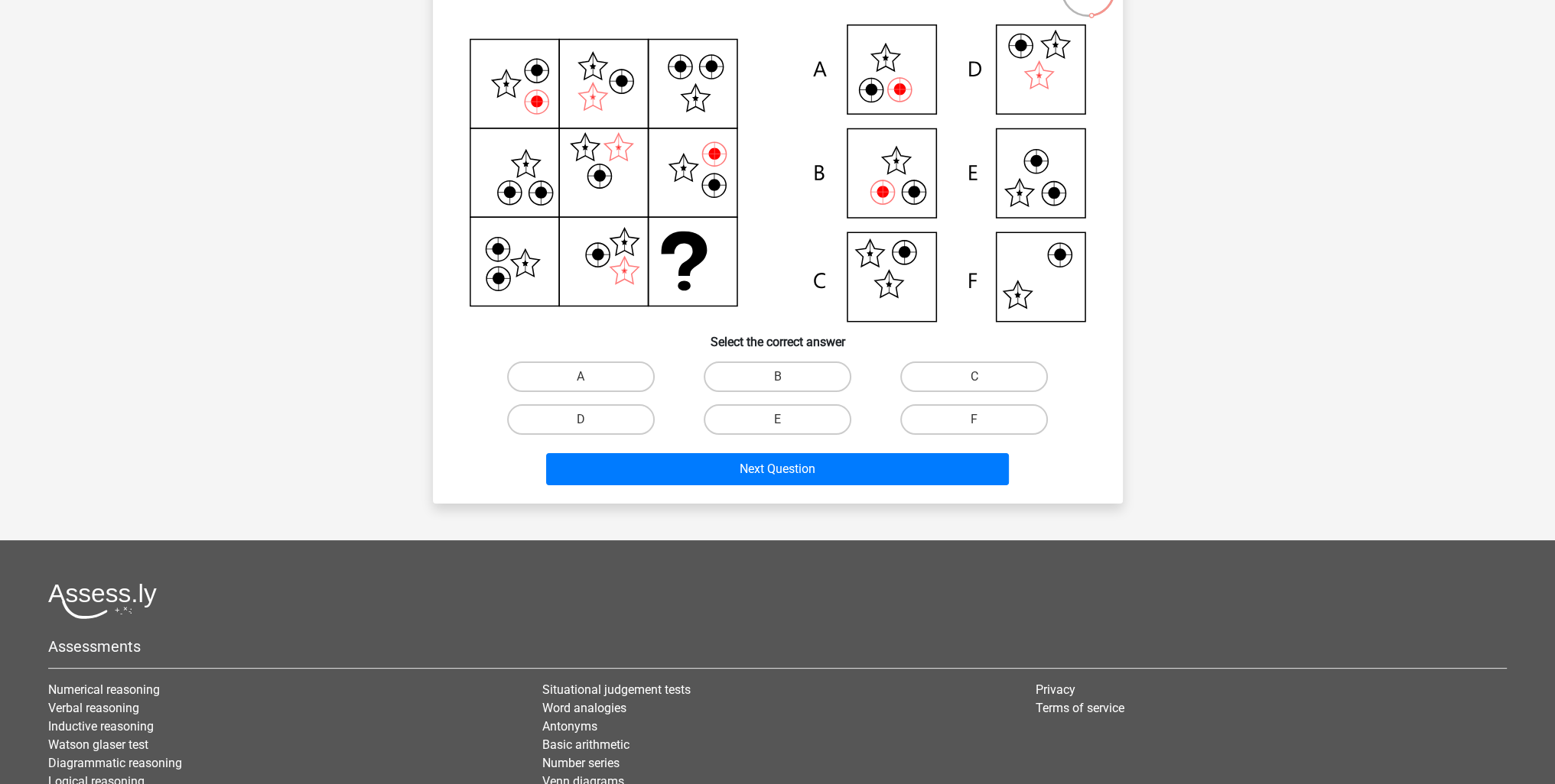
click at [784, 381] on input "B" at bounding box center [782, 382] width 10 height 10
radio input "true"
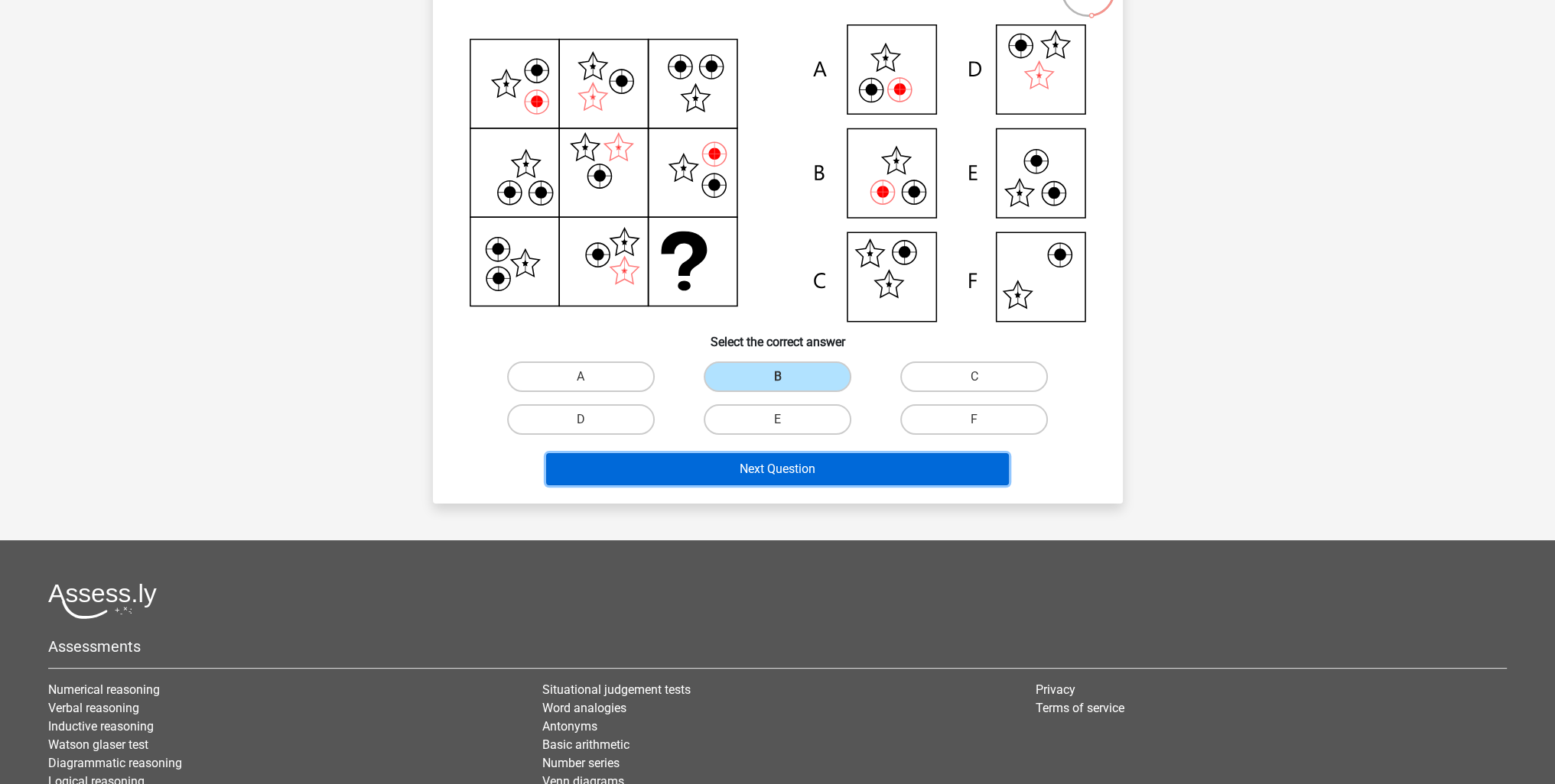
click at [777, 463] on button "Next Question" at bounding box center [777, 469] width 463 height 32
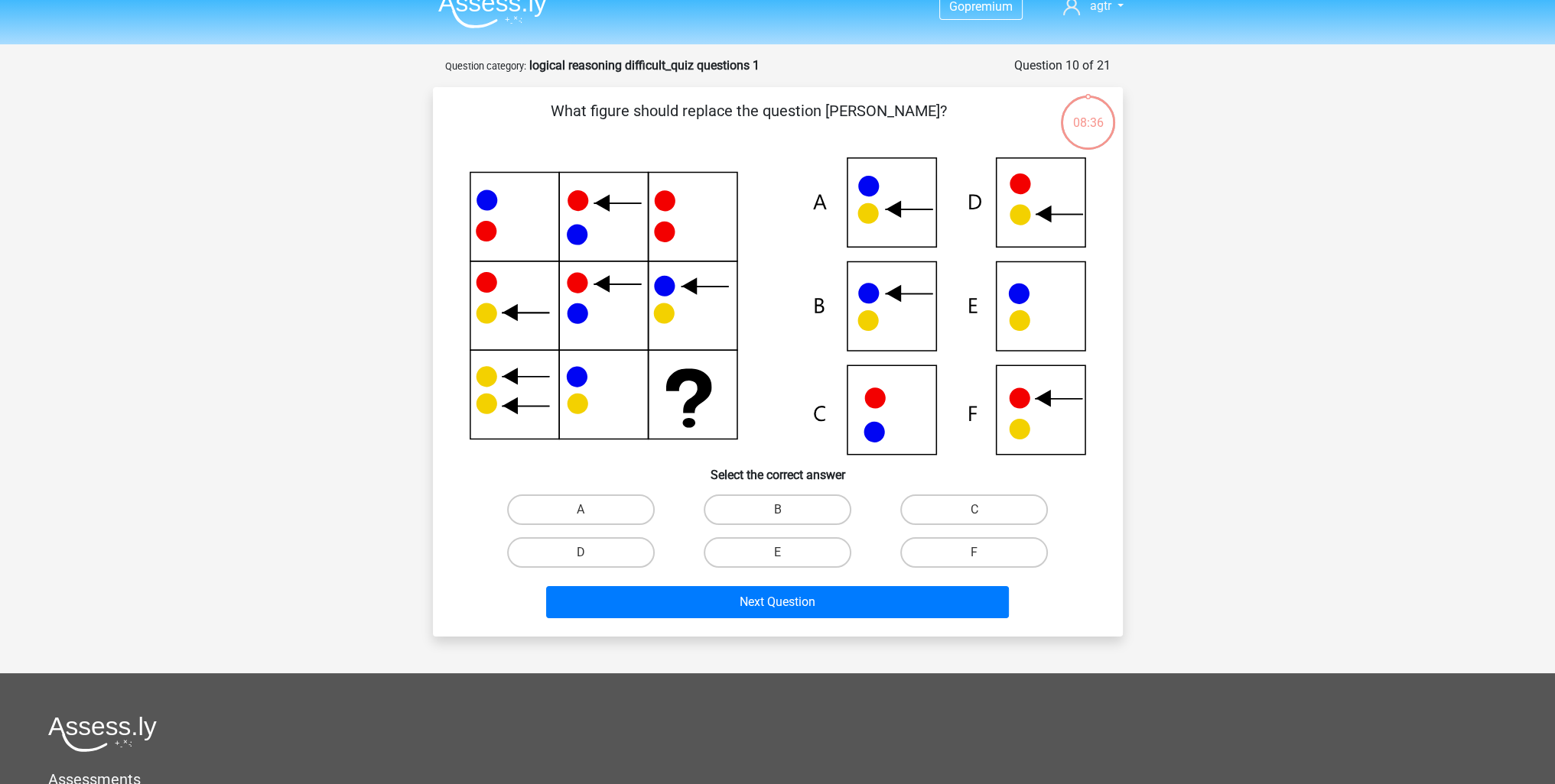
scroll to position [0, 0]
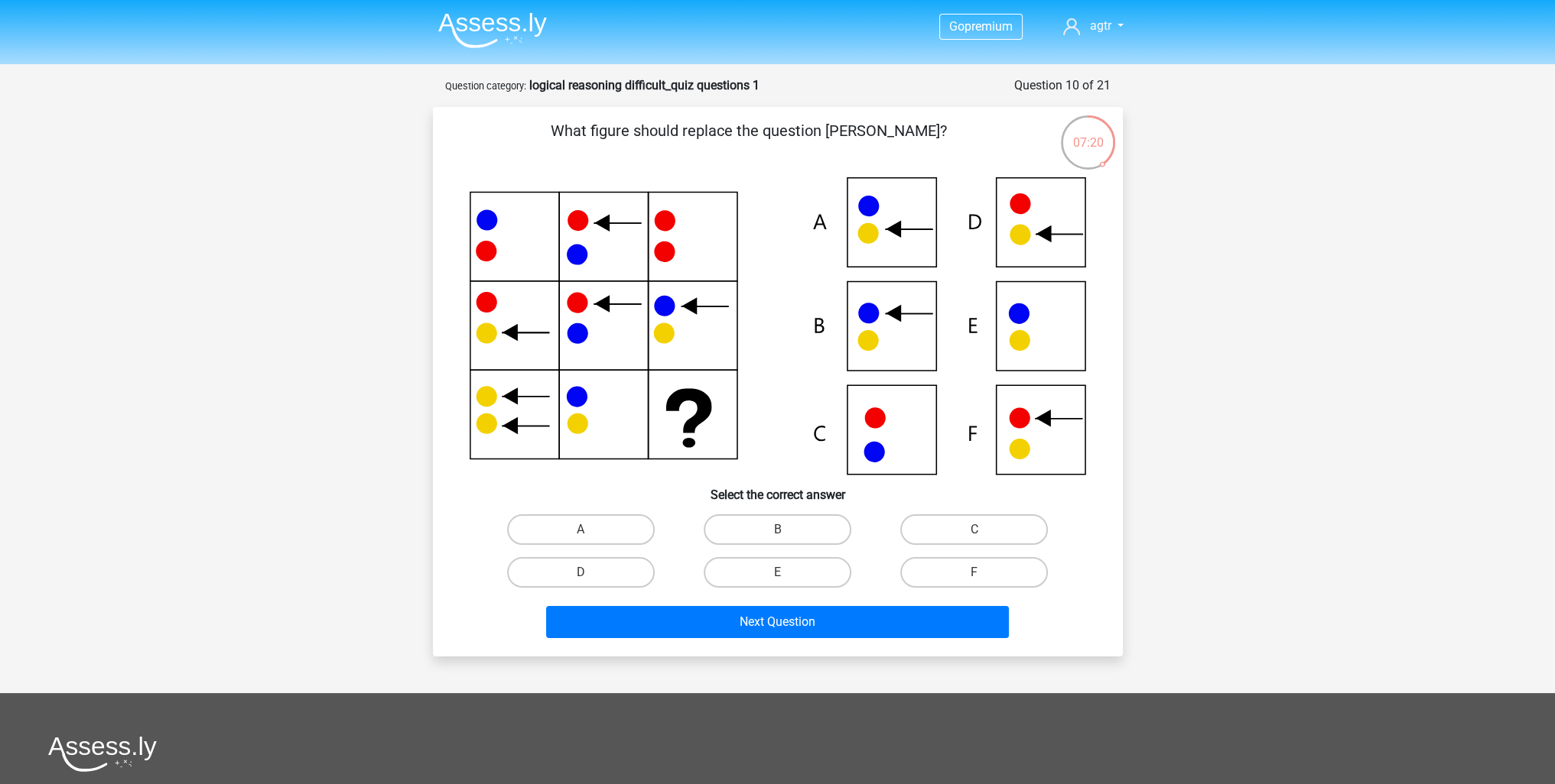
drag, startPoint x: 787, startPoint y: 527, endPoint x: 783, endPoint y: 535, distance: 8.9
click at [786, 527] on label "B" at bounding box center [777, 529] width 148 height 30
click at [786, 529] on input "B" at bounding box center [782, 534] width 10 height 10
radio input "true"
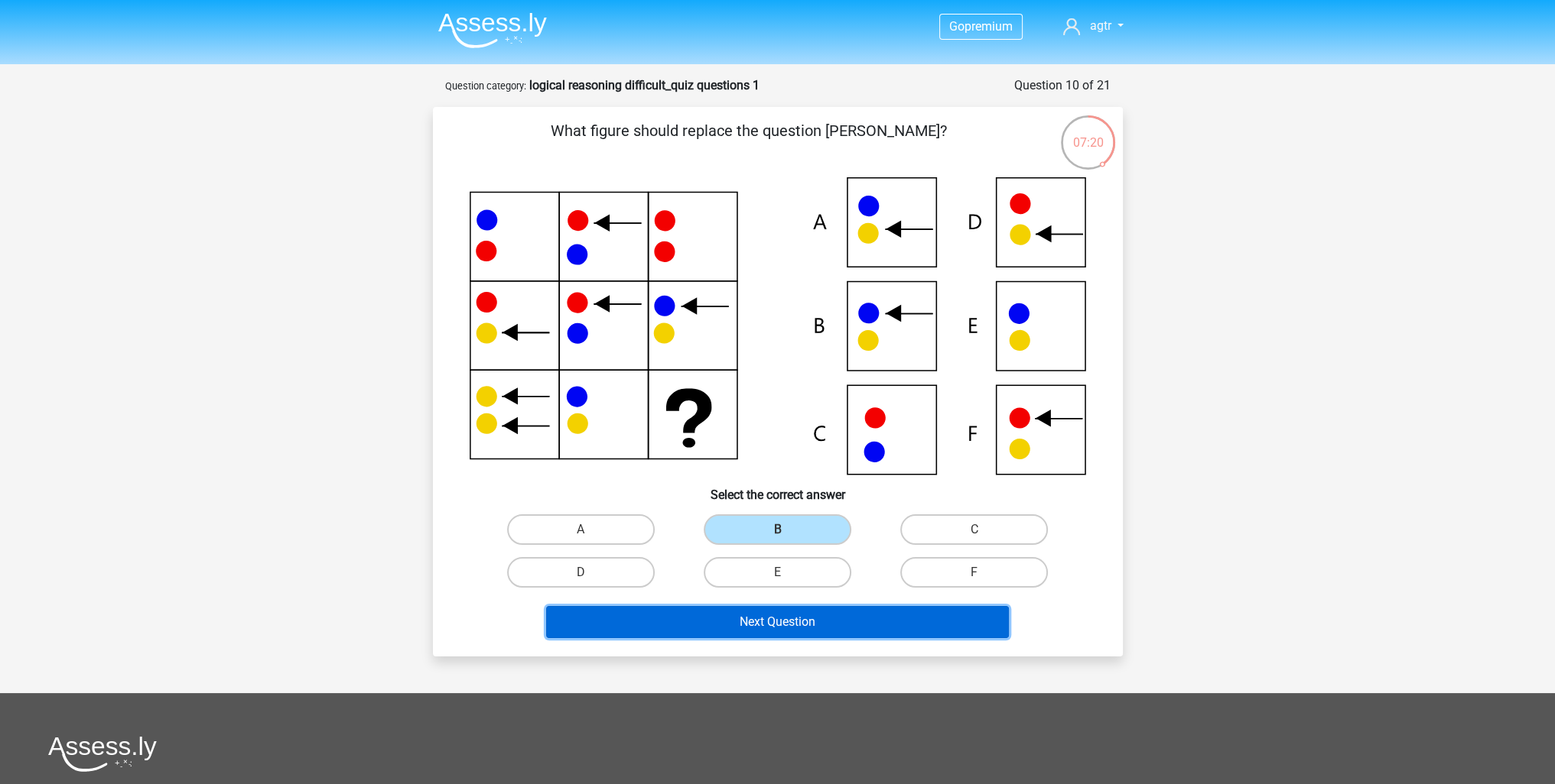
click at [780, 617] on button "Next Question" at bounding box center [777, 622] width 463 height 32
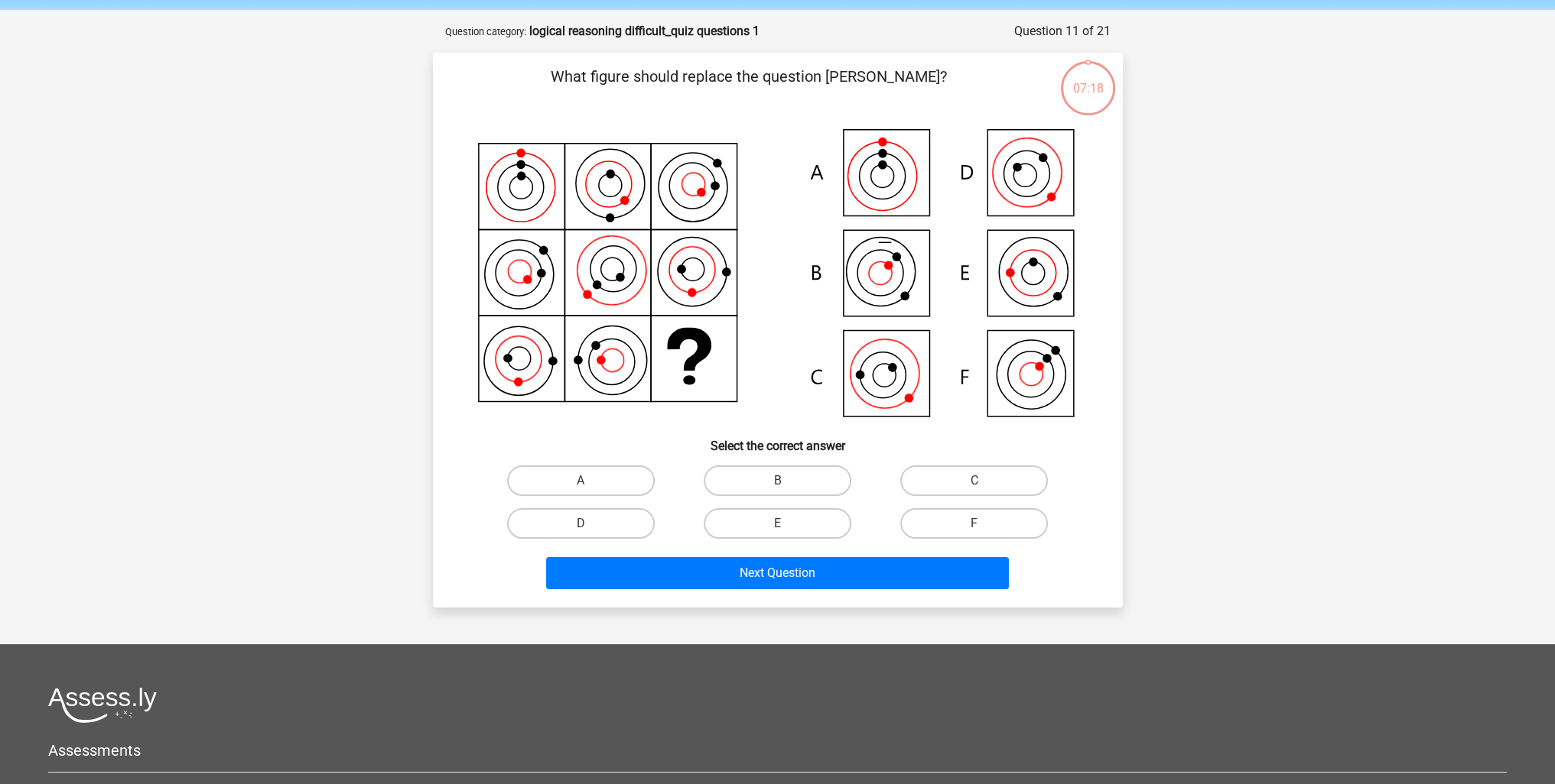
scroll to position [76, 0]
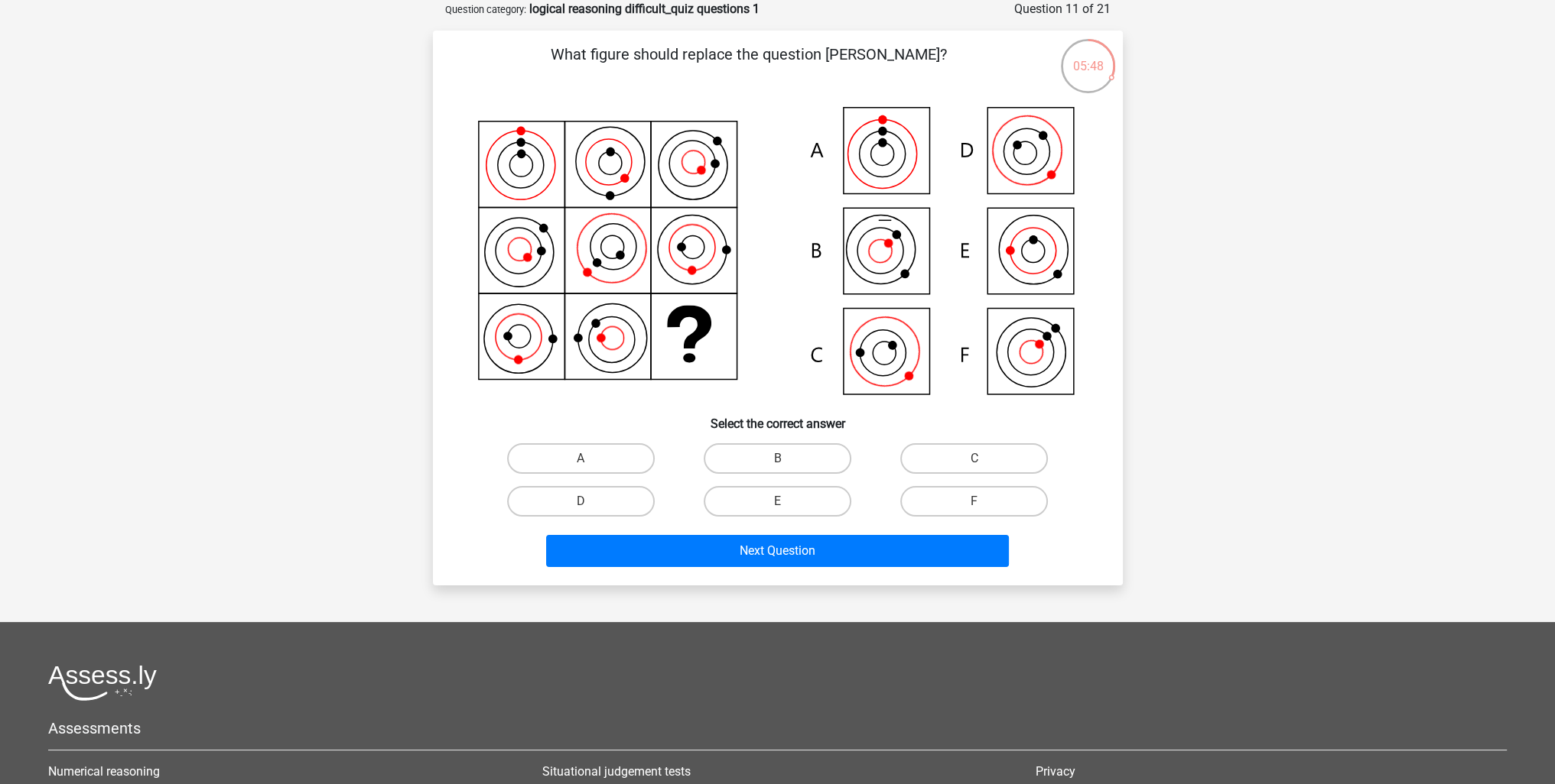
drag, startPoint x: 615, startPoint y: 499, endPoint x: 626, endPoint y: 516, distance: 20.2
click at [615, 499] on label "D" at bounding box center [580, 501] width 148 height 30
click at [590, 502] on input "D" at bounding box center [586, 506] width 10 height 10
radio input "true"
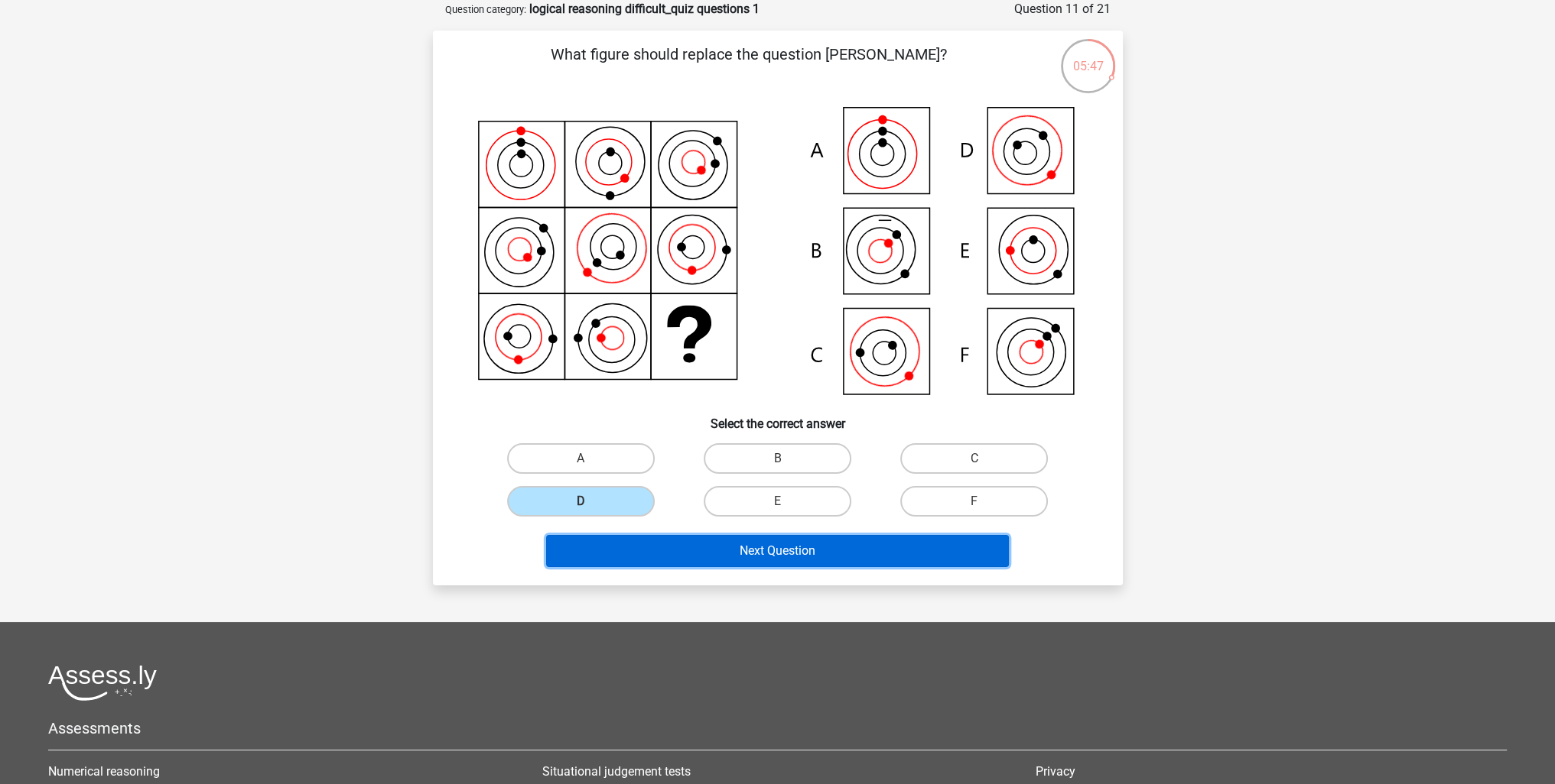
click at [659, 548] on button "Next Question" at bounding box center [777, 550] width 463 height 32
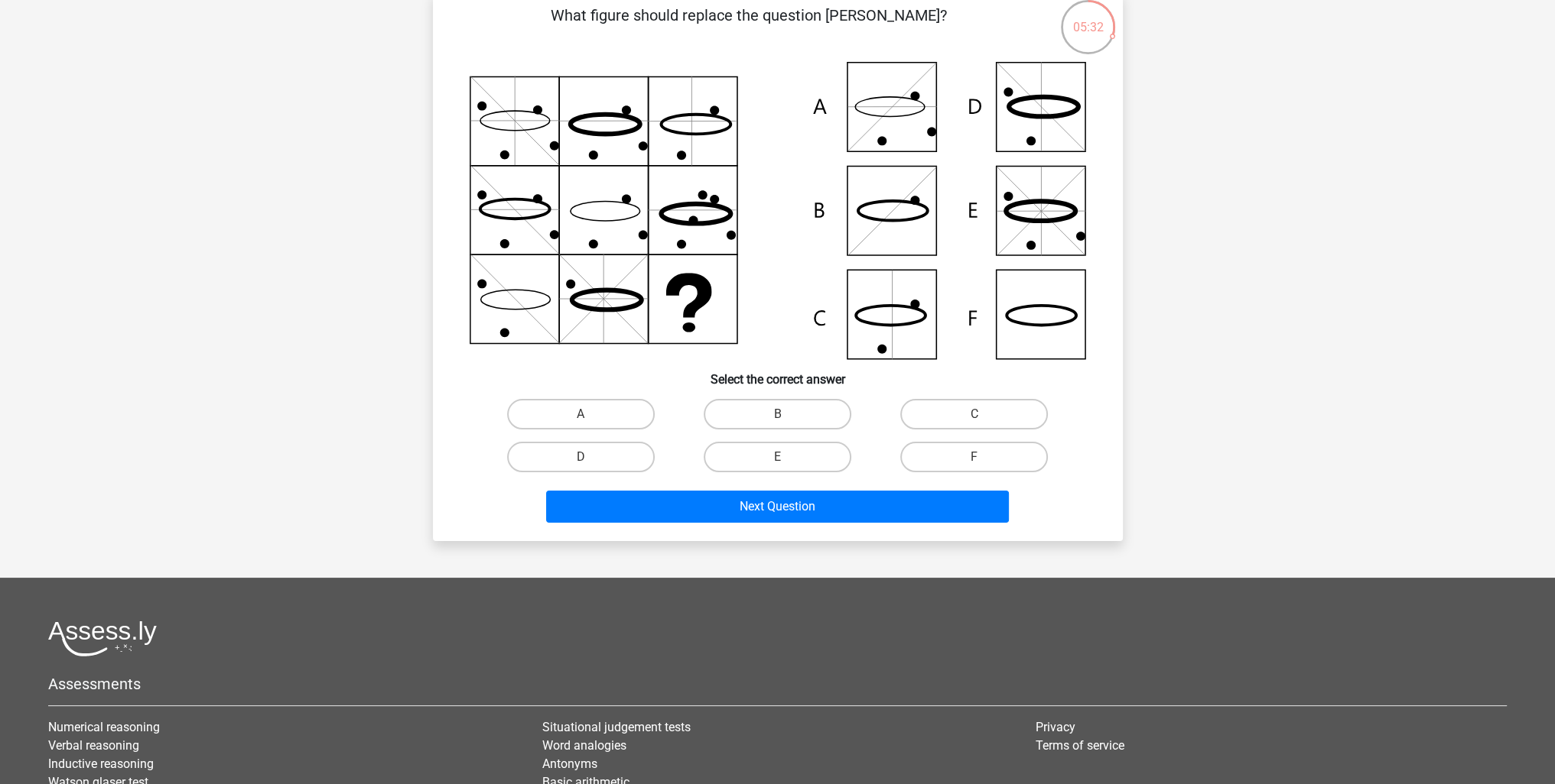
scroll to position [153, 0]
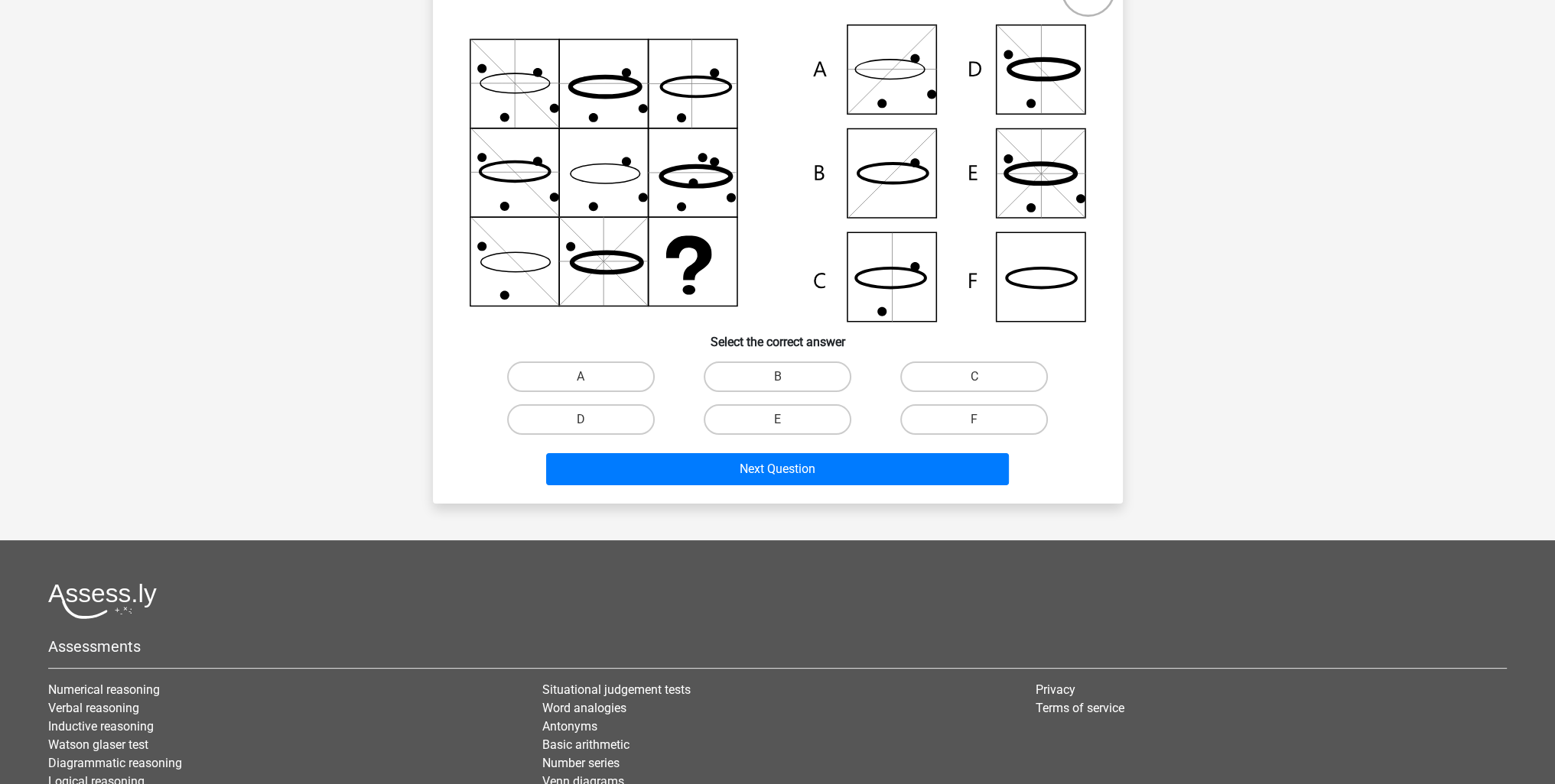
click at [992, 355] on div "C" at bounding box center [974, 376] width 197 height 43
click at [972, 370] on label "C" at bounding box center [973, 376] width 148 height 30
click at [974, 377] on input "C" at bounding box center [979, 382] width 10 height 10
radio input "true"
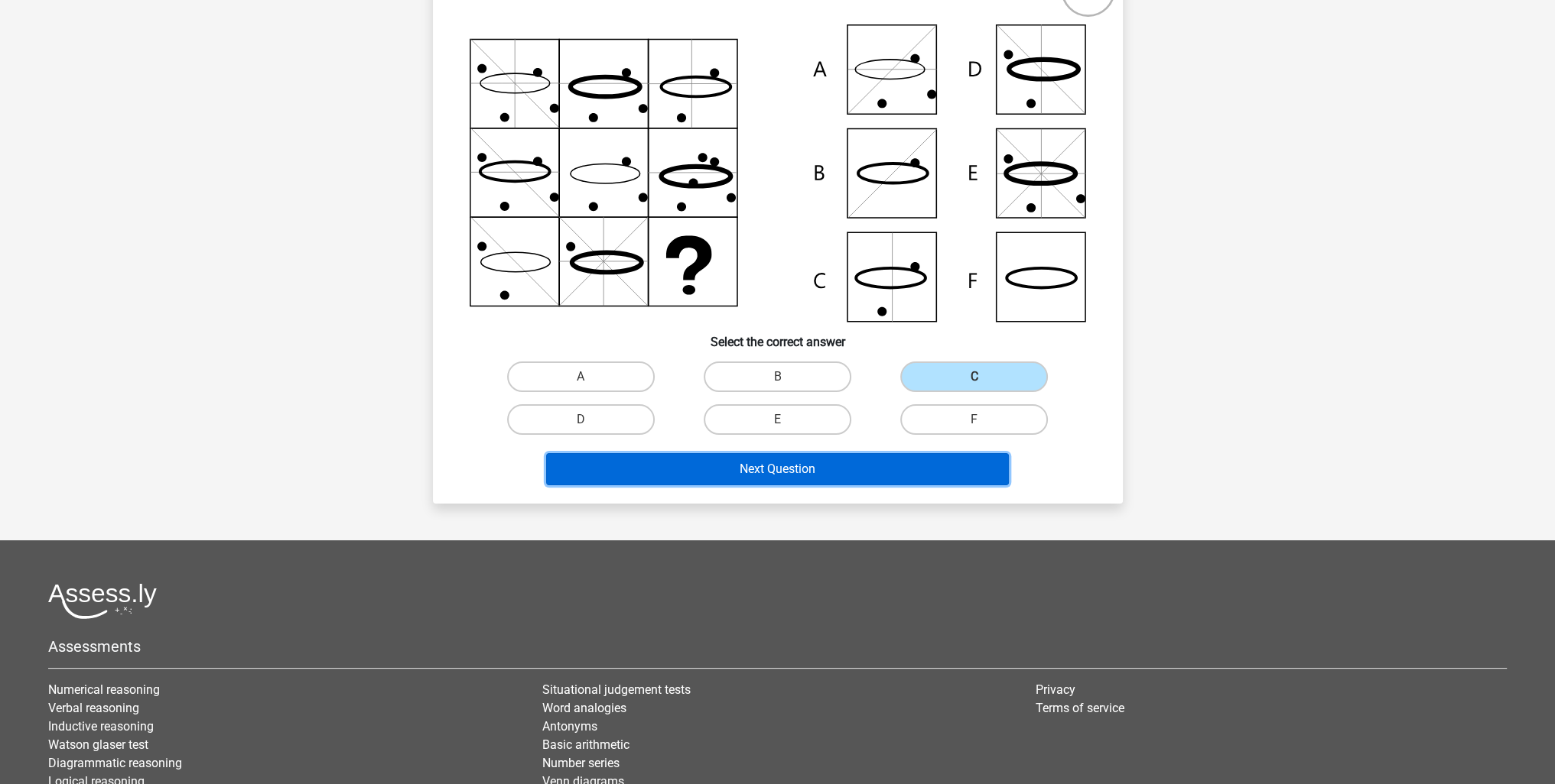
click at [838, 469] on button "Next Question" at bounding box center [777, 469] width 463 height 32
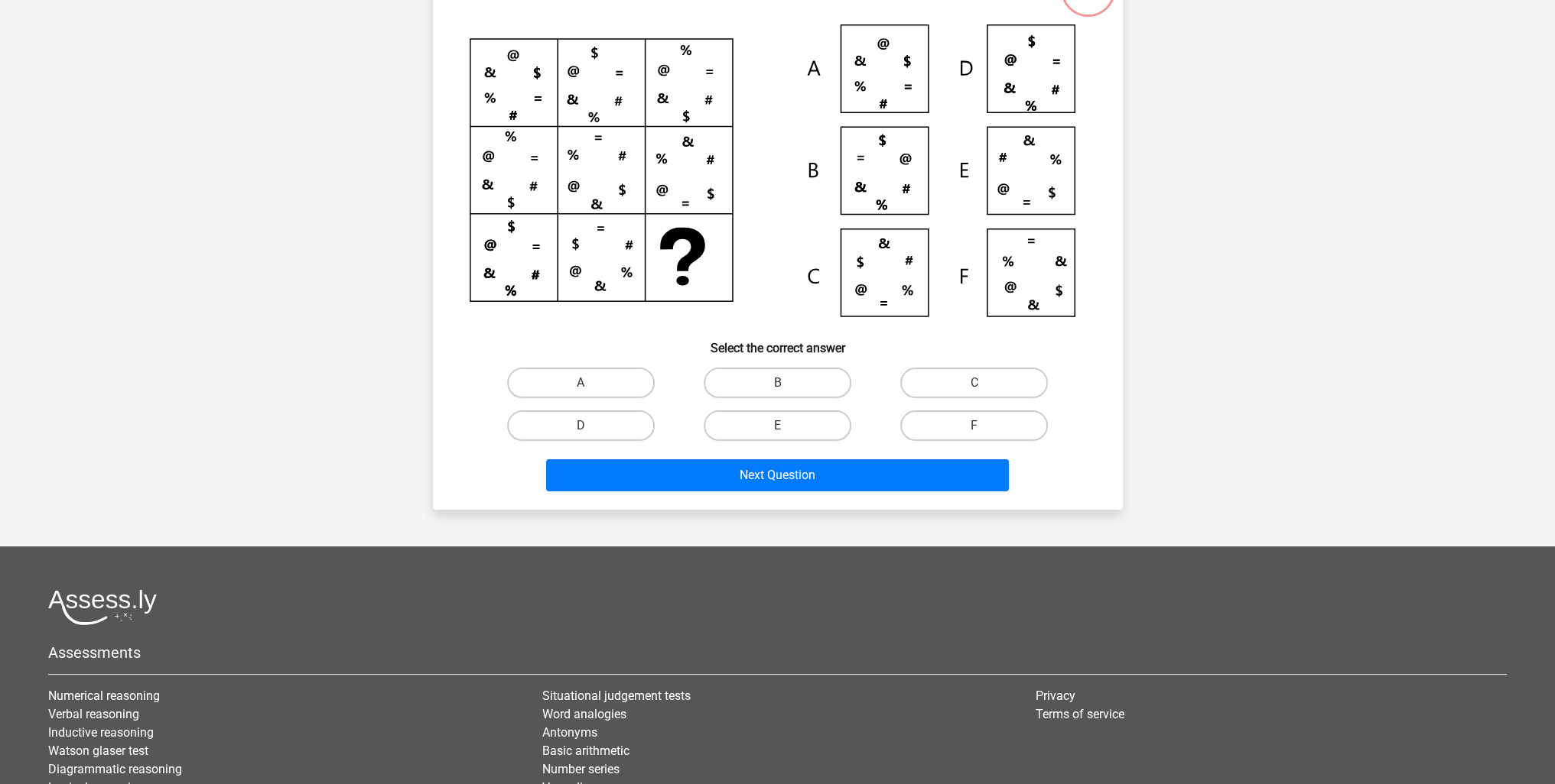
scroll to position [76, 0]
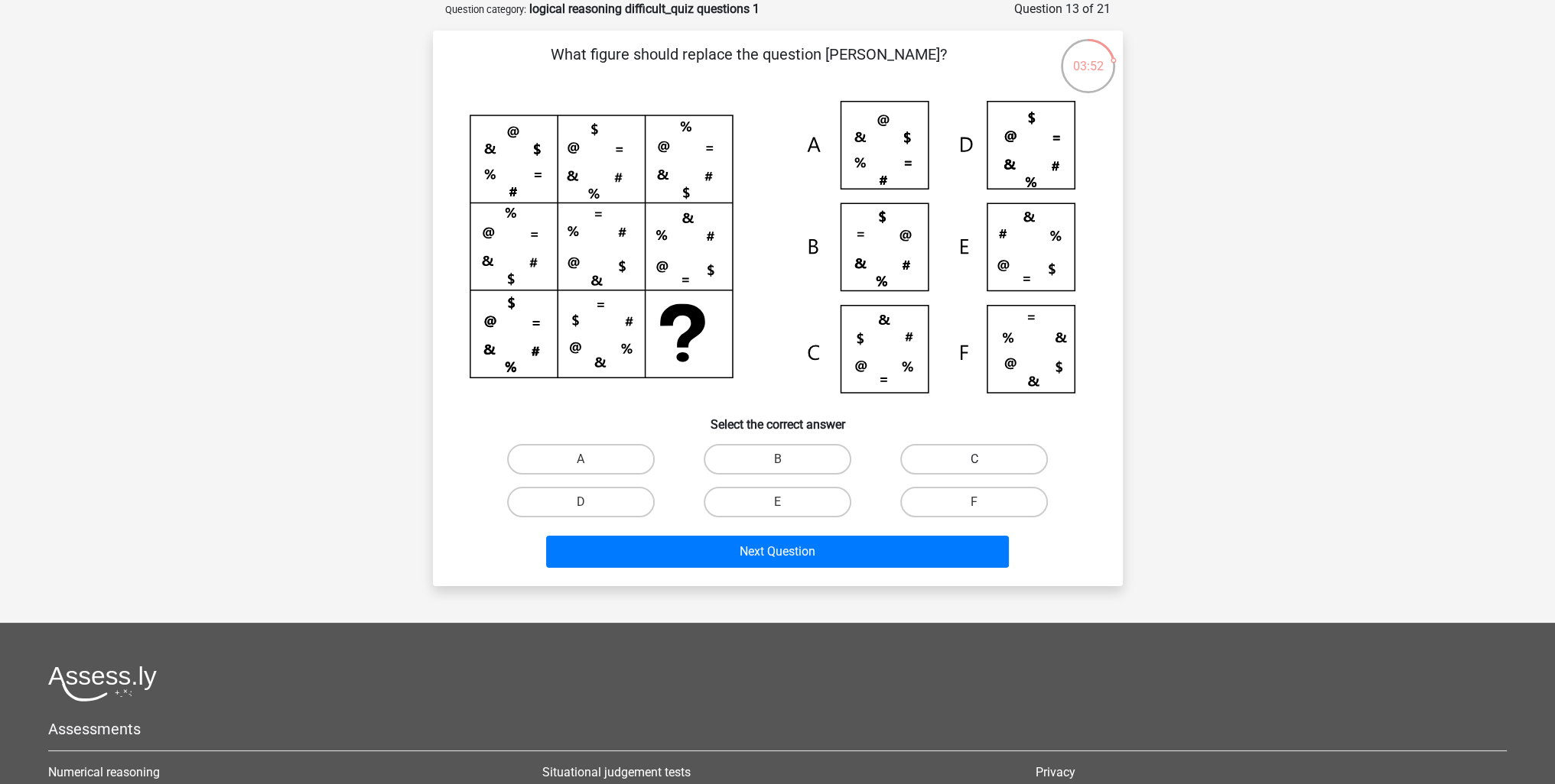
click at [985, 459] on label "C" at bounding box center [973, 459] width 148 height 30
click at [984, 460] on input "C" at bounding box center [979, 464] width 10 height 10
radio input "true"
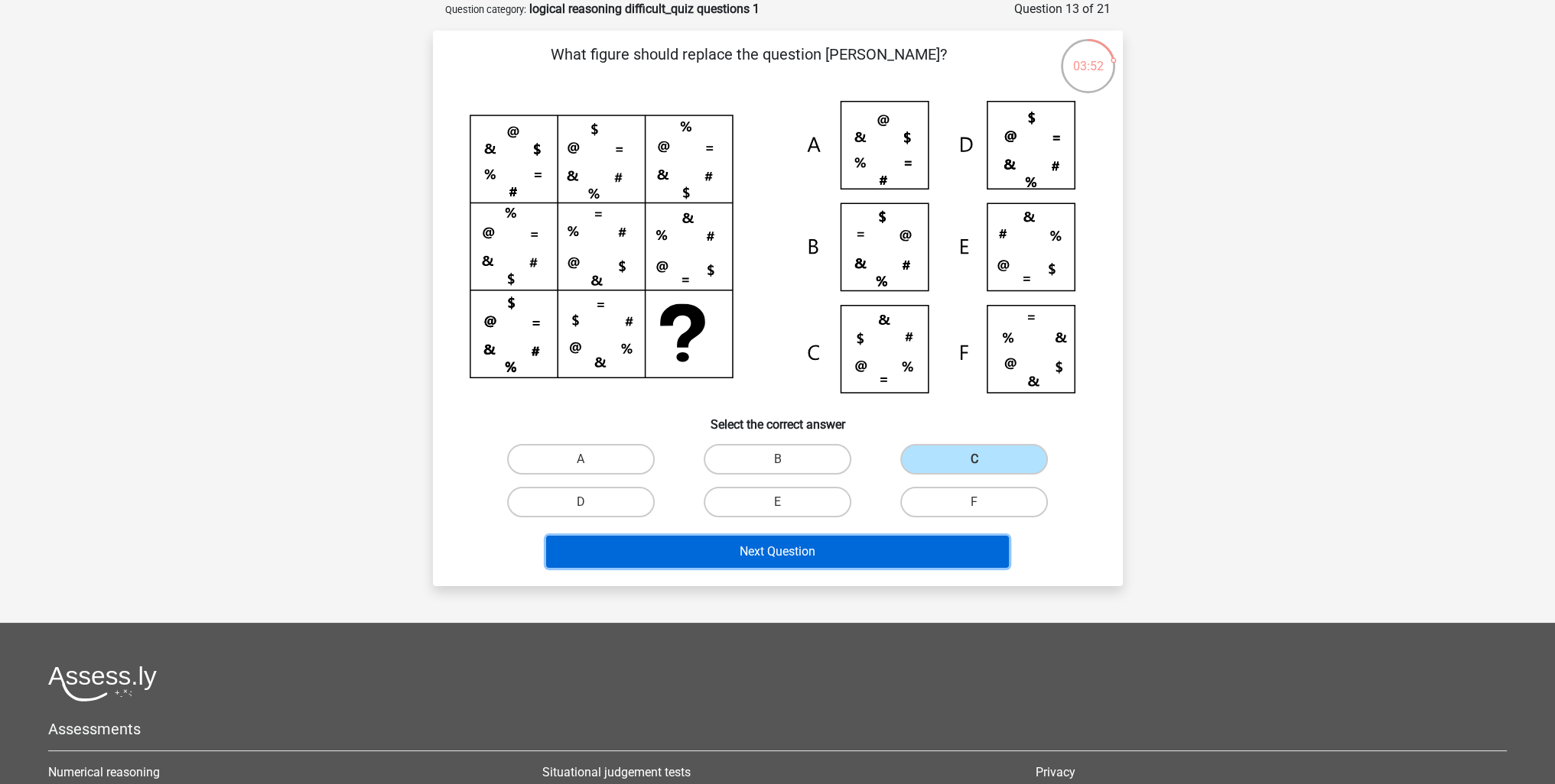
click at [868, 548] on button "Next Question" at bounding box center [777, 551] width 463 height 32
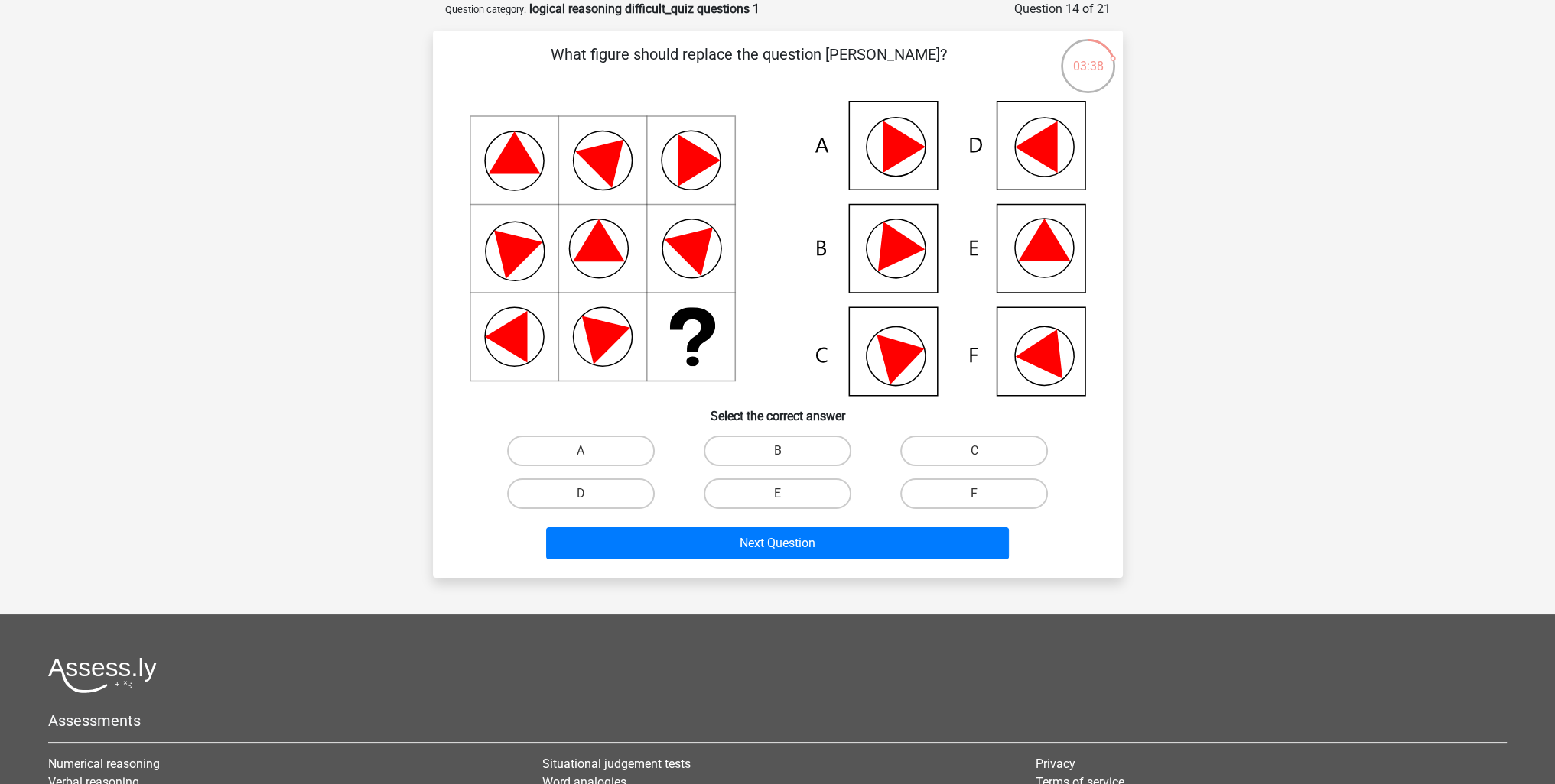
click at [586, 452] on input "A" at bounding box center [586, 455] width 10 height 10
radio input "true"
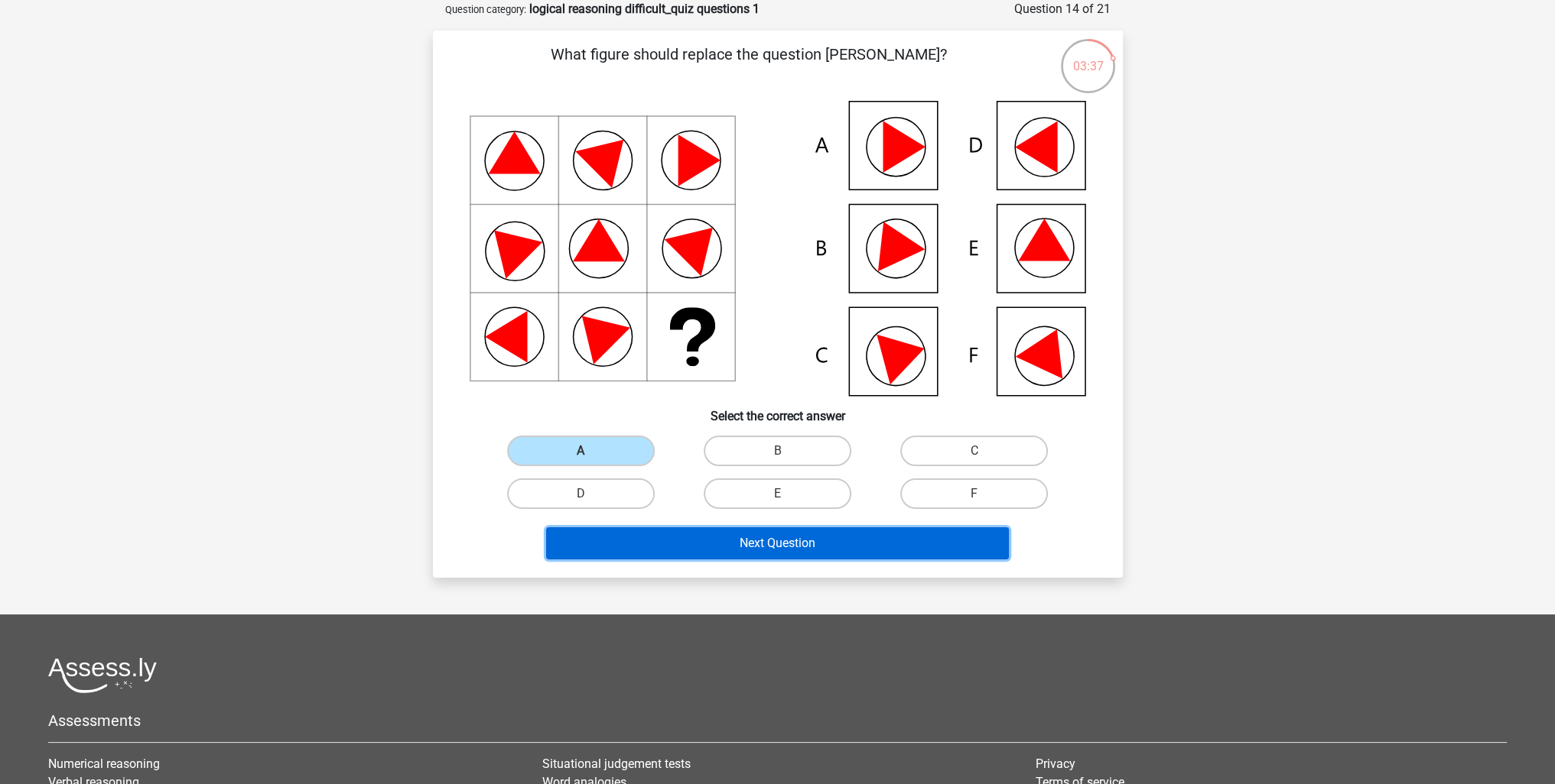
click at [625, 539] on button "Next Question" at bounding box center [777, 543] width 463 height 32
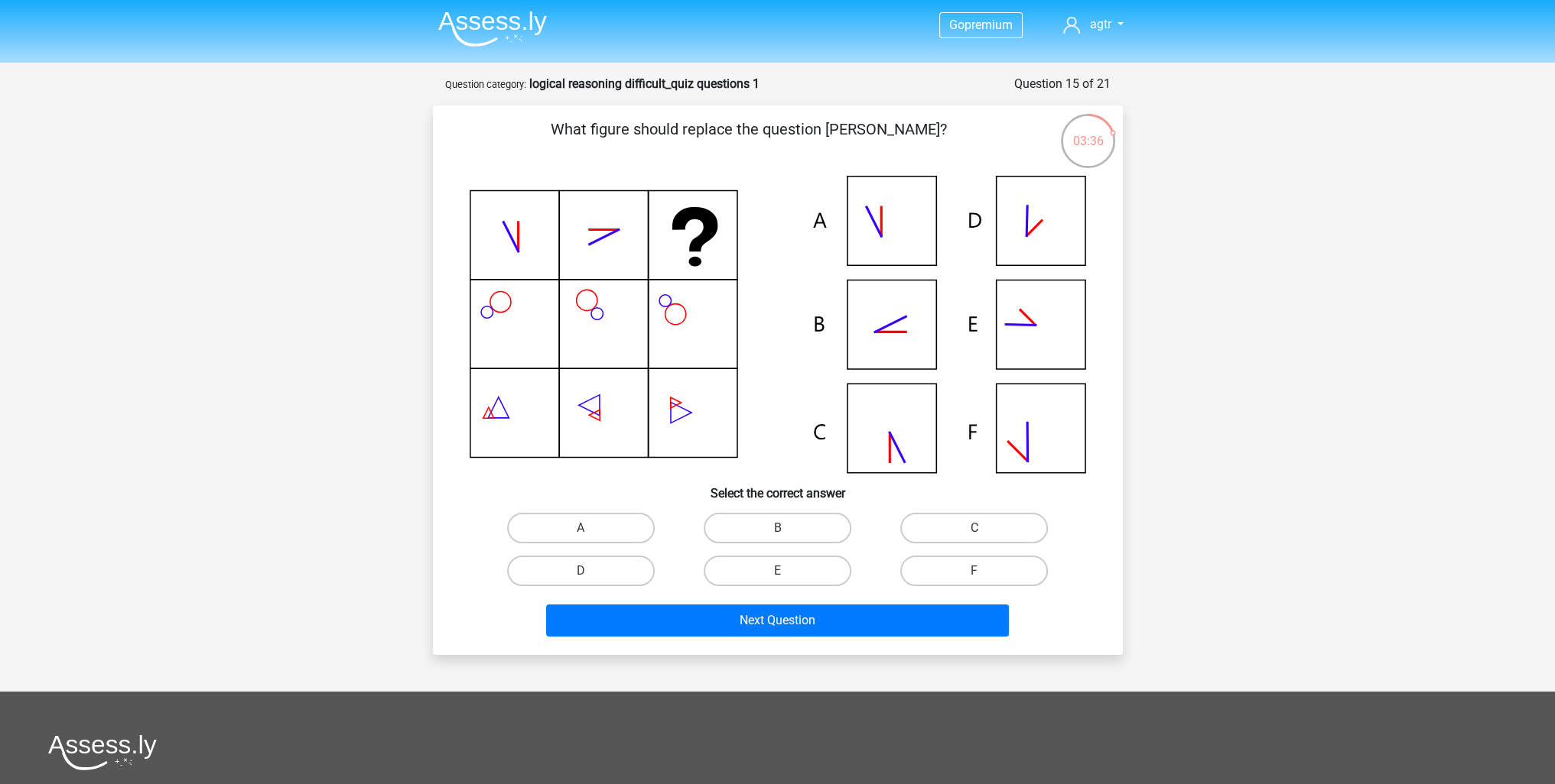
scroll to position [0, 0]
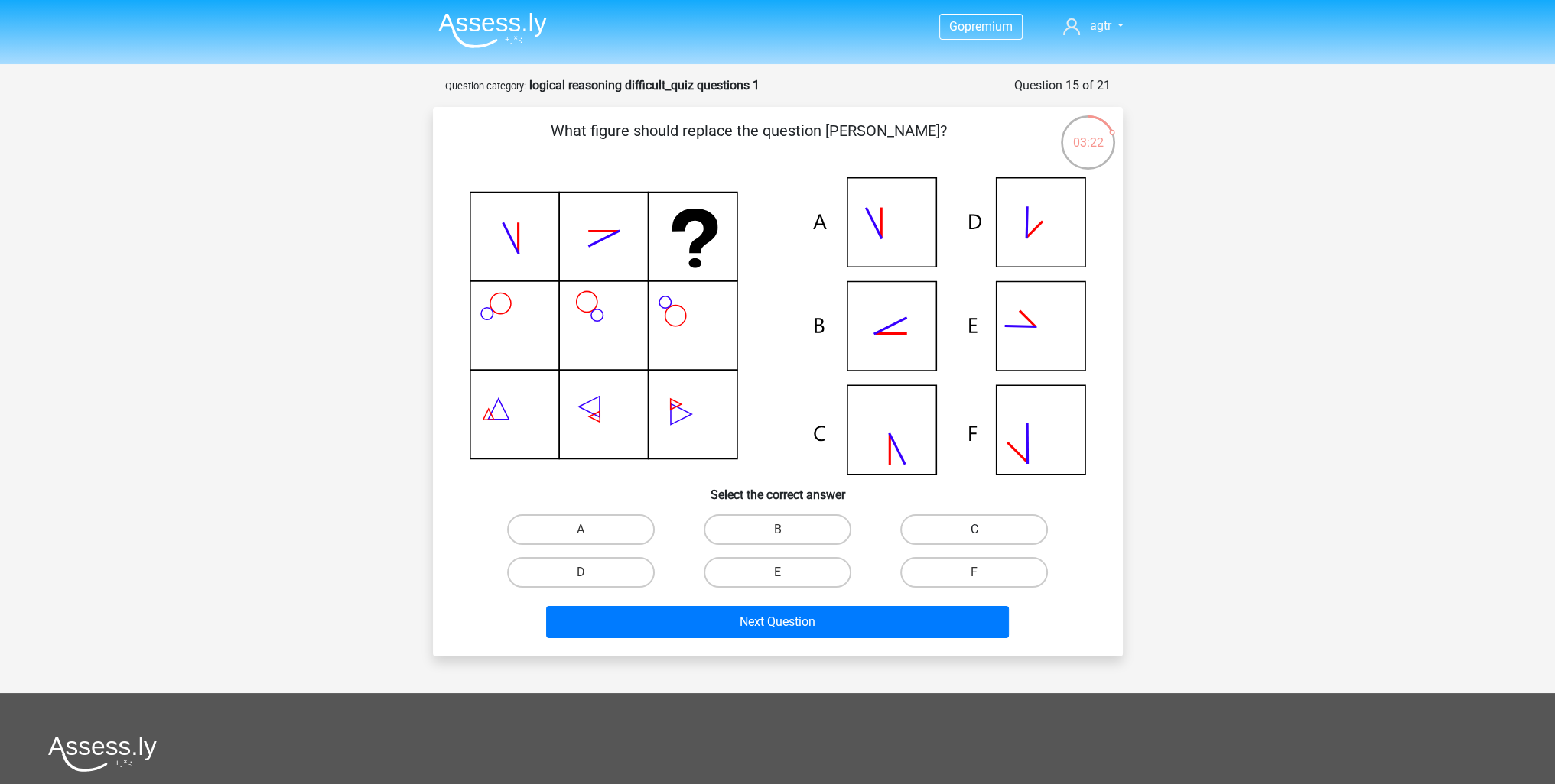
click at [948, 533] on label "C" at bounding box center [973, 529] width 148 height 30
click at [974, 533] on input "C" at bounding box center [979, 534] width 10 height 10
radio input "true"
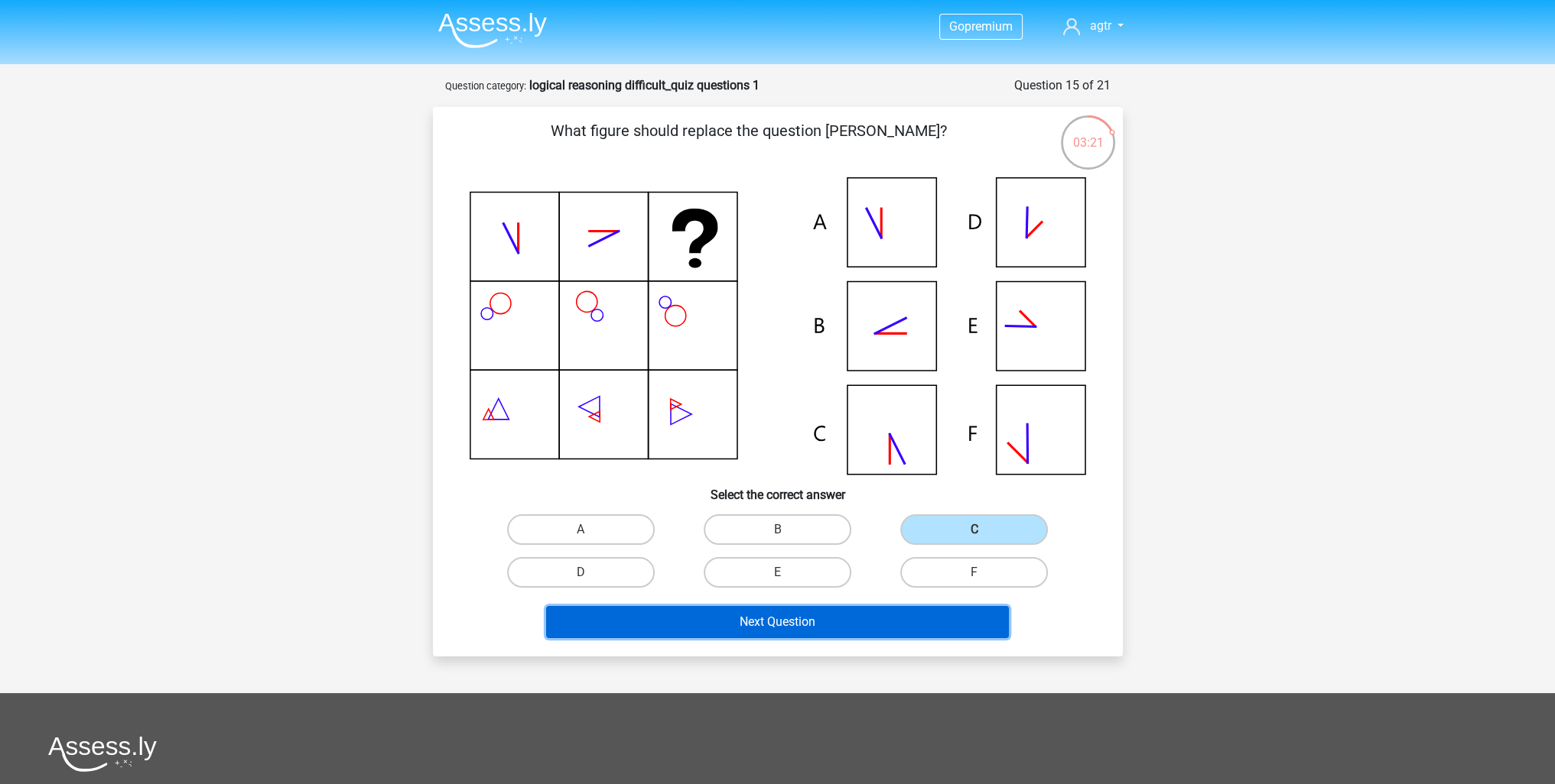
click at [933, 626] on button "Next Question" at bounding box center [777, 622] width 463 height 32
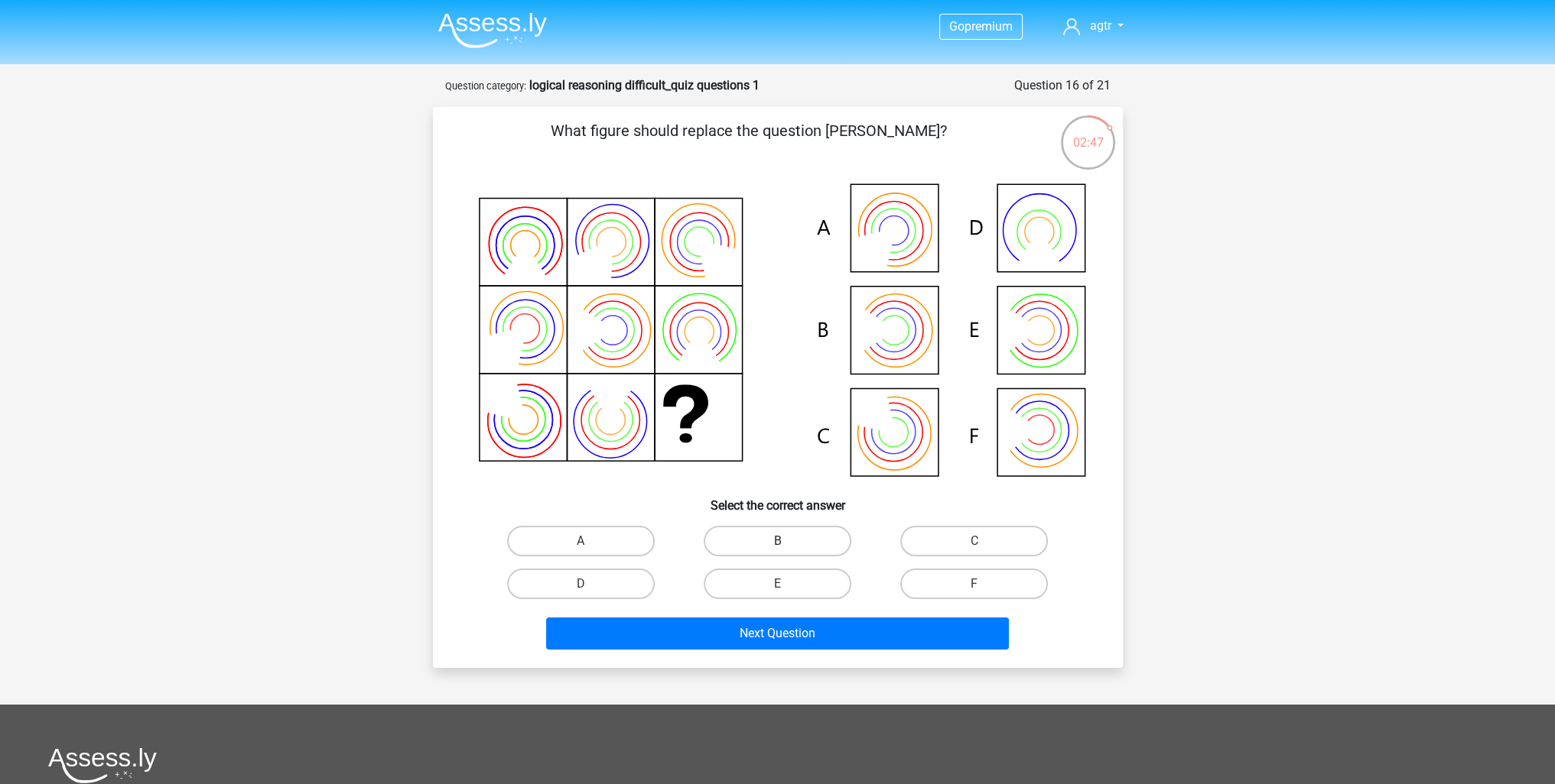
click at [739, 539] on label "B" at bounding box center [777, 540] width 148 height 30
click at [777, 541] on input "B" at bounding box center [782, 546] width 10 height 10
radio input "true"
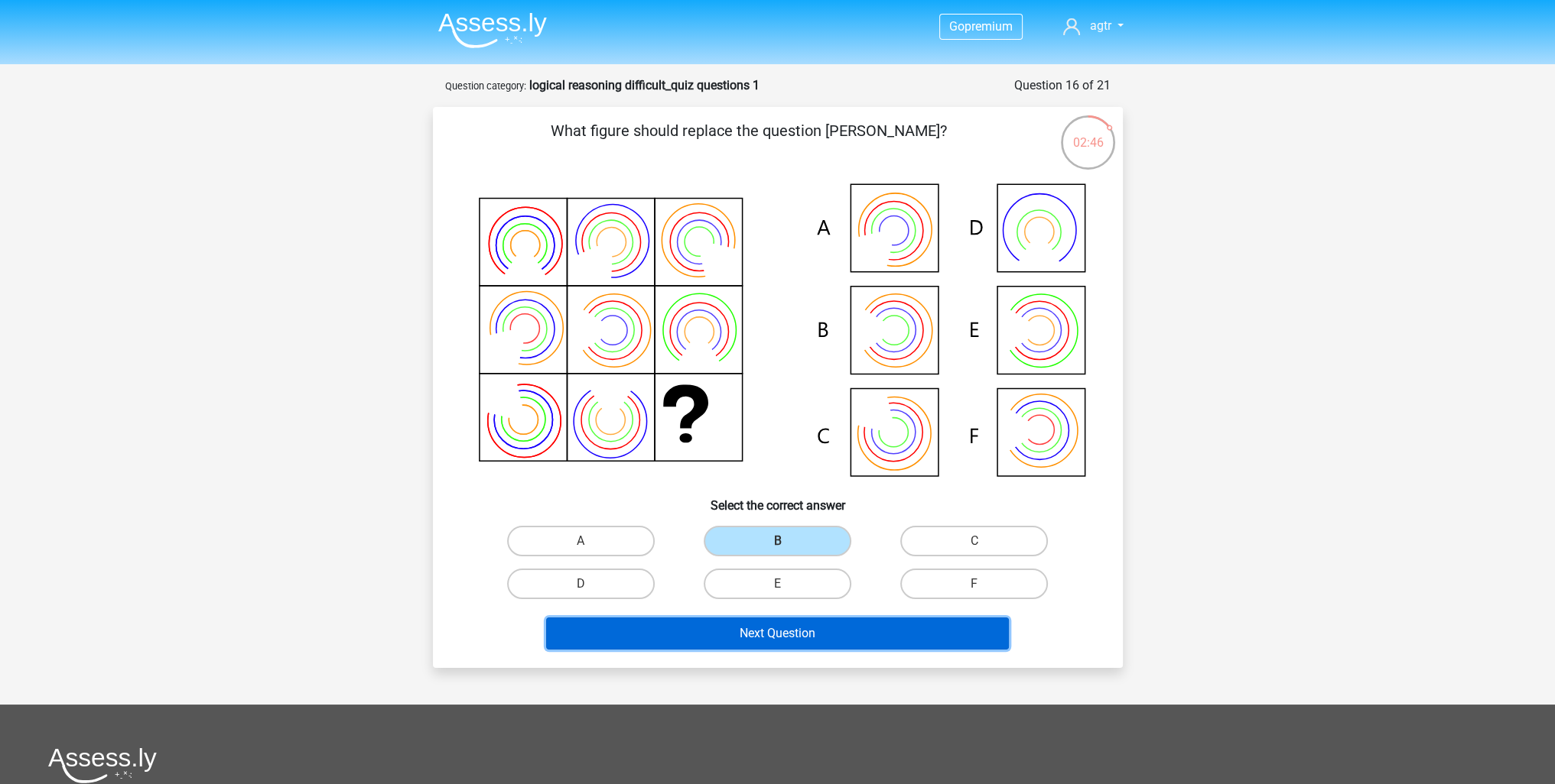
click at [732, 627] on button "Next Question" at bounding box center [777, 633] width 463 height 32
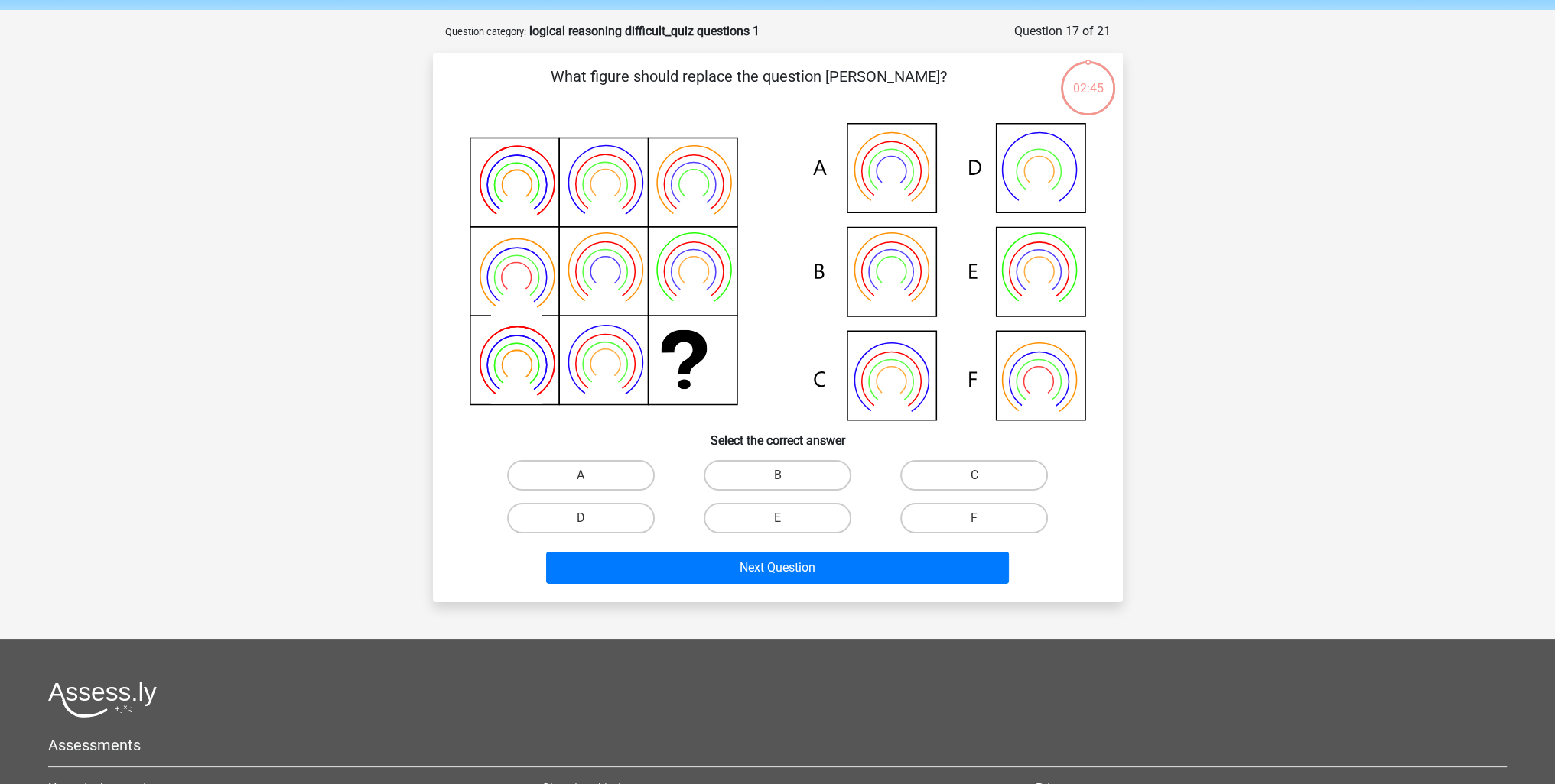
scroll to position [76, 0]
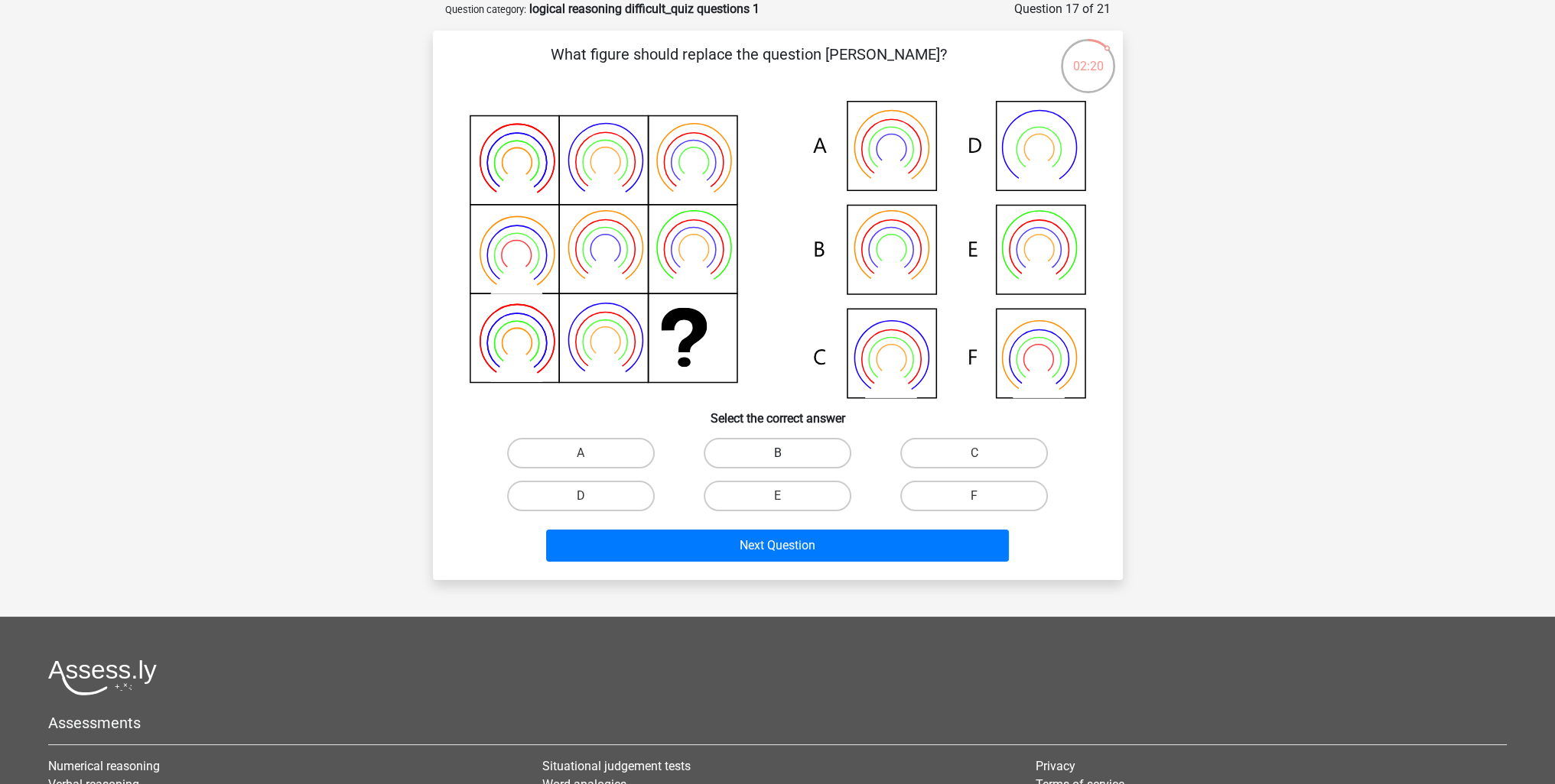
click at [777, 447] on label "B" at bounding box center [777, 452] width 148 height 30
click at [777, 453] on input "B" at bounding box center [782, 458] width 10 height 10
radio input "true"
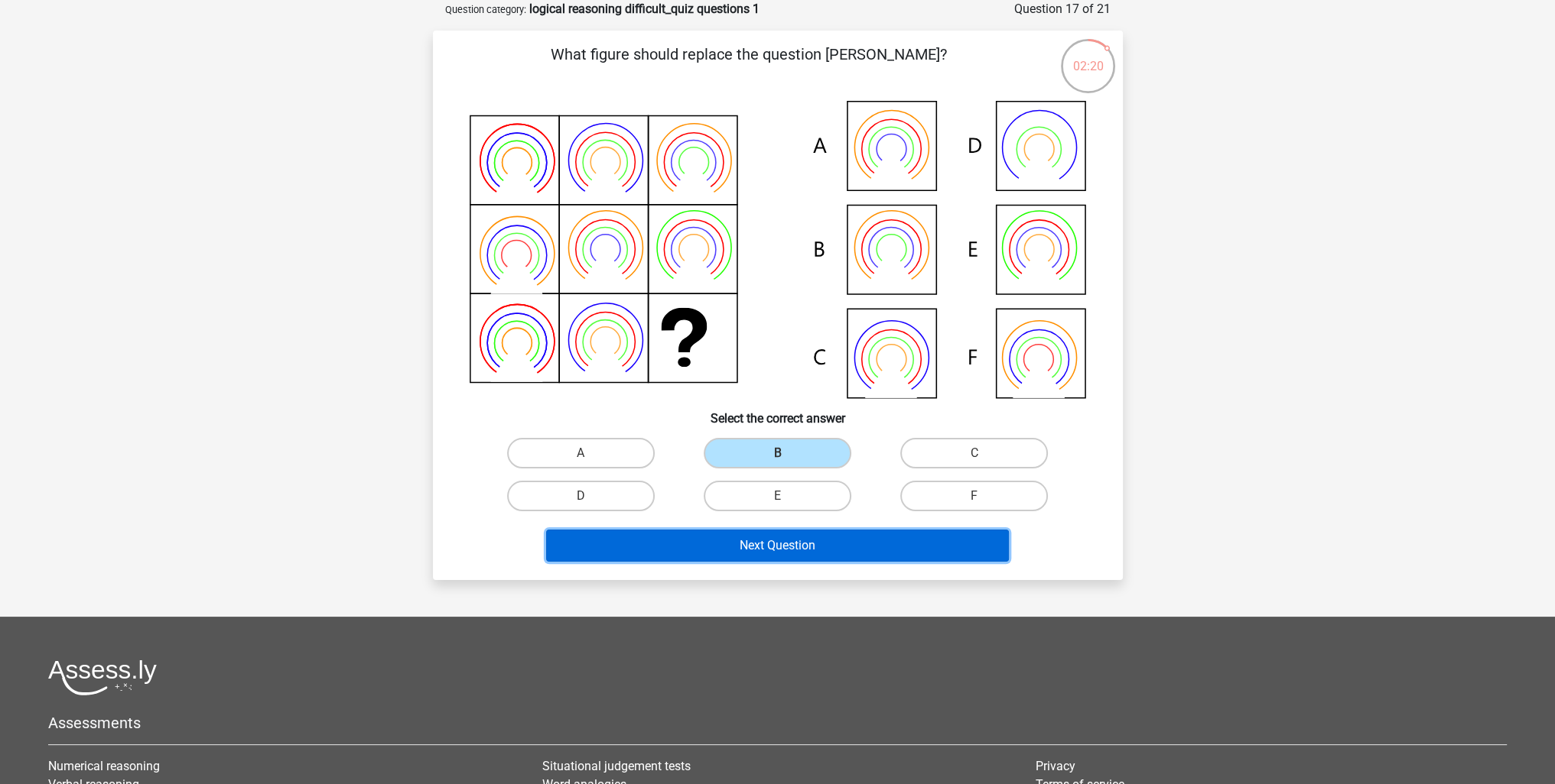
click at [751, 542] on button "Next Question" at bounding box center [777, 545] width 463 height 32
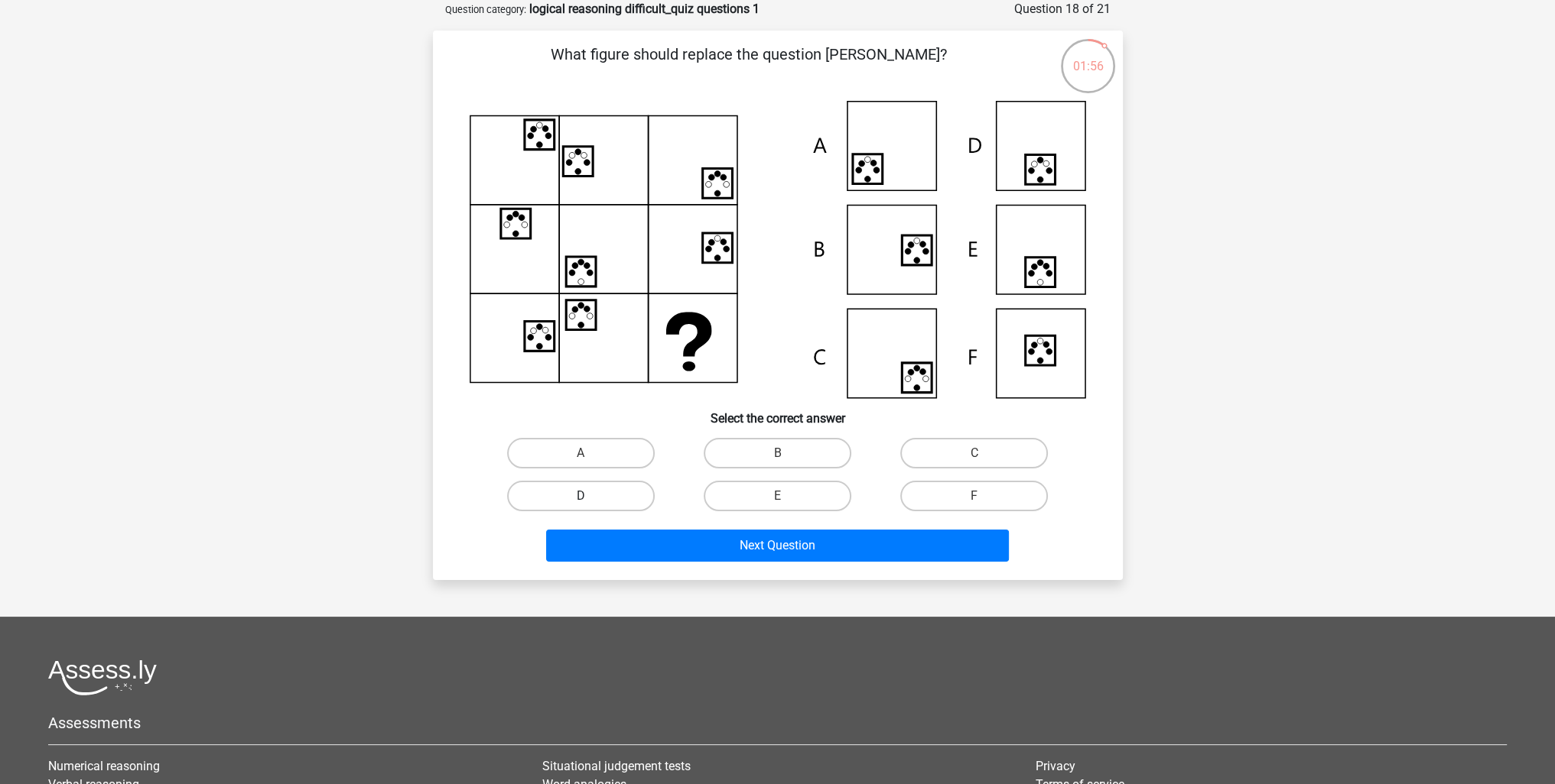
click at [610, 491] on label "D" at bounding box center [580, 495] width 148 height 30
click at [590, 496] on input "D" at bounding box center [586, 501] width 10 height 10
radio input "true"
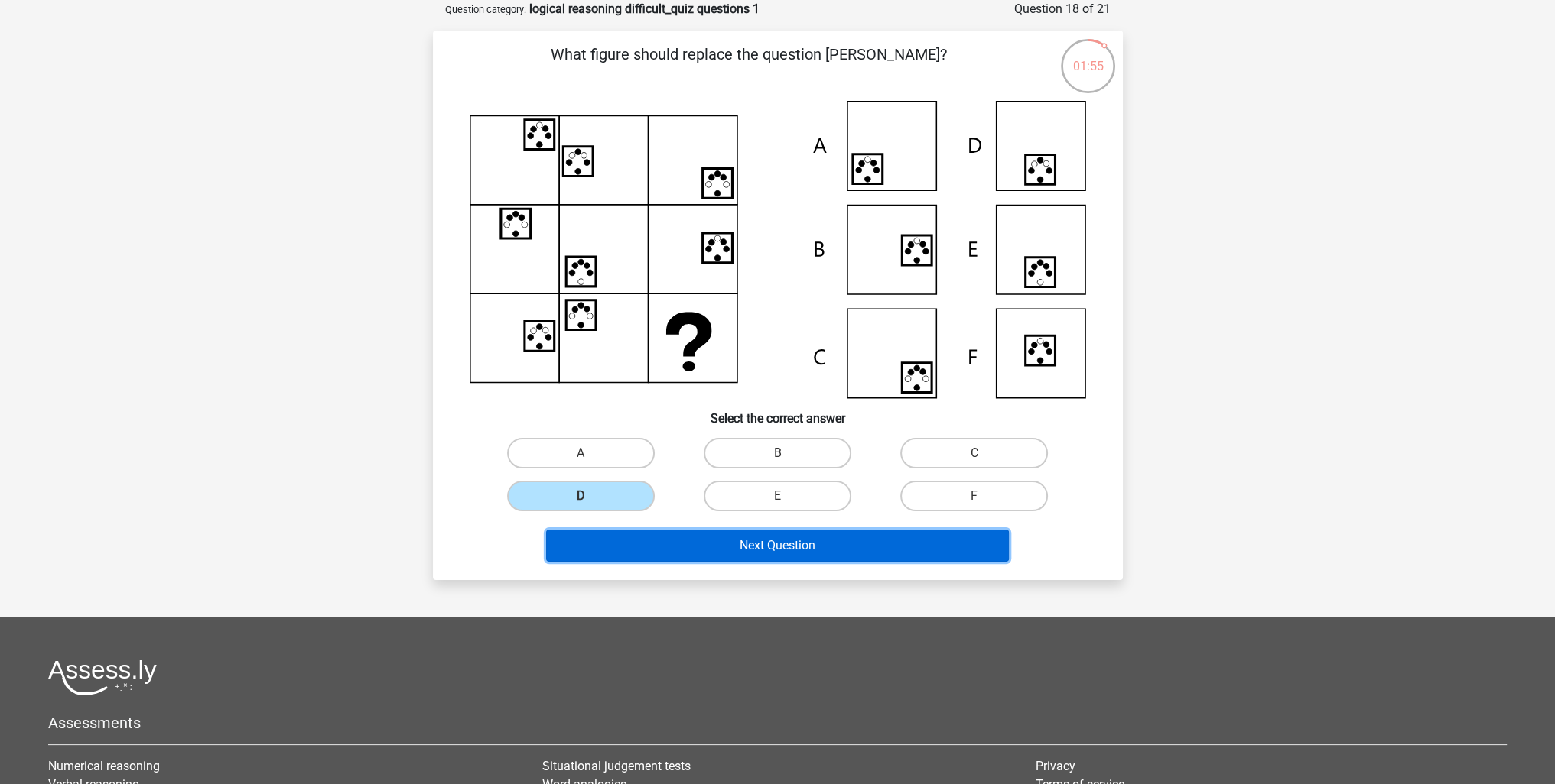
click at [630, 547] on button "Next Question" at bounding box center [777, 545] width 463 height 32
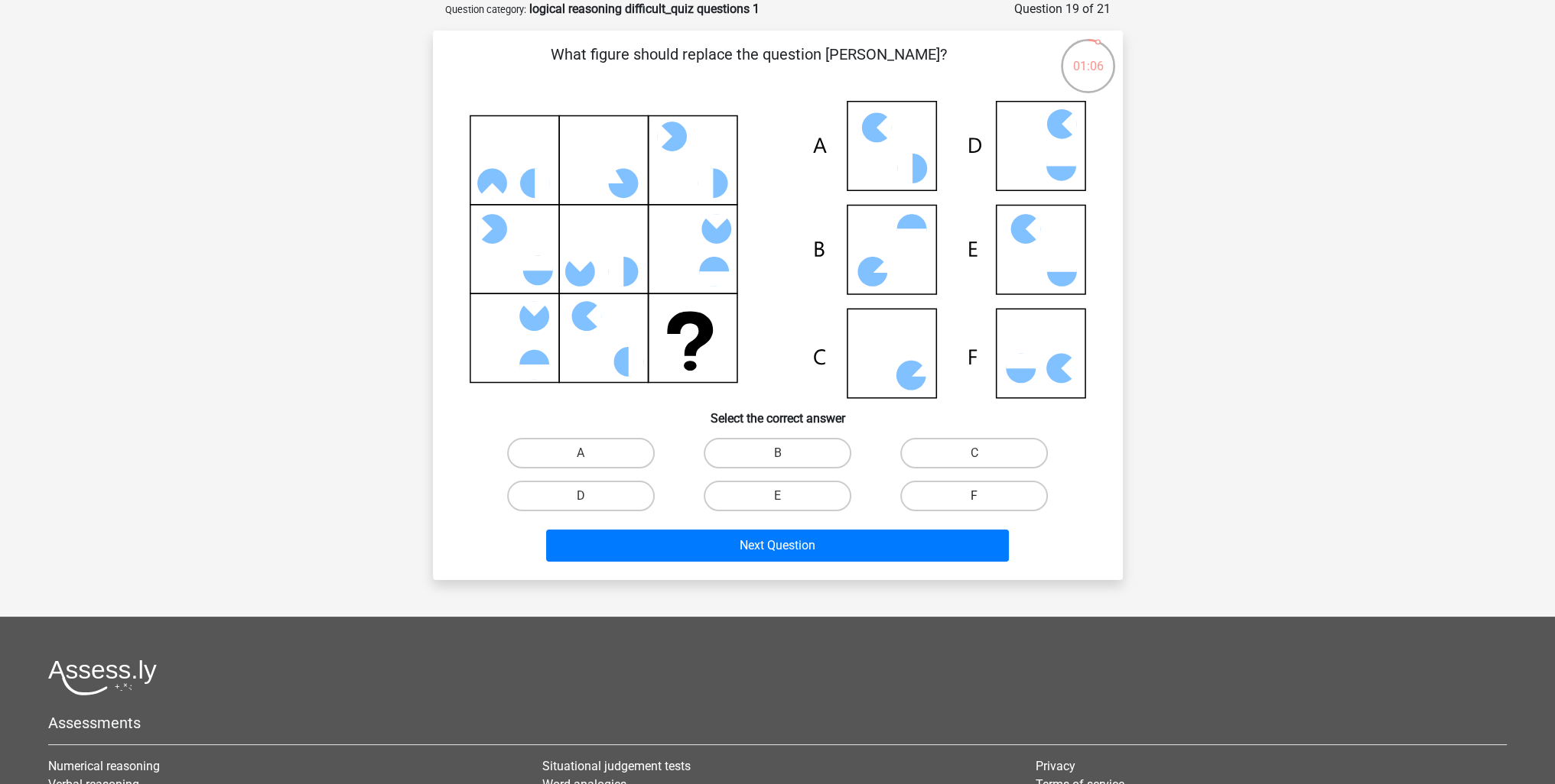
click at [966, 491] on label "F" at bounding box center [973, 495] width 148 height 30
click at [974, 496] on input "F" at bounding box center [979, 501] width 10 height 10
radio input "true"
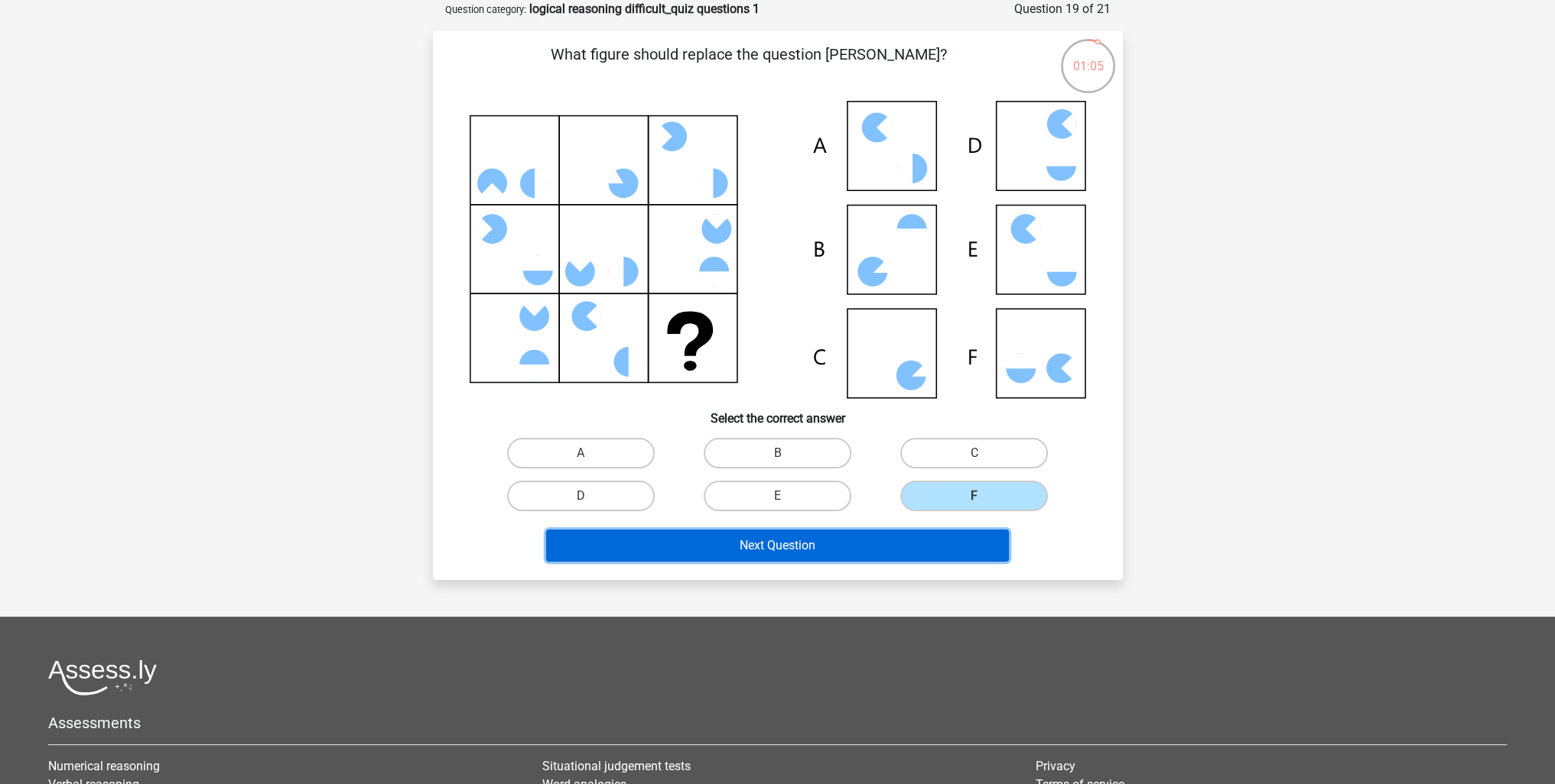
click at [859, 540] on button "Next Question" at bounding box center [777, 545] width 463 height 32
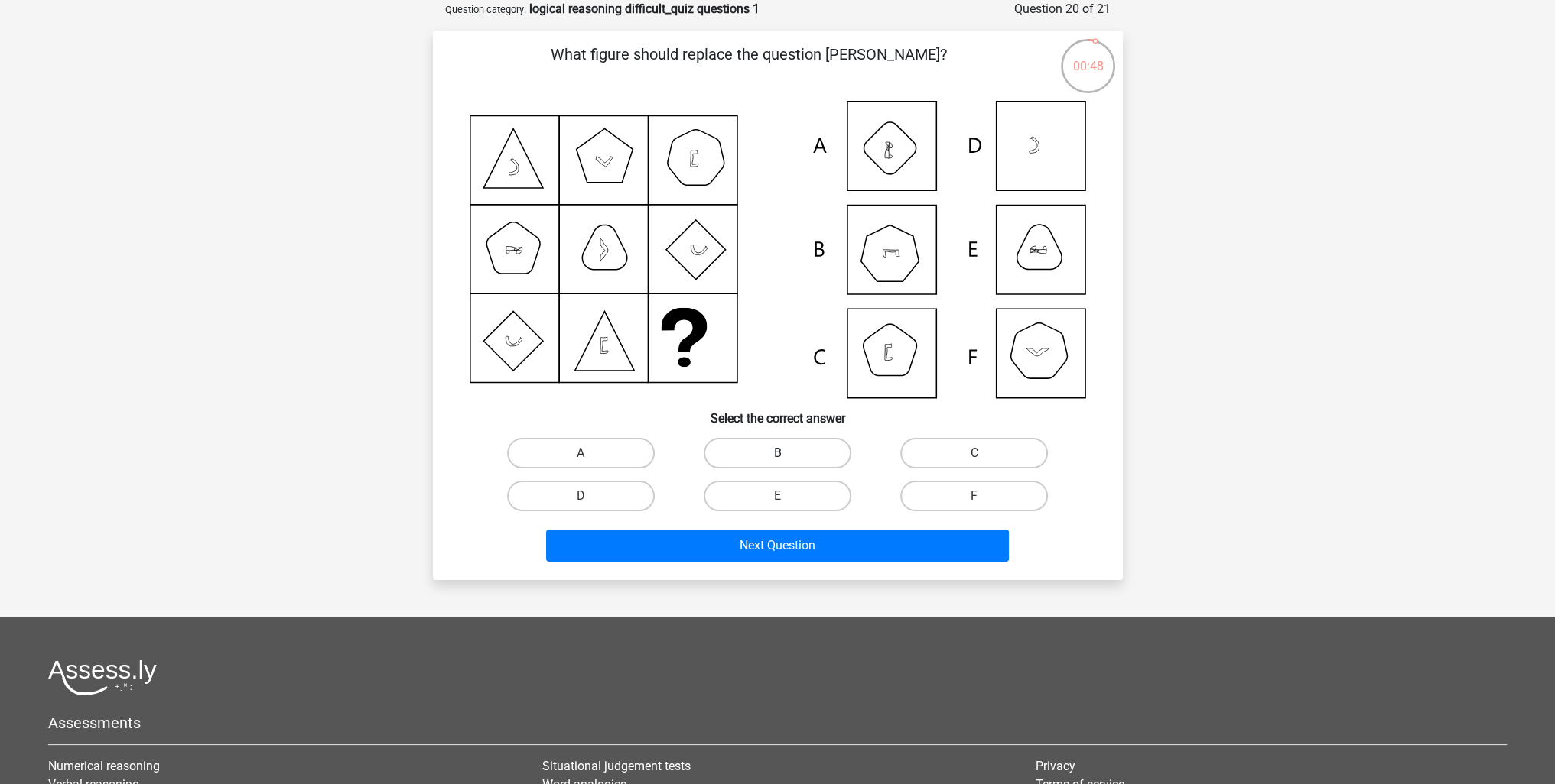
click at [761, 454] on label "B" at bounding box center [777, 452] width 148 height 30
click at [777, 454] on input "B" at bounding box center [782, 458] width 10 height 10
radio input "true"
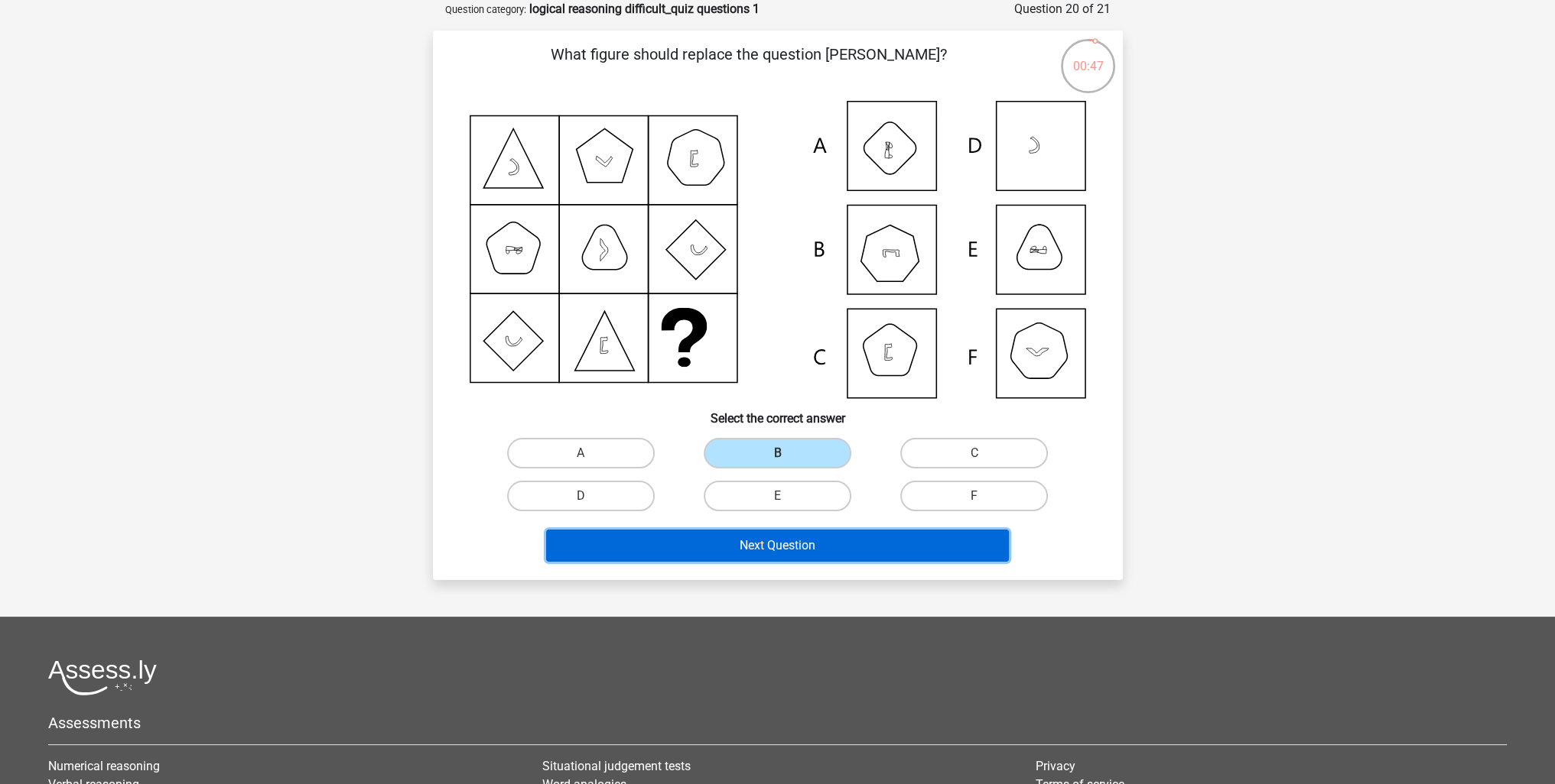
click at [764, 545] on button "Next Question" at bounding box center [777, 545] width 463 height 32
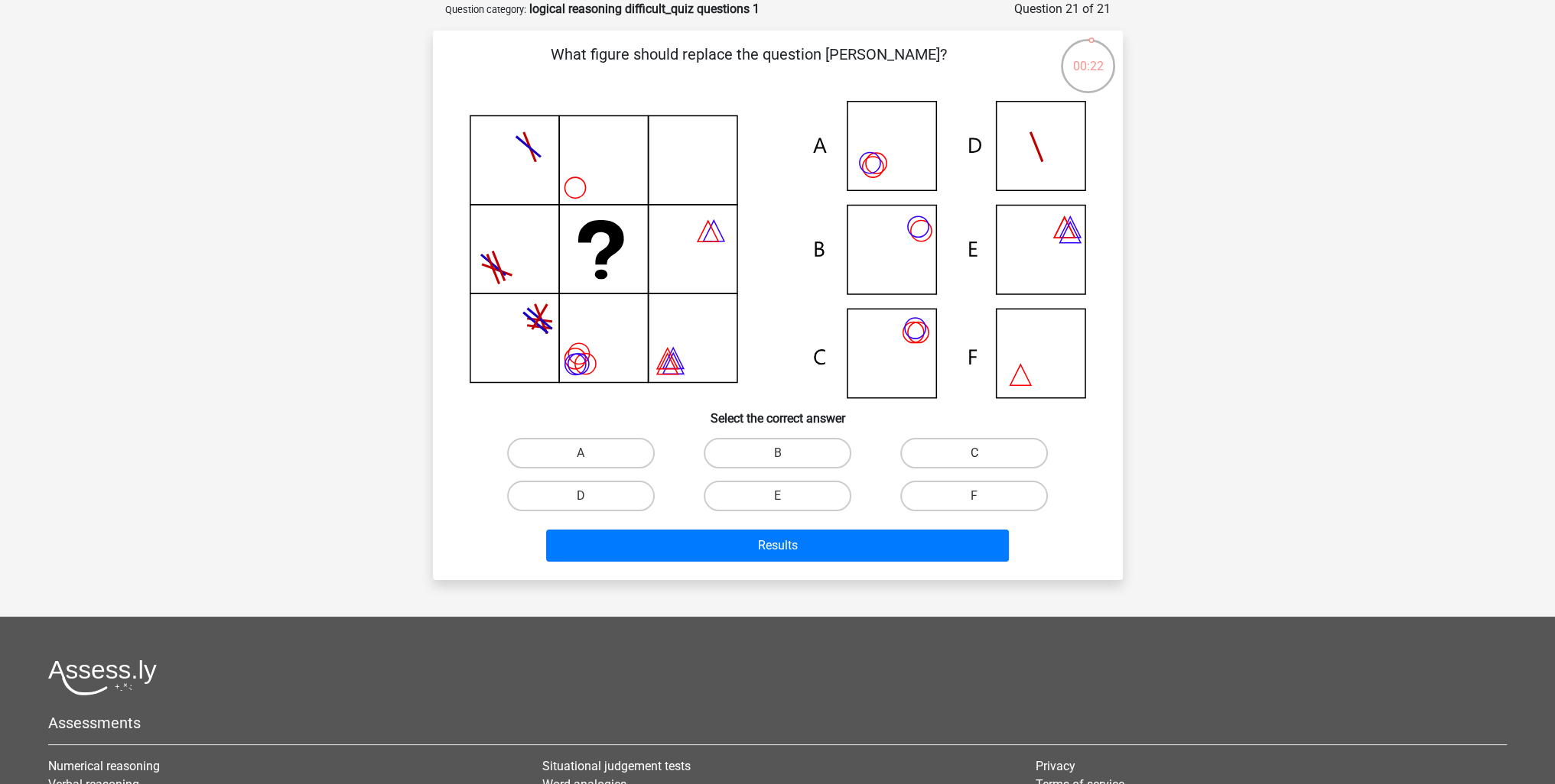
click at [920, 460] on label "C" at bounding box center [973, 452] width 148 height 30
click at [974, 460] on input "C" at bounding box center [979, 458] width 10 height 10
radio input "true"
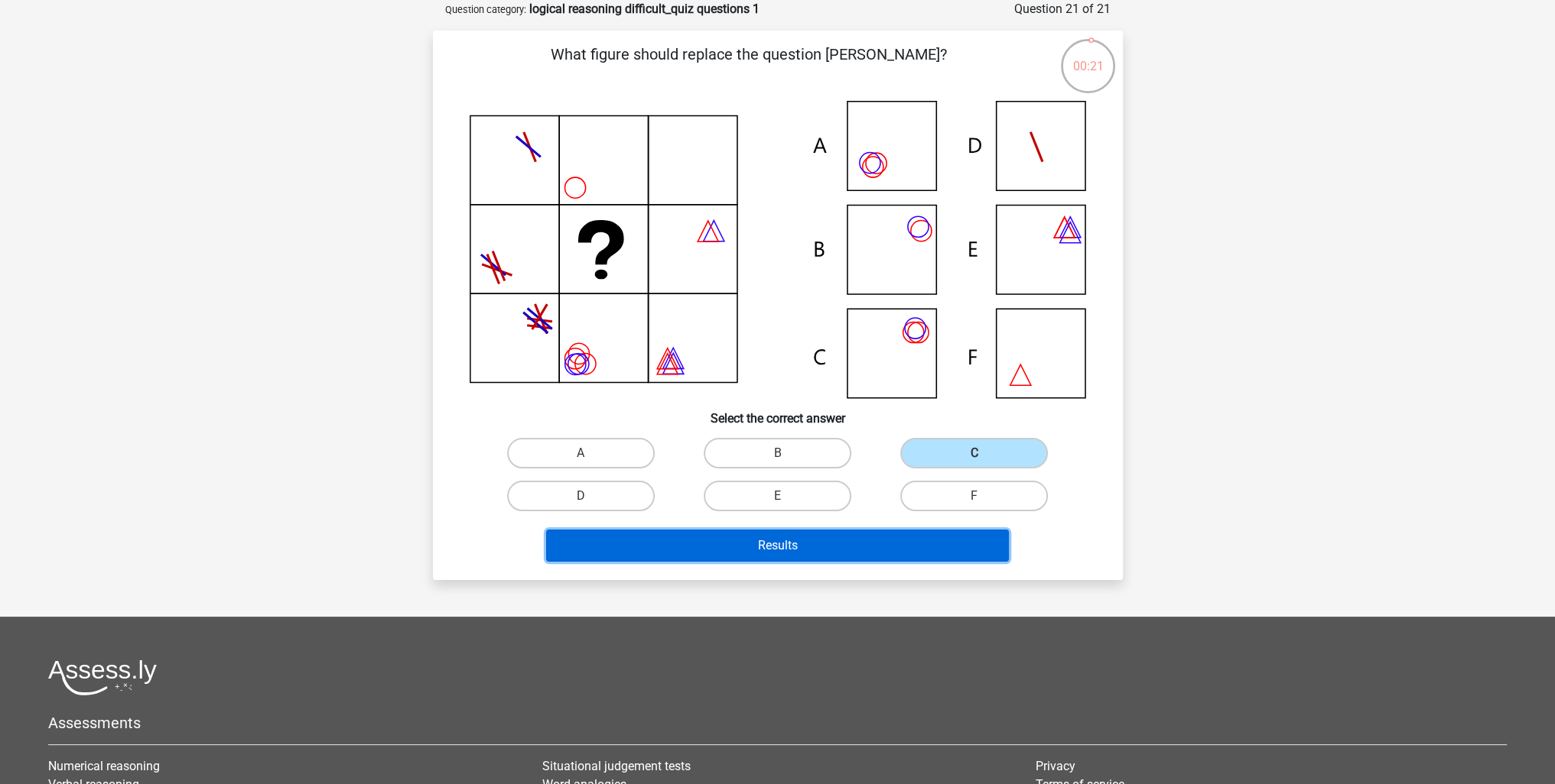
click at [887, 539] on button "Results" at bounding box center [777, 545] width 463 height 32
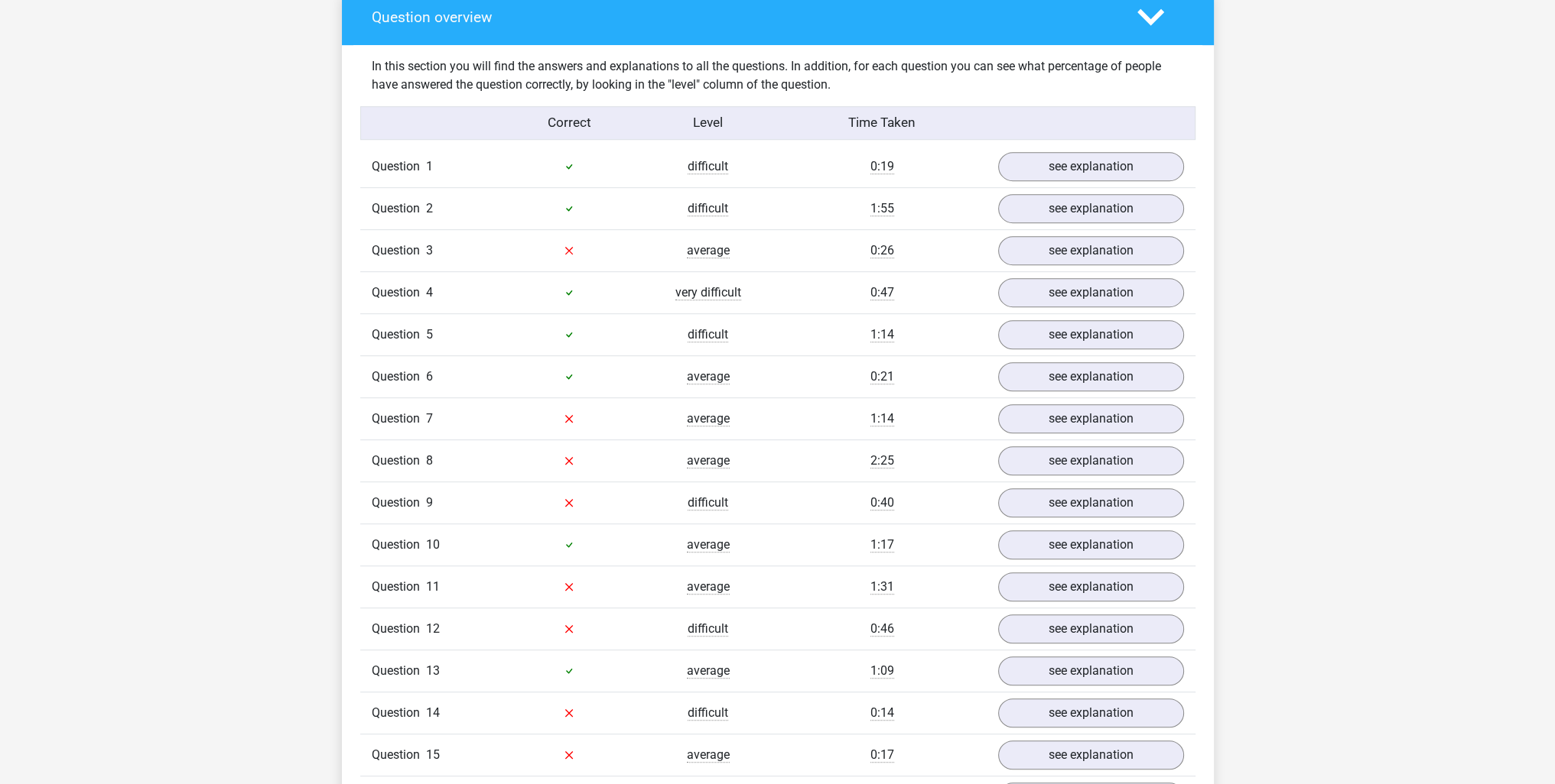
scroll to position [1147, 0]
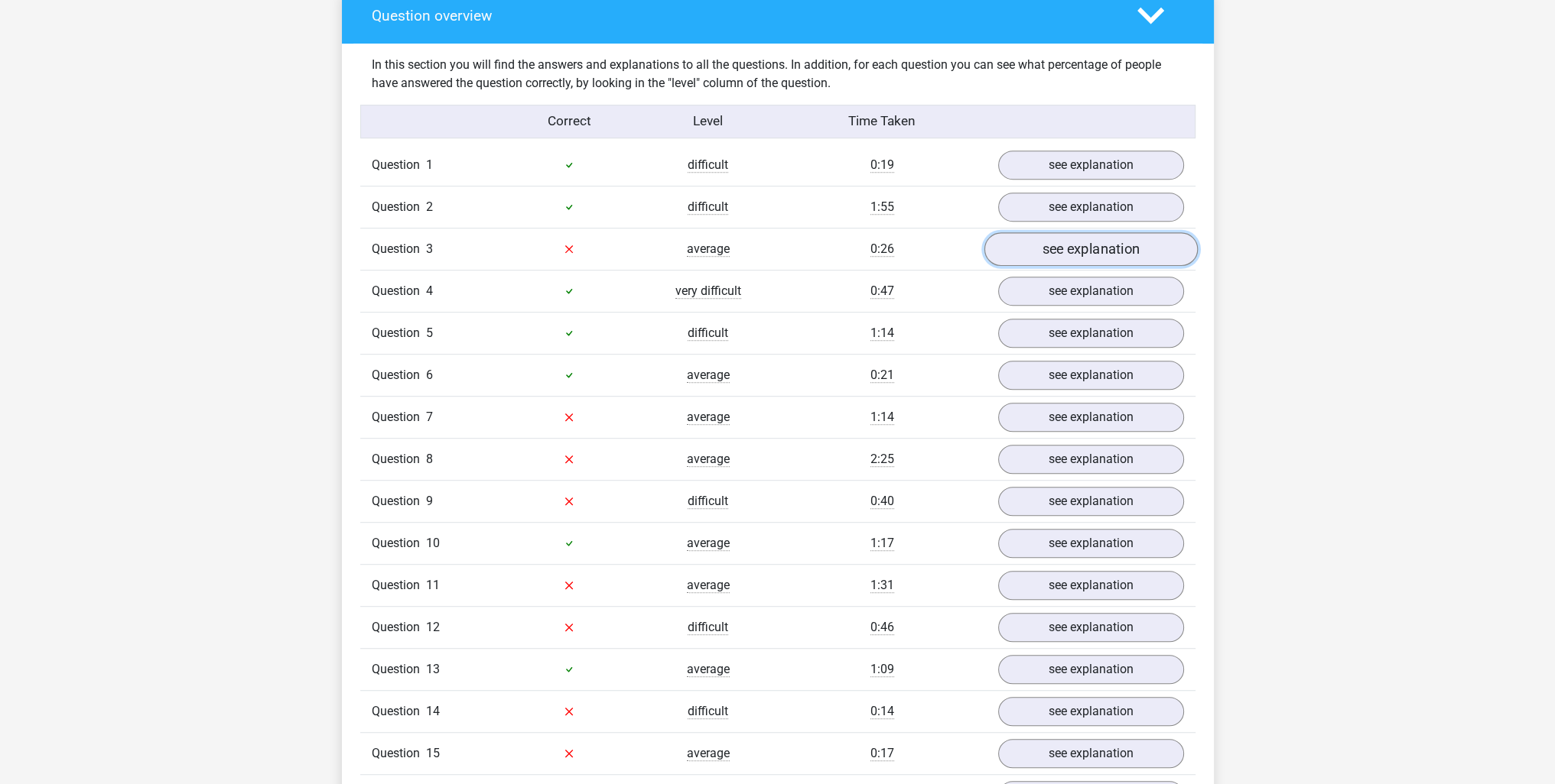
click at [1072, 252] on link "see explanation" at bounding box center [1090, 249] width 214 height 34
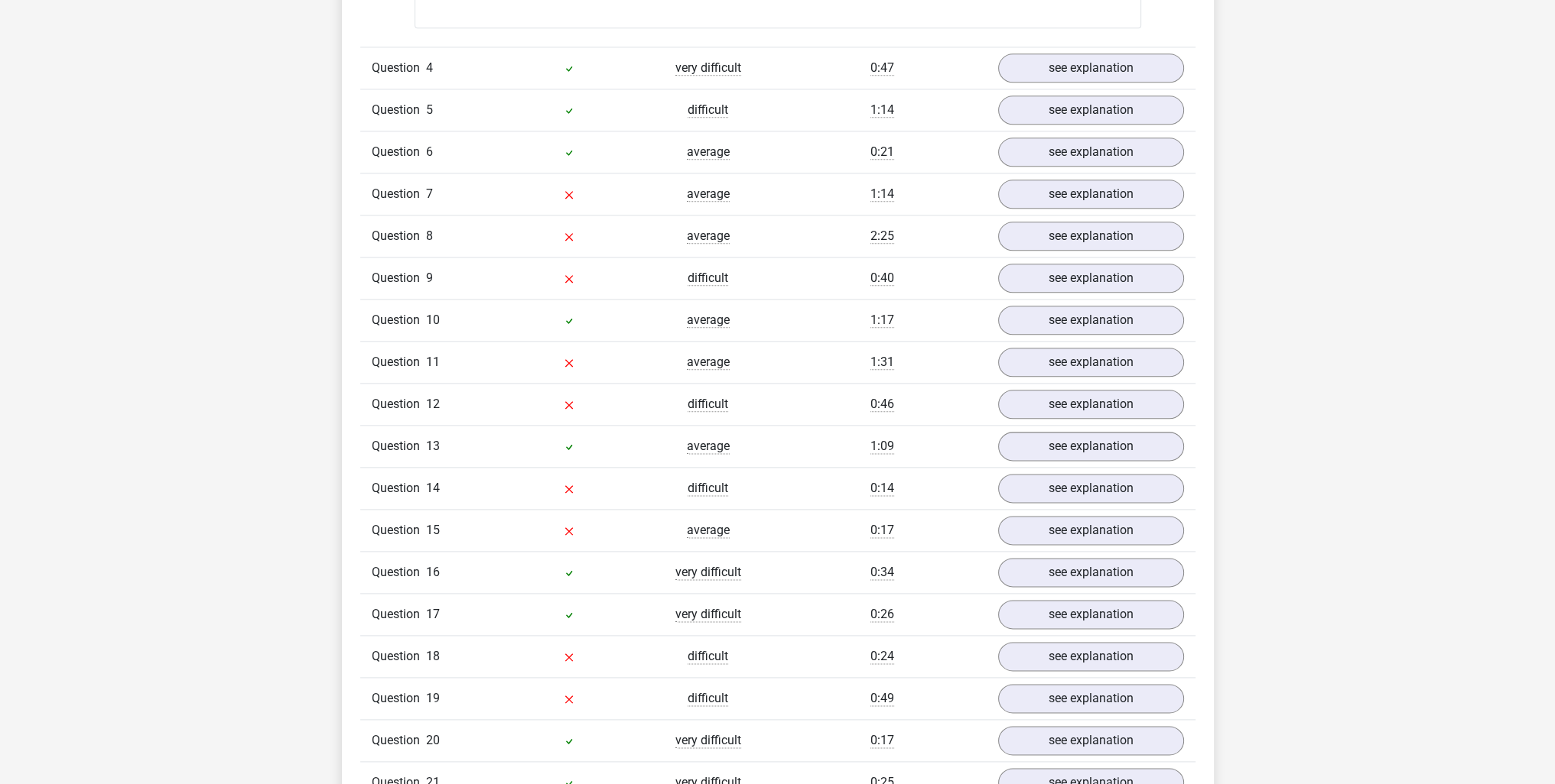
scroll to position [2446, 0]
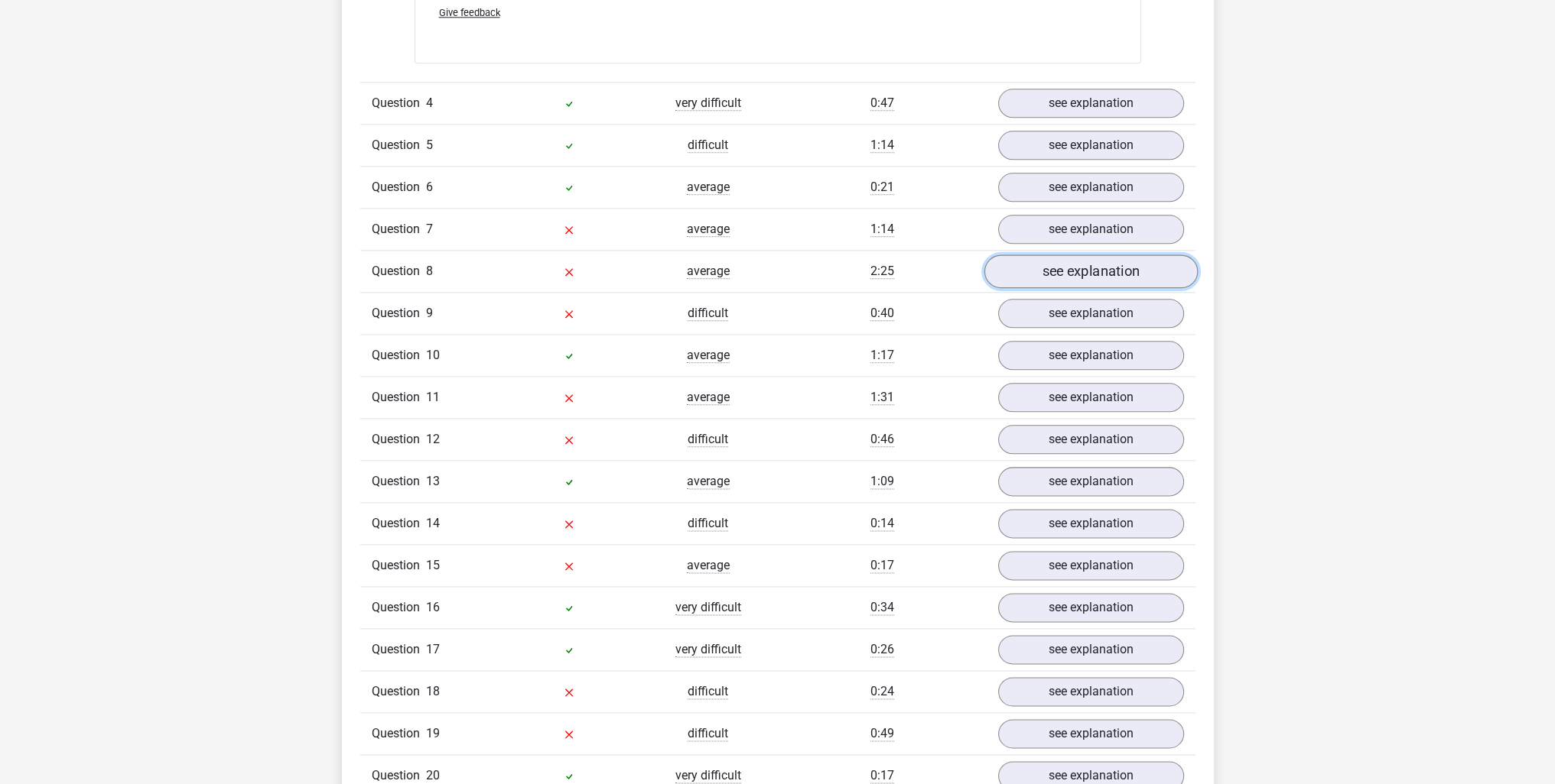
click at [1058, 270] on link "see explanation" at bounding box center [1090, 271] width 214 height 34
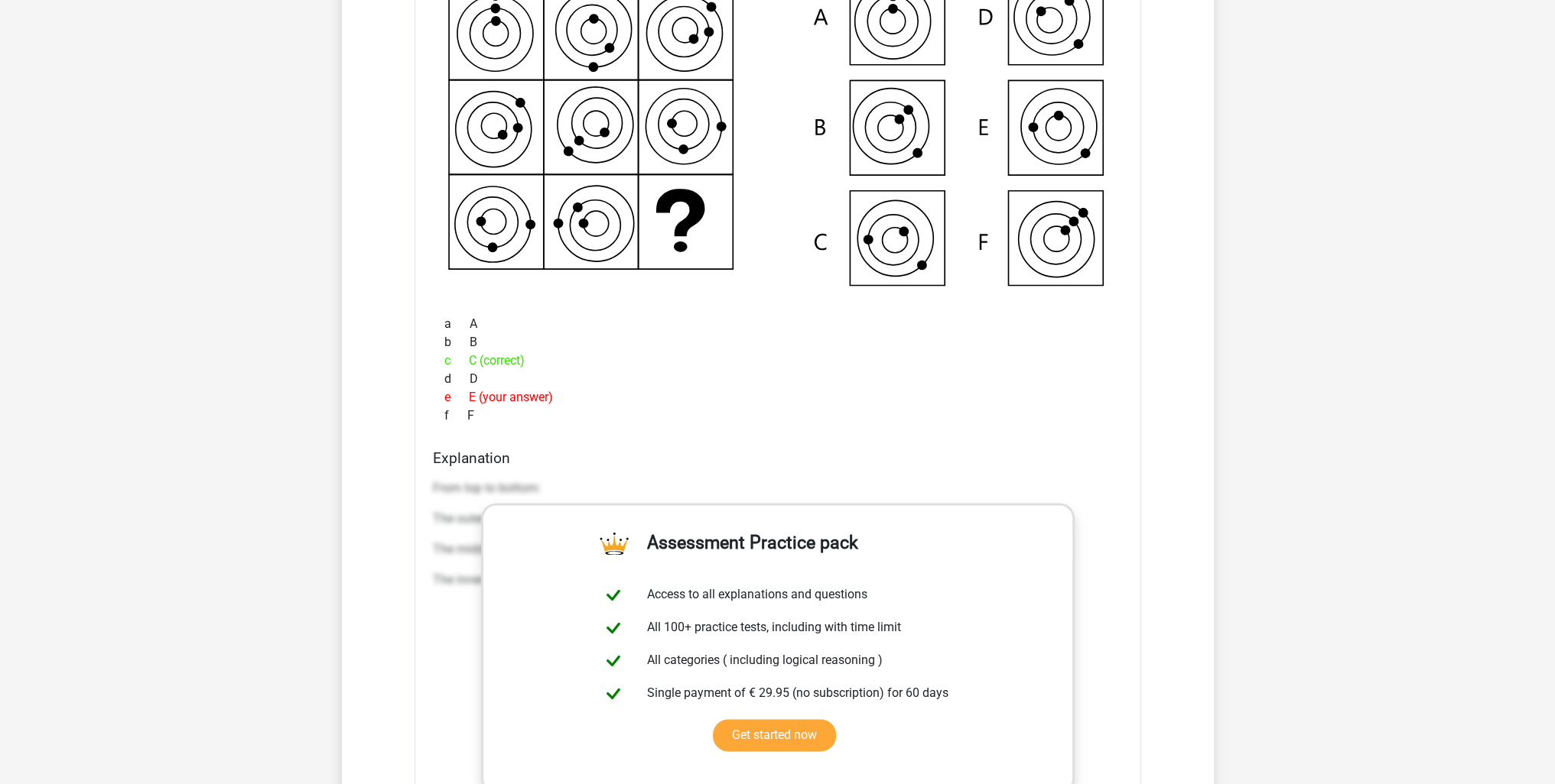
scroll to position [2828, 0]
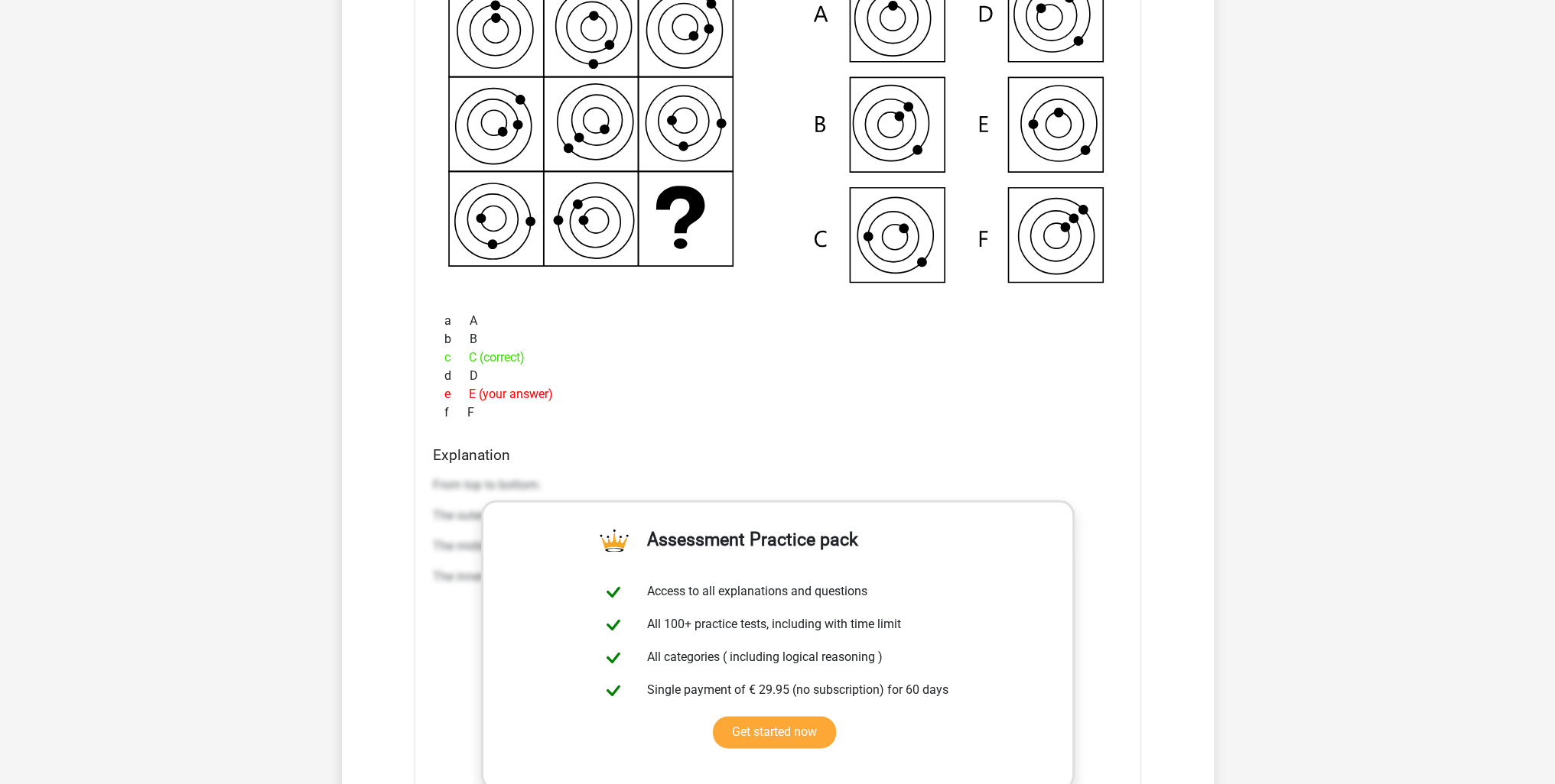
click at [410, 473] on div "Question 1 difficult 0:19 see explanation What figure should replace the questi…" at bounding box center [778, 13] width 812 height 3101
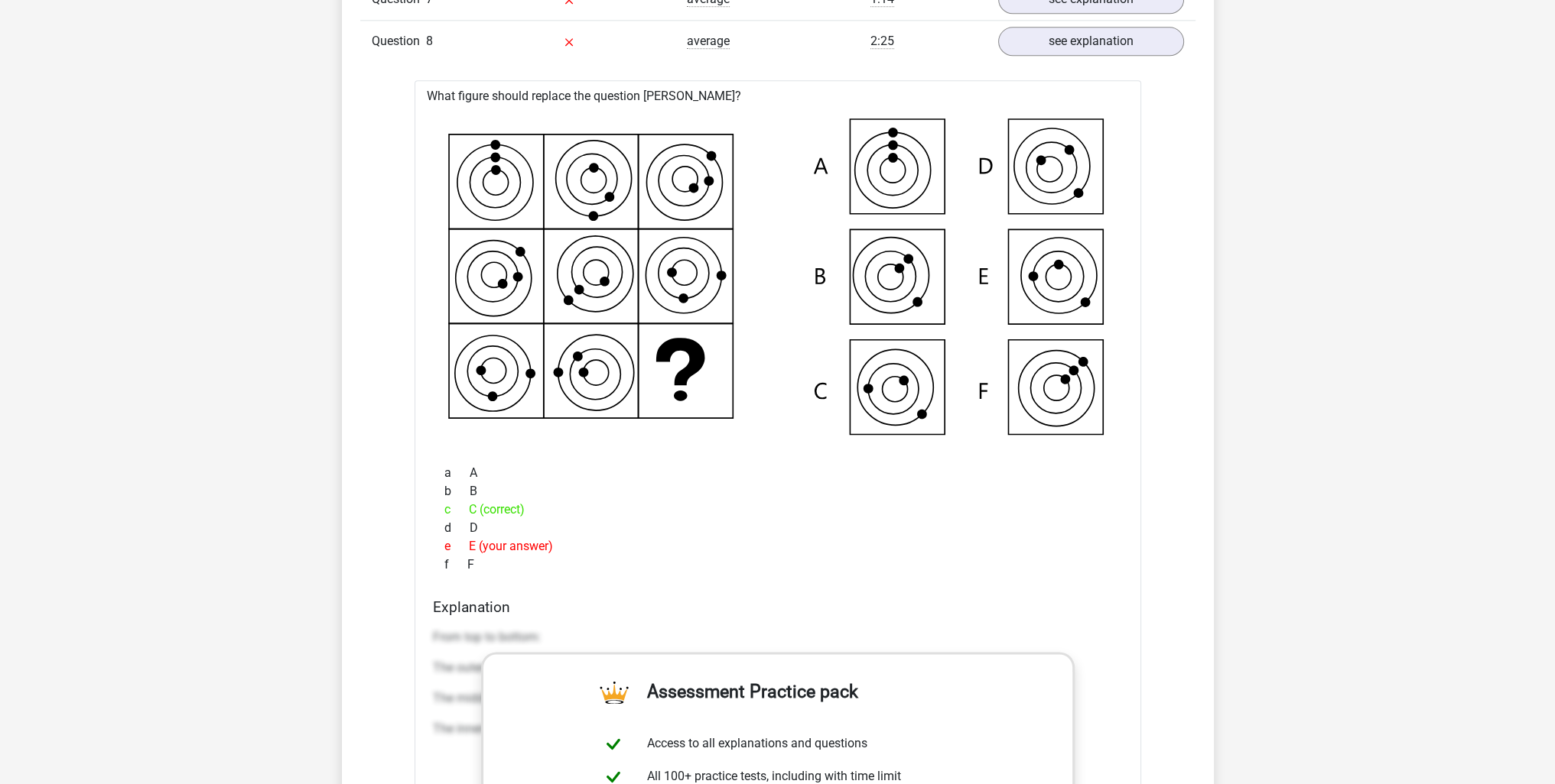
scroll to position [2675, 0]
